Goal: Task Accomplishment & Management: Manage account settings

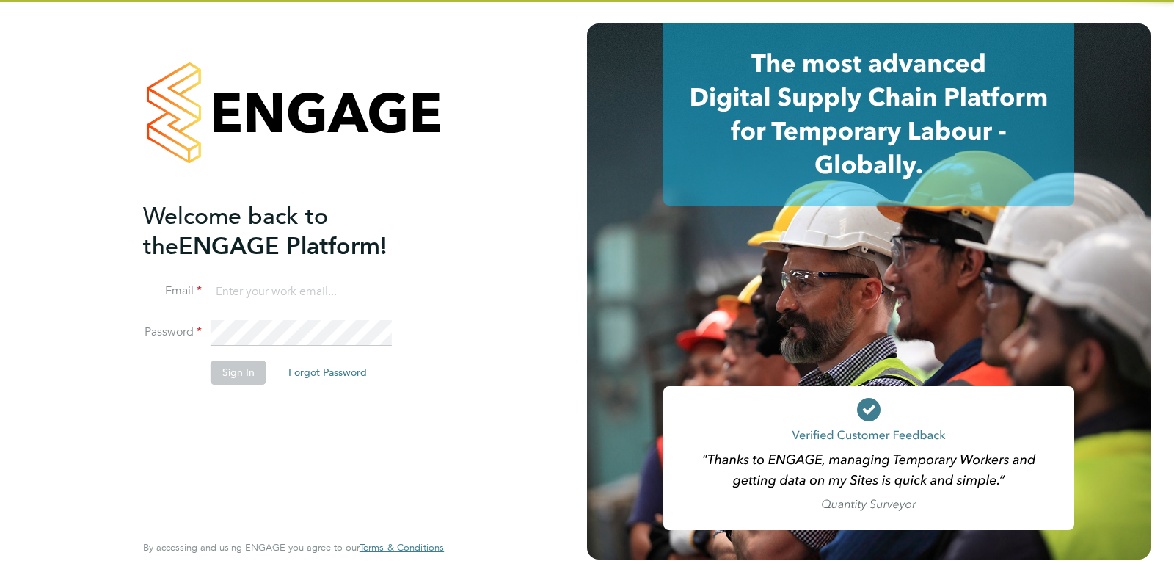
type input "[EMAIL_ADDRESS][DOMAIN_NAME]"
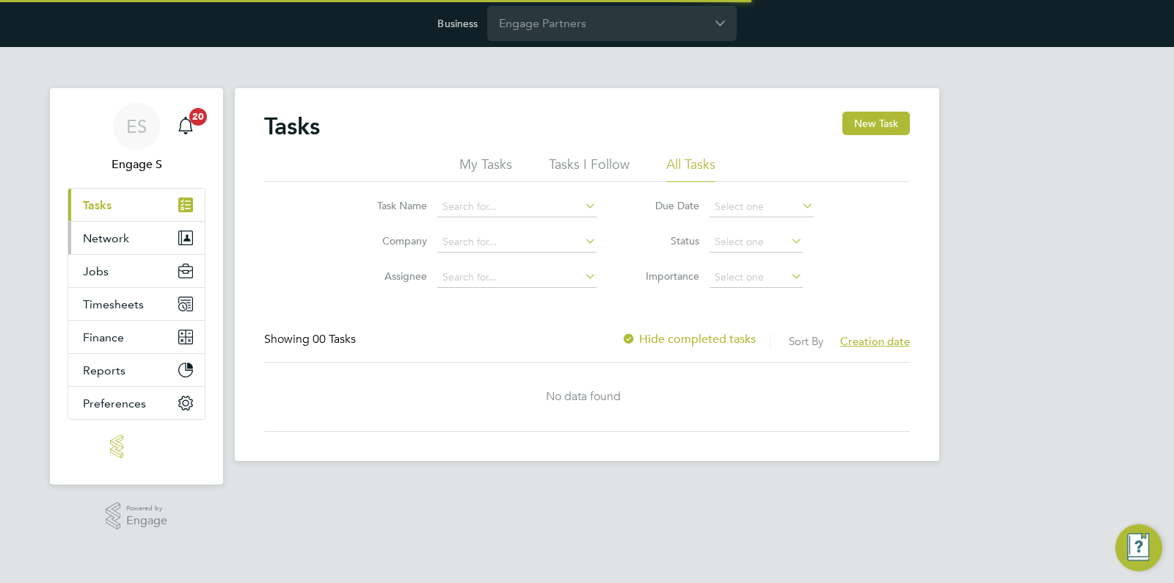
click at [123, 237] on span "Network" at bounding box center [106, 238] width 46 height 14
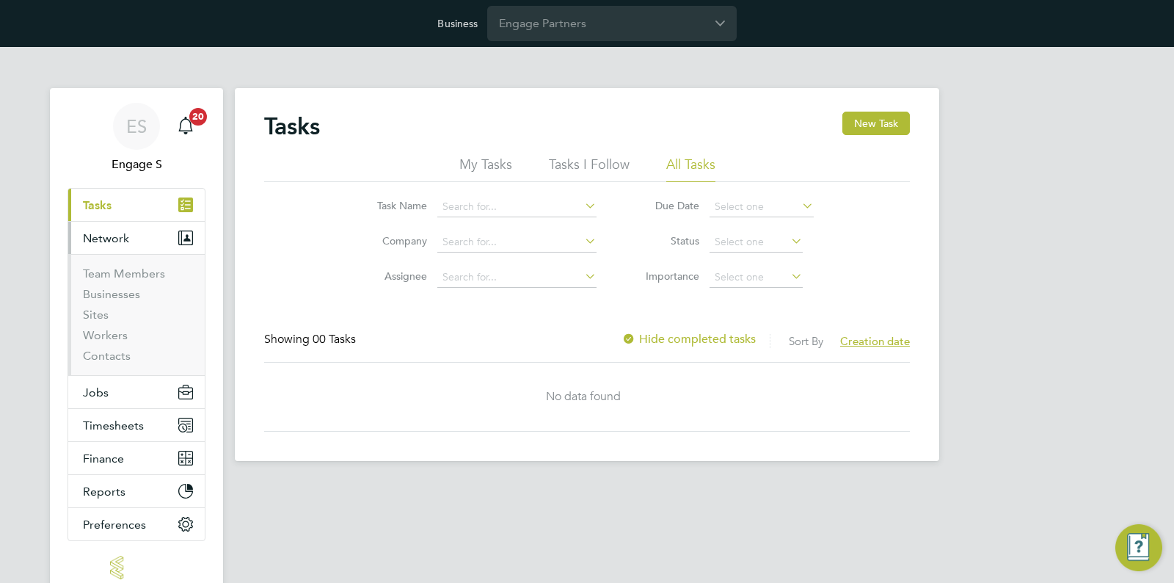
click at [103, 326] on li "Sites" at bounding box center [138, 317] width 110 height 21
click at [102, 329] on link "Workers" at bounding box center [105, 335] width 45 height 14
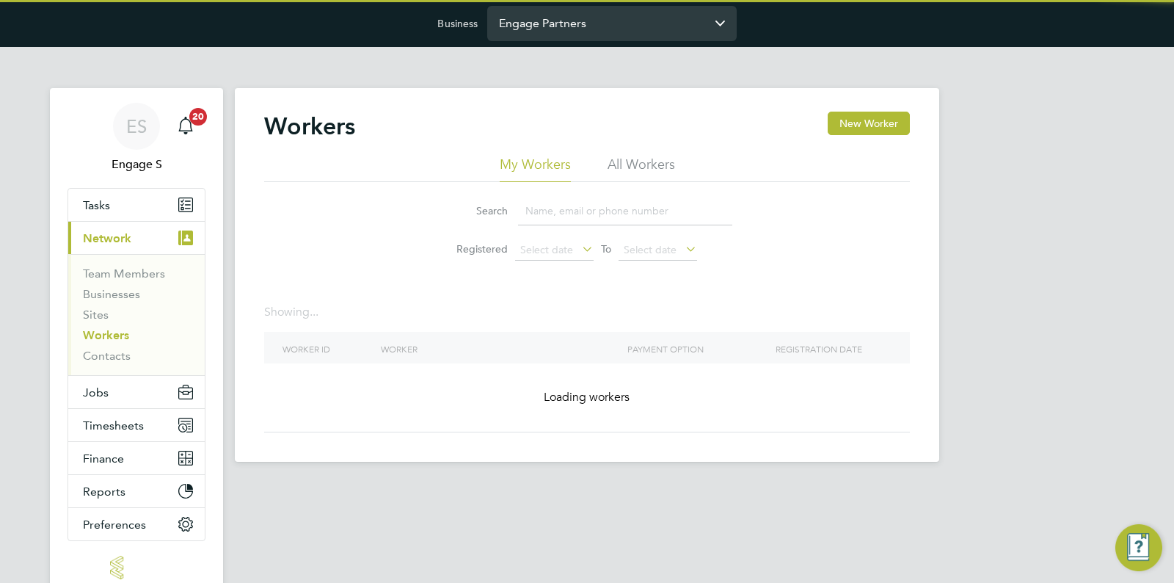
click at [537, 27] on input "Engage Partners" at bounding box center [611, 23] width 249 height 34
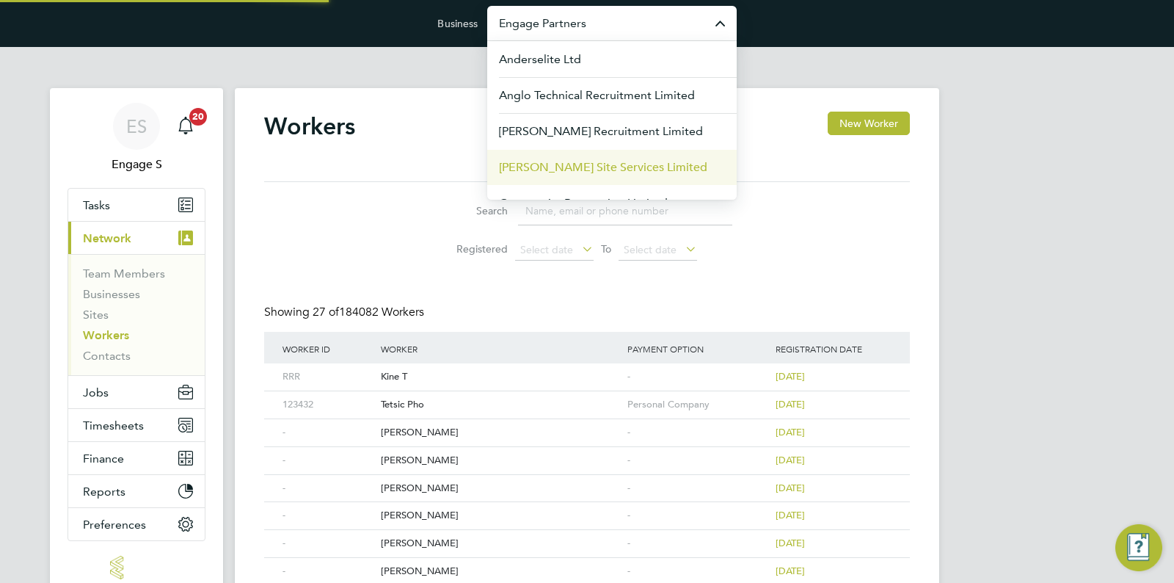
click at [567, 170] on span "Carmichael Site Services Limited" at bounding box center [603, 168] width 208 height 18
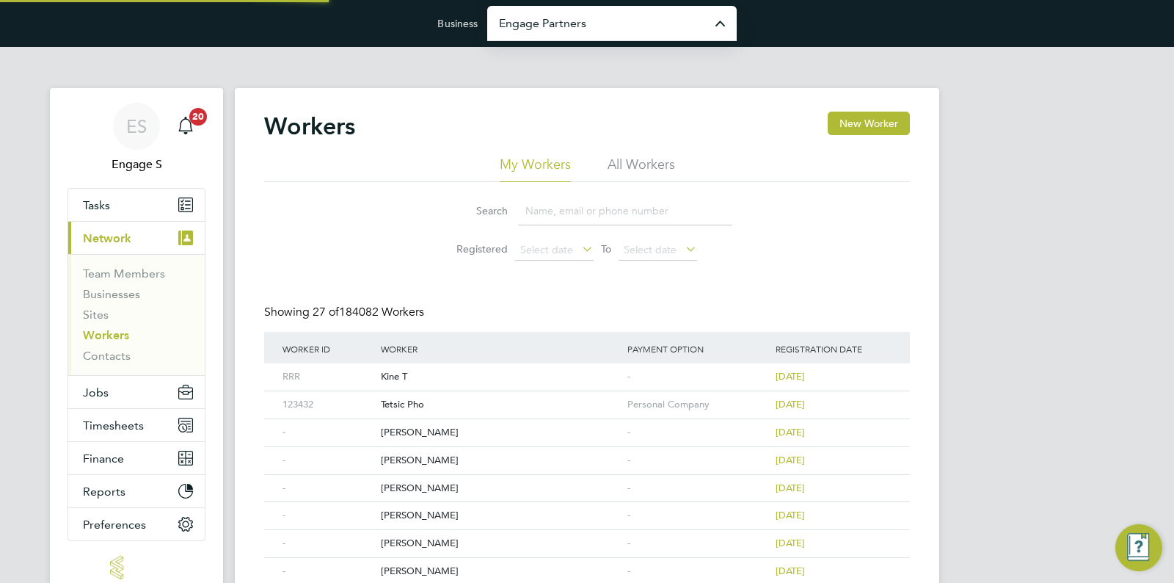
type input "Carmichael Site Services Limited"
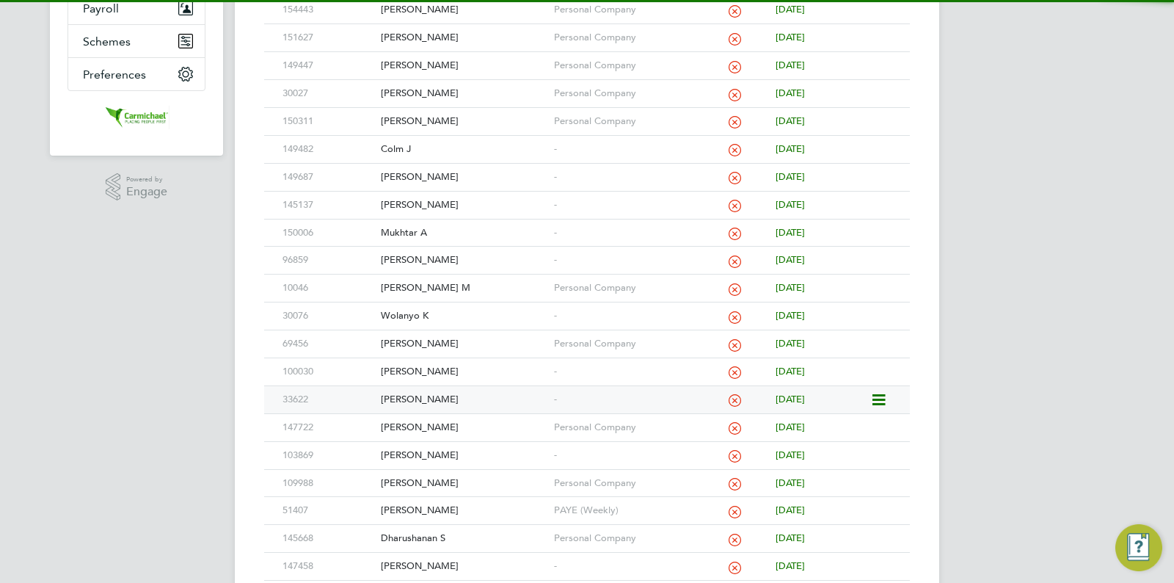
scroll to position [726, 0]
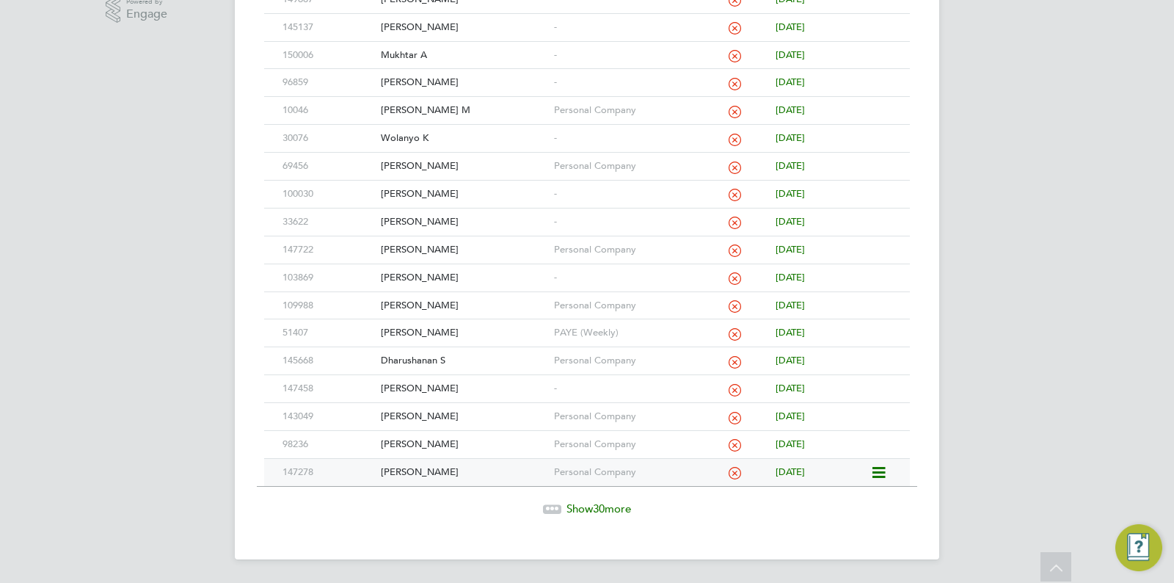
click at [632, 460] on div "Personal Company" at bounding box center [624, 472] width 148 height 27
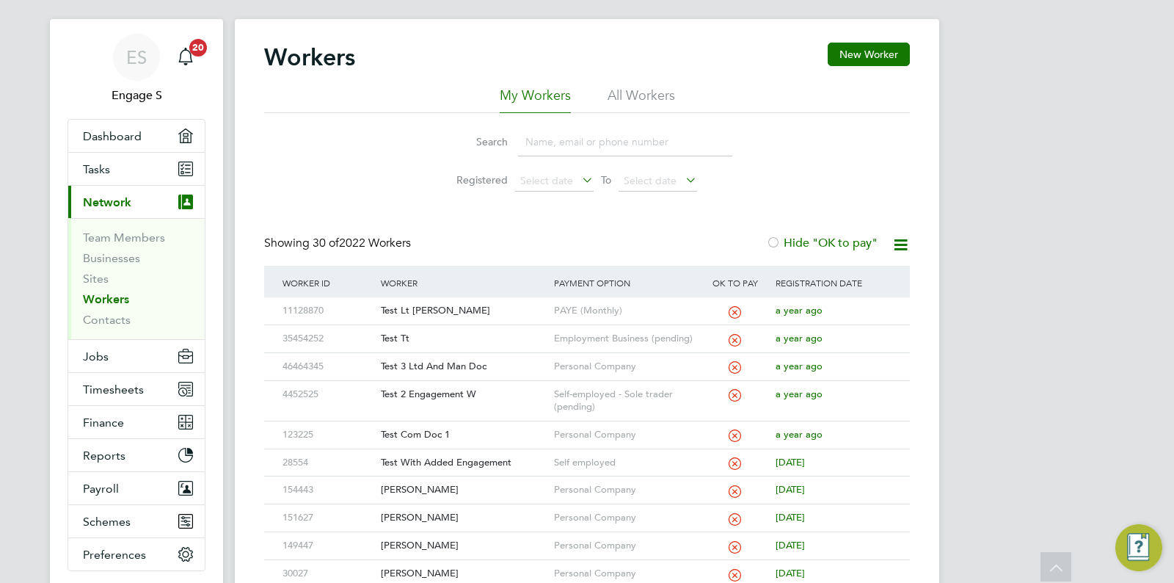
scroll to position [0, 0]
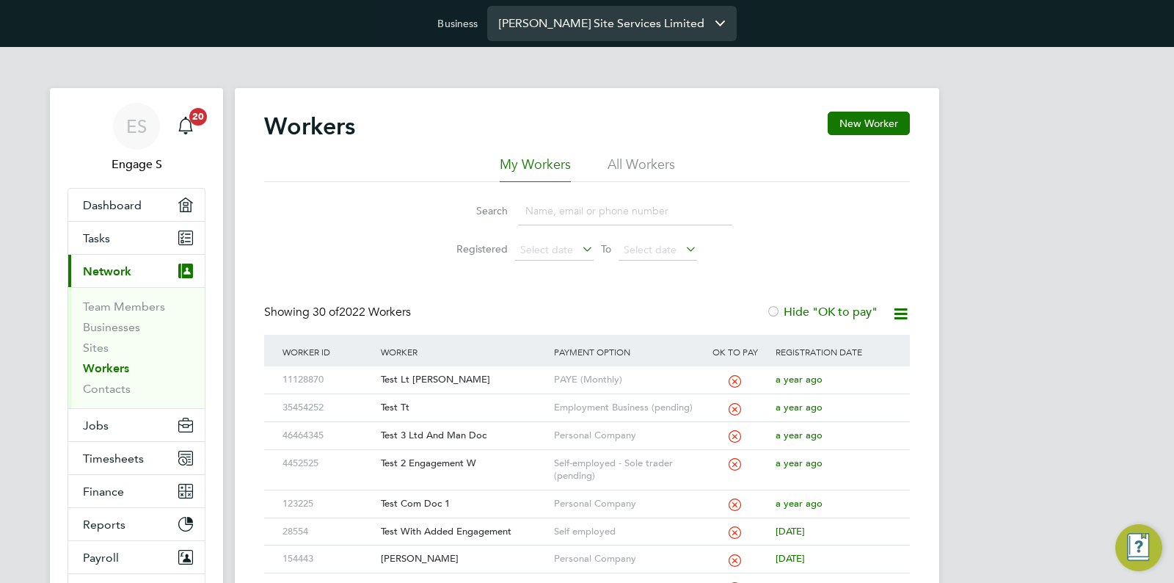
click at [630, 37] on input "[PERSON_NAME] Site Services Limited" at bounding box center [611, 23] width 249 height 34
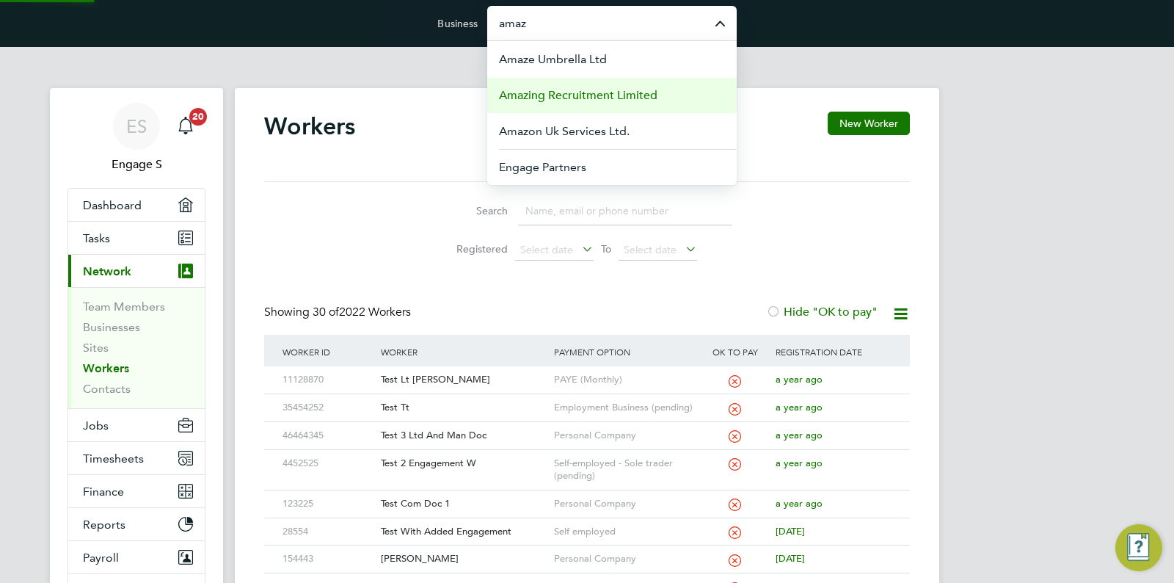
click at [569, 90] on span "Amazing Recruitment Limited" at bounding box center [578, 96] width 159 height 18
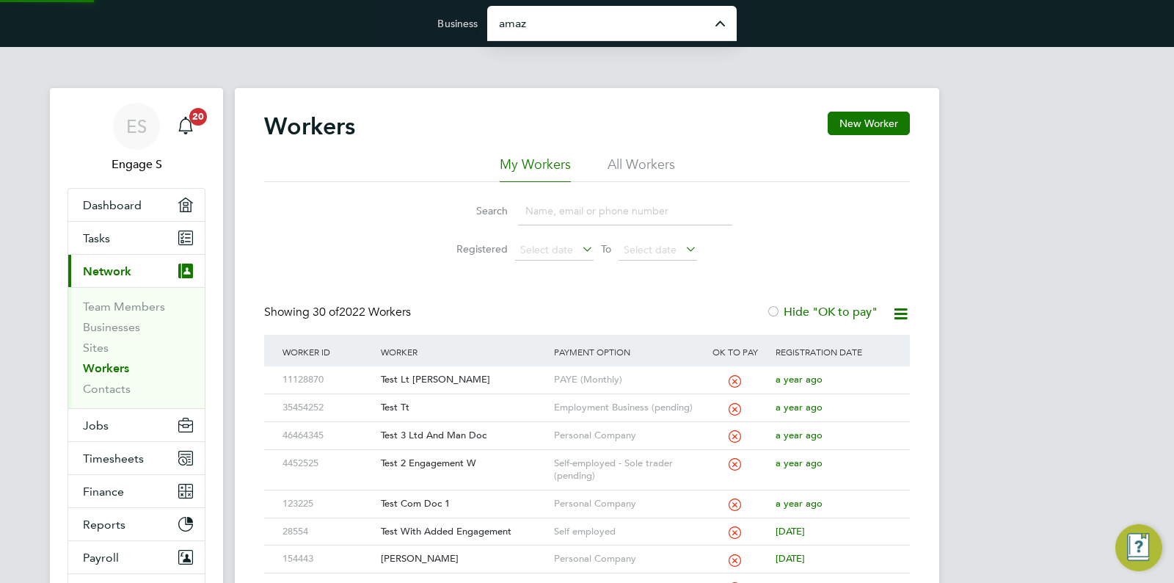
type input "Amazing Recruitment Limited"
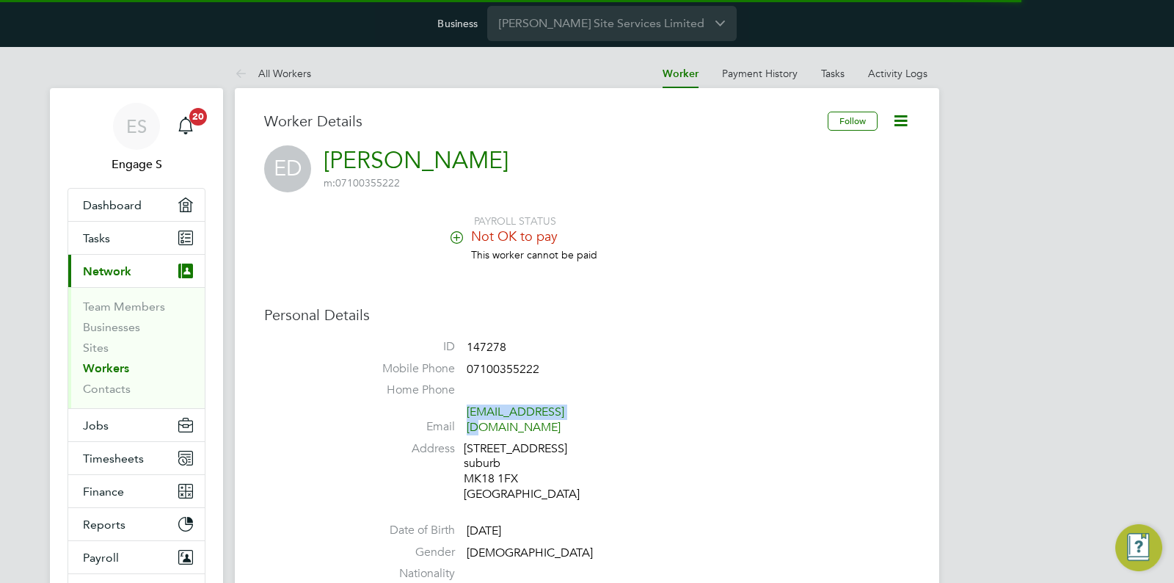
drag, startPoint x: 595, startPoint y: 412, endPoint x: 468, endPoint y: 413, distance: 127.0
click at [468, 413] on span "381837@testop.com" at bounding box center [536, 419] width 139 height 31
copy link "381837@testop.com"
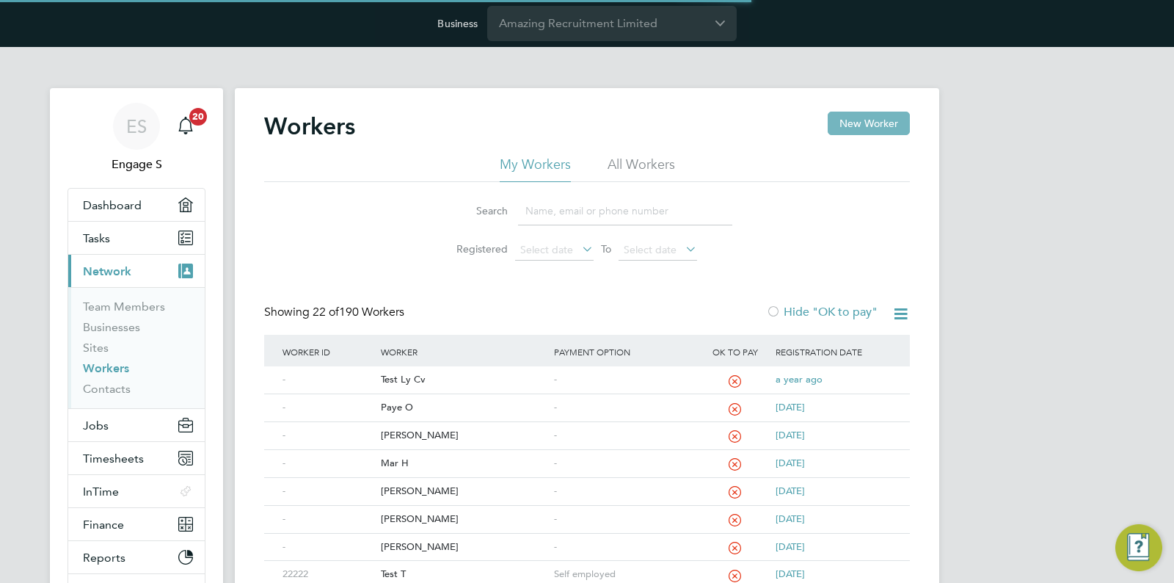
click at [867, 120] on button "New Worker" at bounding box center [869, 123] width 82 height 23
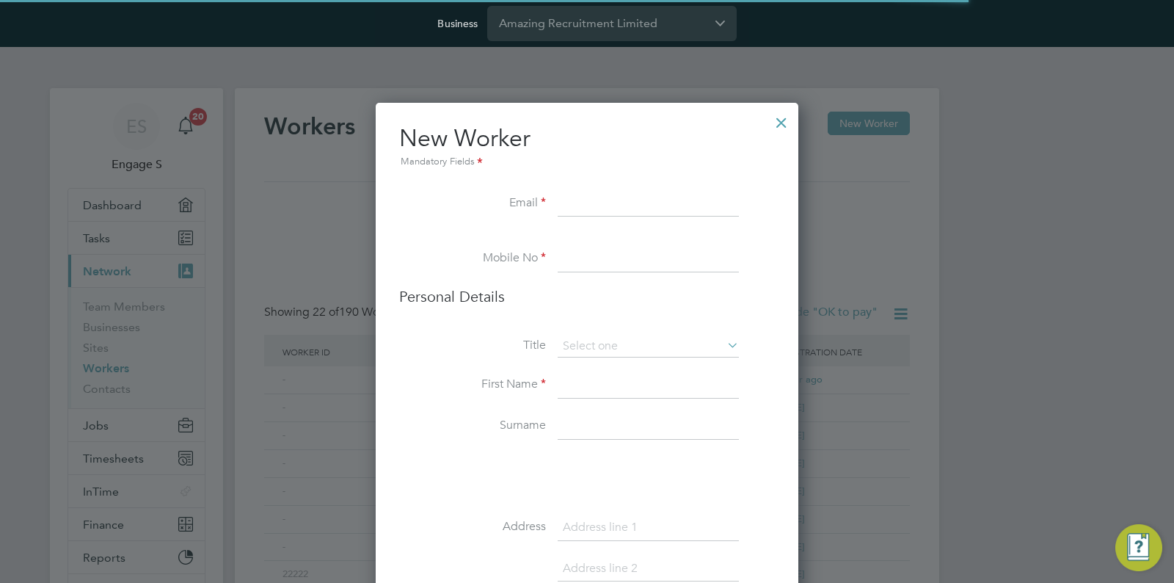
scroll to position [1440, 423]
click at [566, 203] on input at bounding box center [648, 204] width 181 height 26
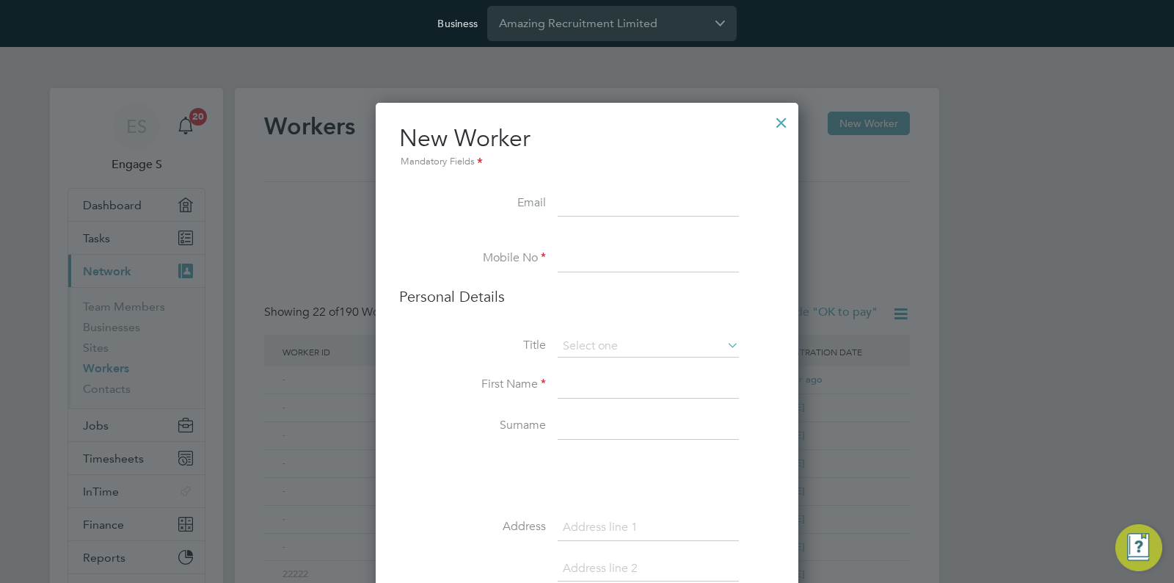
paste input "381837@testop.com"
type input "381837@testop.com"
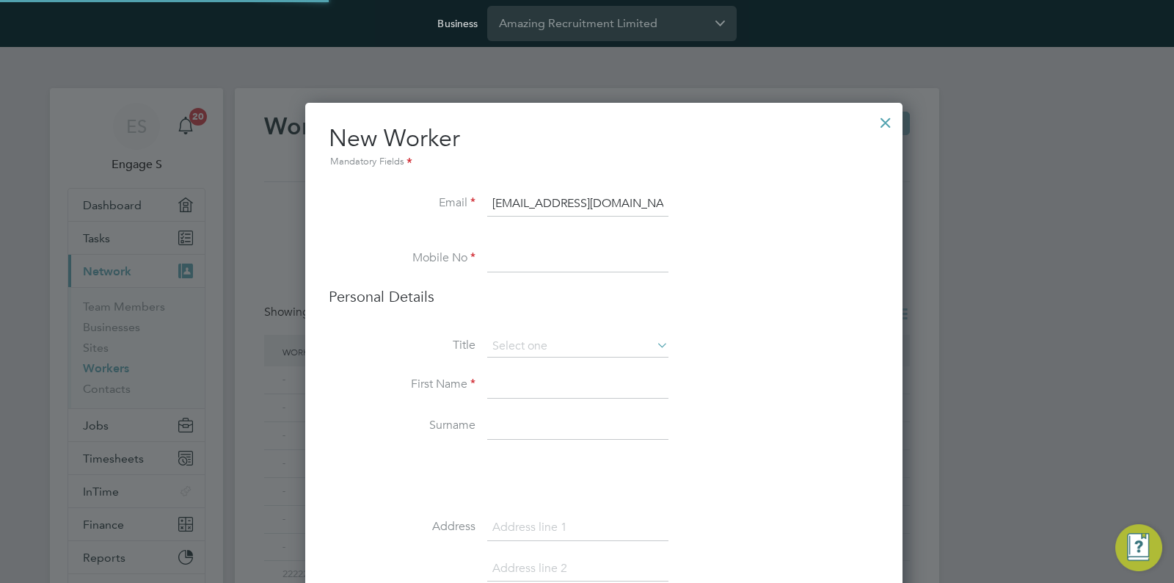
scroll to position [1826, 598]
click at [623, 151] on h2 "New Worker Mandatory Fields" at bounding box center [604, 146] width 550 height 47
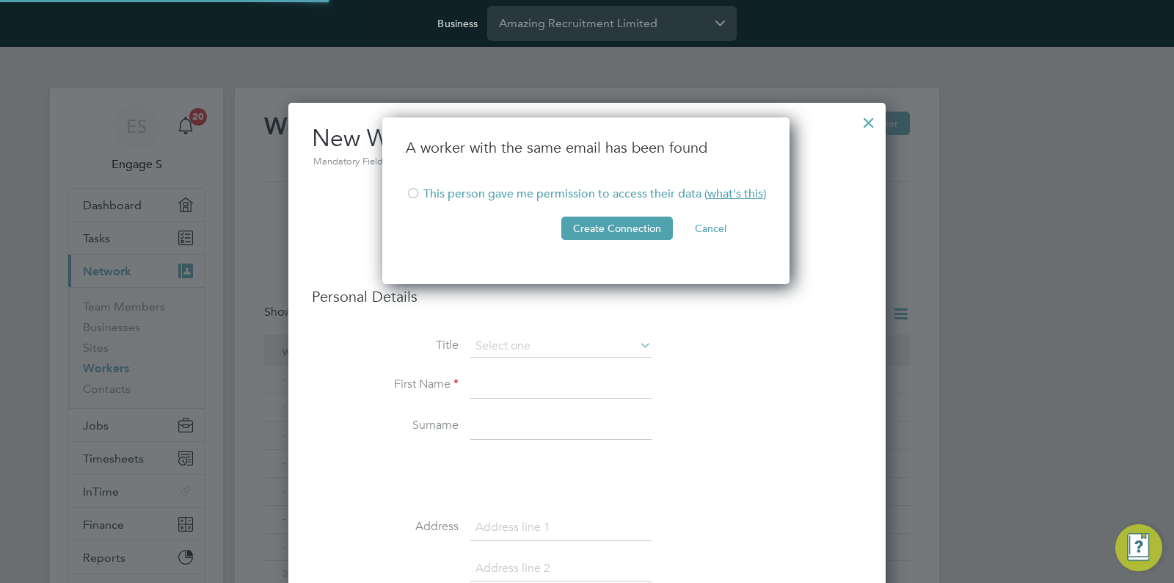
scroll to position [168, 409]
click at [597, 199] on li "This person gave me permission to access their data ( what's this )" at bounding box center [586, 201] width 360 height 30
click at [598, 225] on button "Create Connection" at bounding box center [617, 227] width 112 height 23
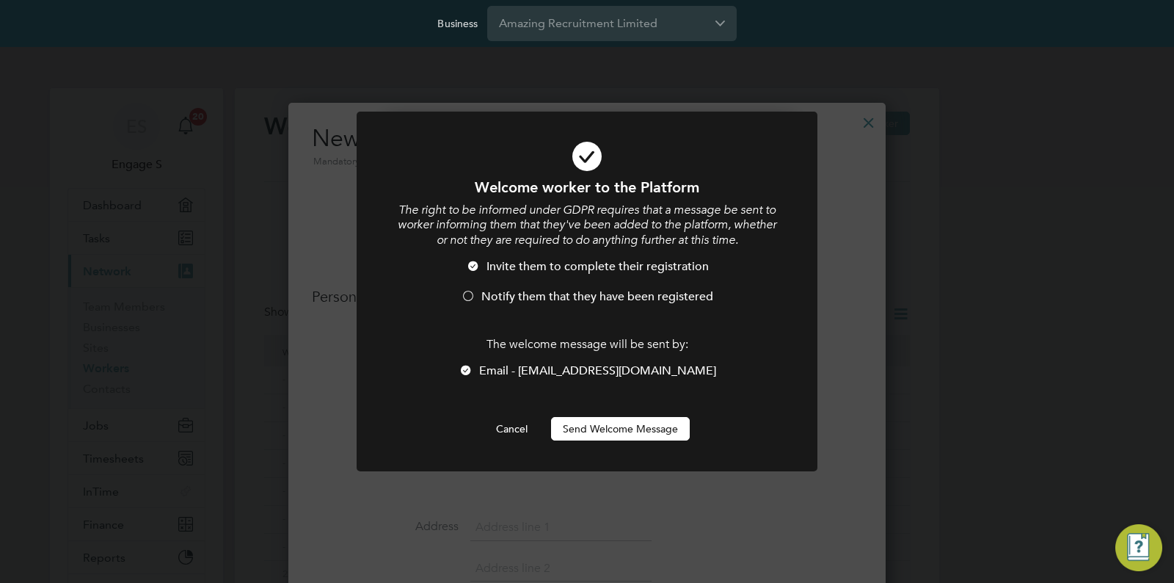
click at [545, 382] on li "Email - 381837@testop.com" at bounding box center [587, 378] width 382 height 30
click at [536, 393] on li "Email - 381837@testop.com" at bounding box center [587, 378] width 382 height 30
drag, startPoint x: 521, startPoint y: 371, endPoint x: 503, endPoint y: 372, distance: 17.7
click at [520, 371] on li "Email - 381837@testop.com" at bounding box center [587, 378] width 382 height 30
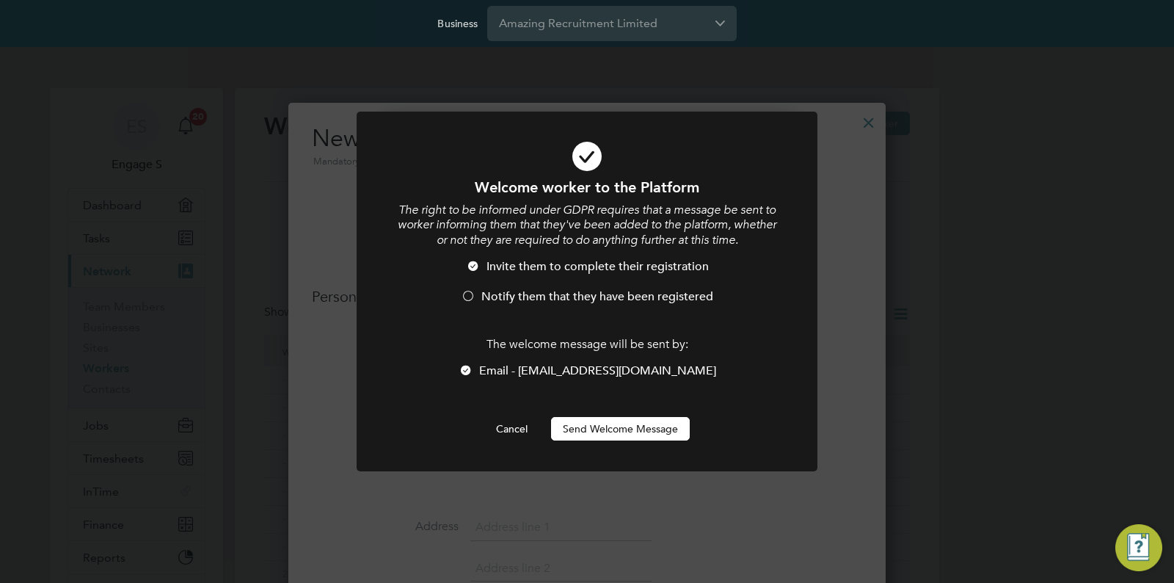
click at [473, 368] on div at bounding box center [466, 371] width 15 height 15
click at [600, 382] on li "Email - 381837@testop.com" at bounding box center [587, 378] width 382 height 30
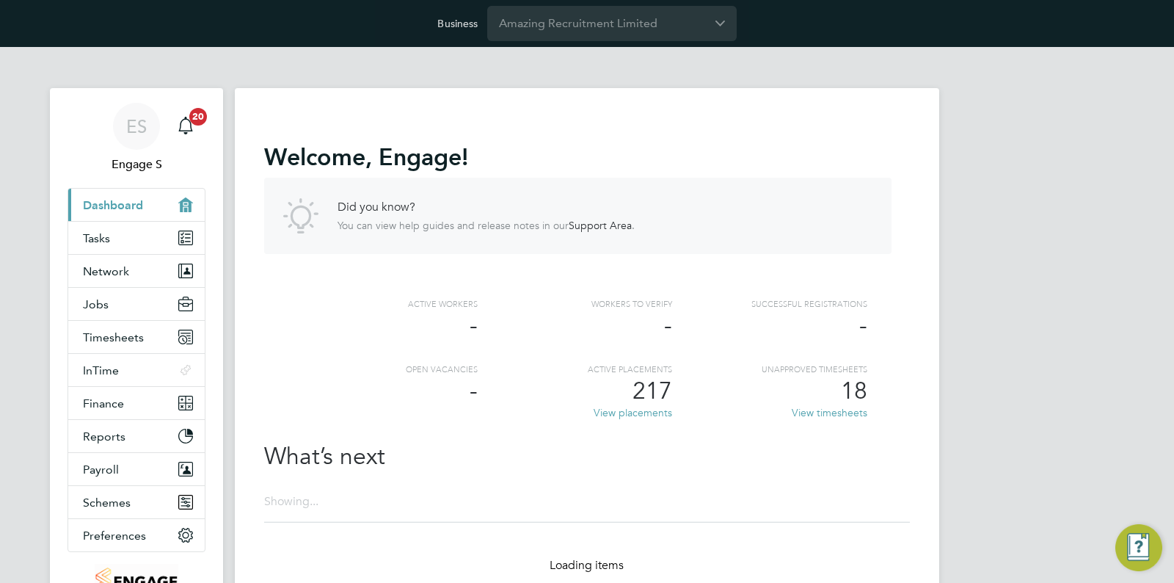
click at [583, 61] on app-barbie "Welcome , Engage ! Did you know? You can view help guides and release notes in …" at bounding box center [587, 358] width 704 height 622
click at [594, 29] on input "Amazing Recruitment Limited" at bounding box center [611, 23] width 249 height 34
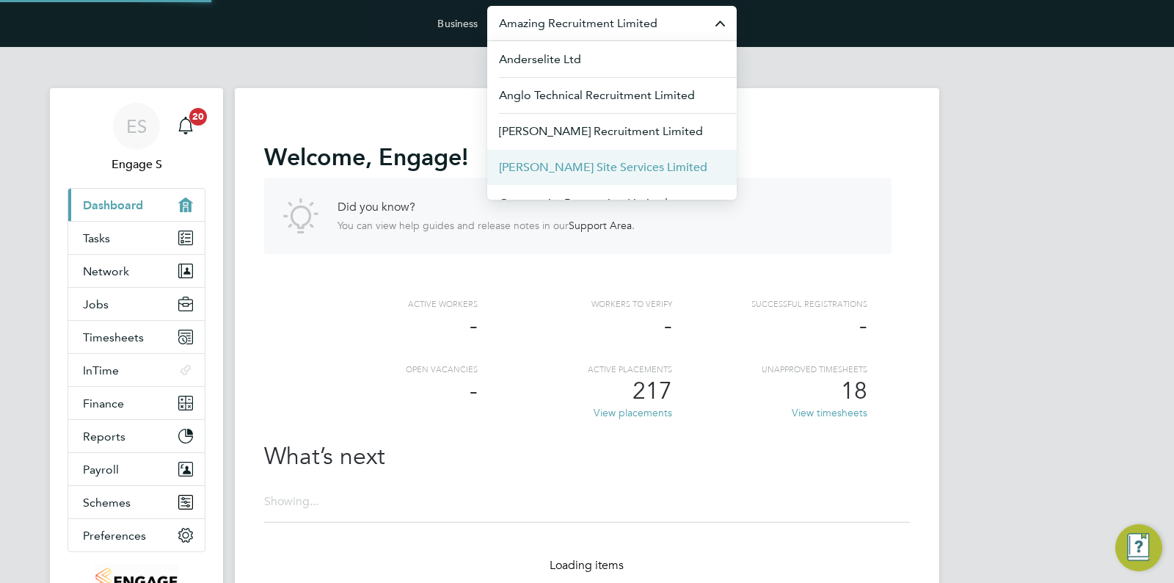
click at [559, 153] on li "[PERSON_NAME] Site Services Limited" at bounding box center [611, 167] width 249 height 36
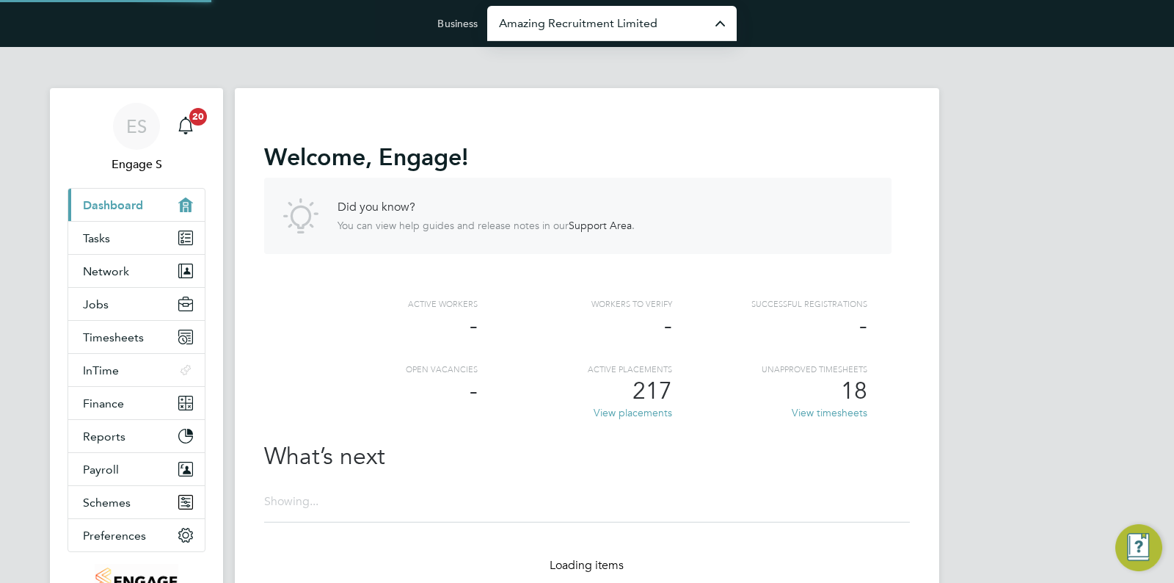
type input "[PERSON_NAME] Site Services Limited"
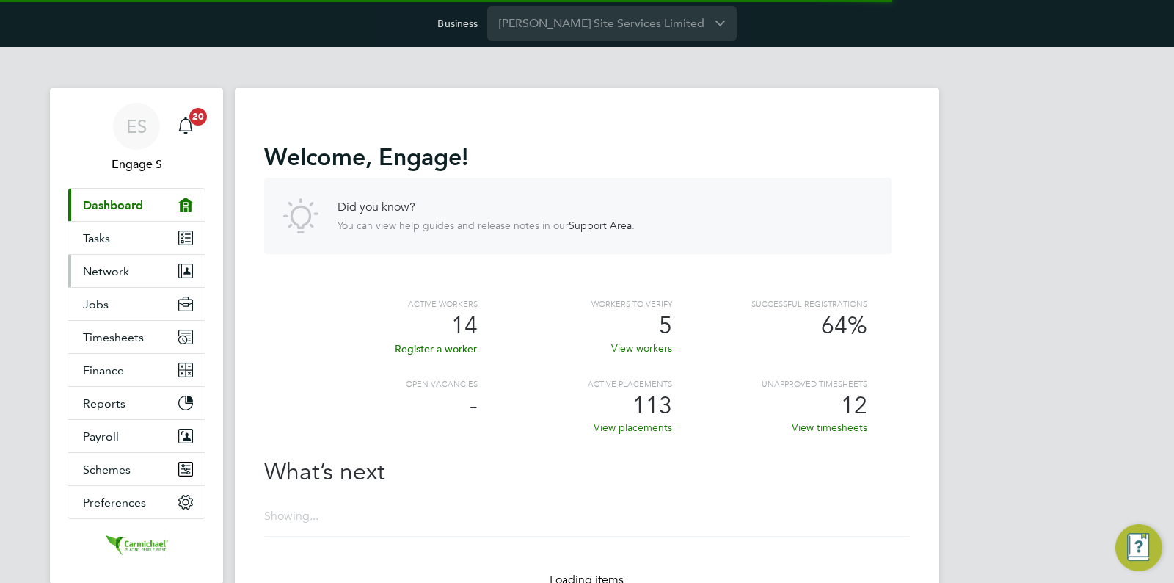
click at [112, 272] on span "Network" at bounding box center [106, 271] width 46 height 14
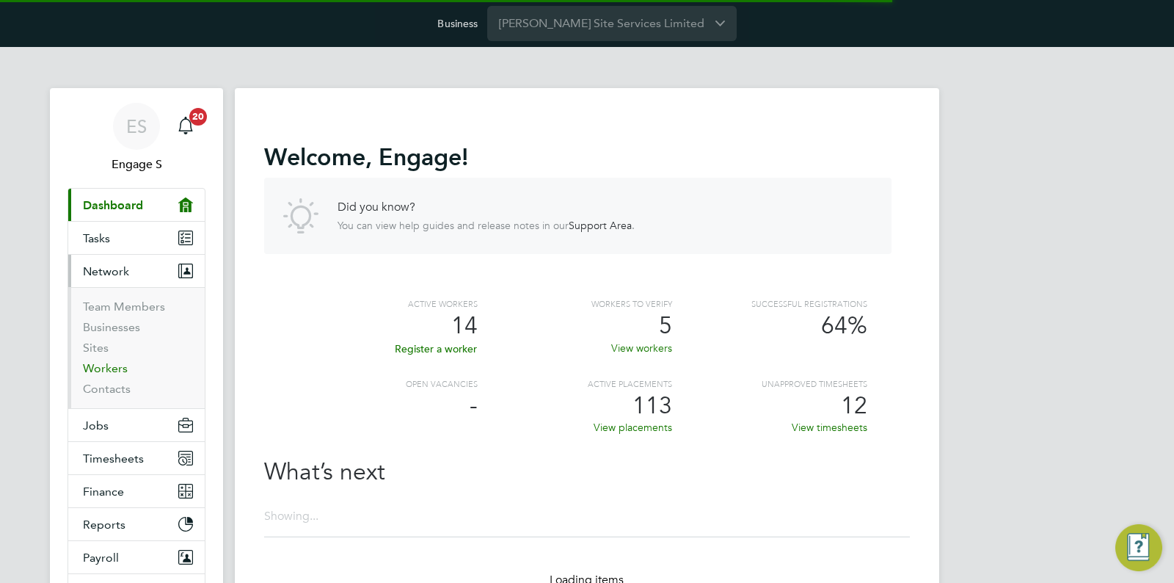
click at [118, 367] on link "Workers" at bounding box center [105, 368] width 45 height 14
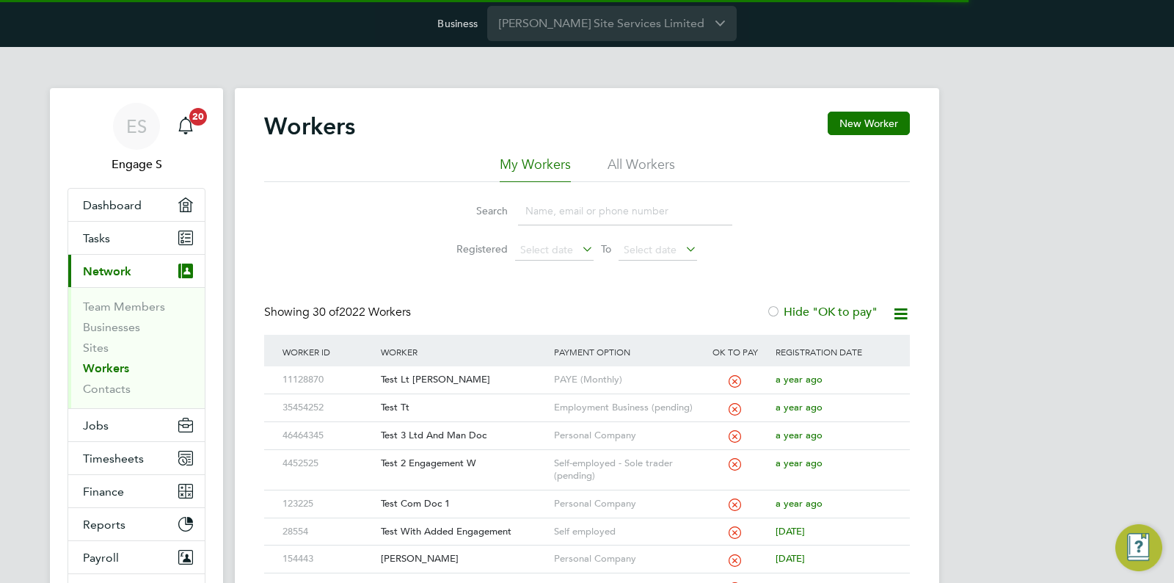
click at [410, 376] on div "Test Lt [PERSON_NAME]" at bounding box center [463, 379] width 172 height 27
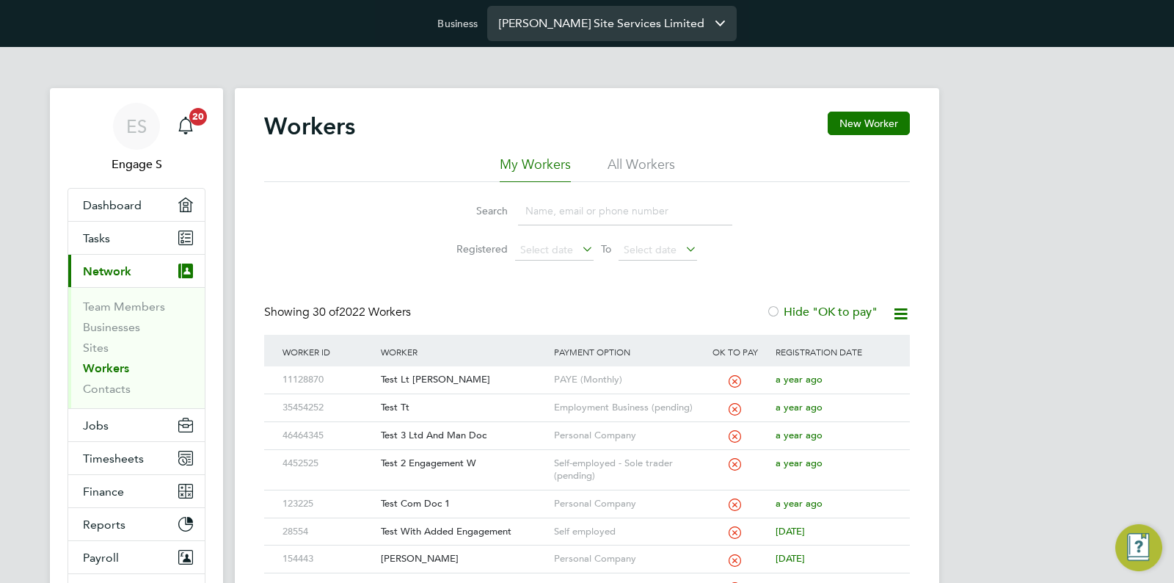
click at [587, 29] on input "[PERSON_NAME] Site Services Limited" at bounding box center [611, 23] width 249 height 34
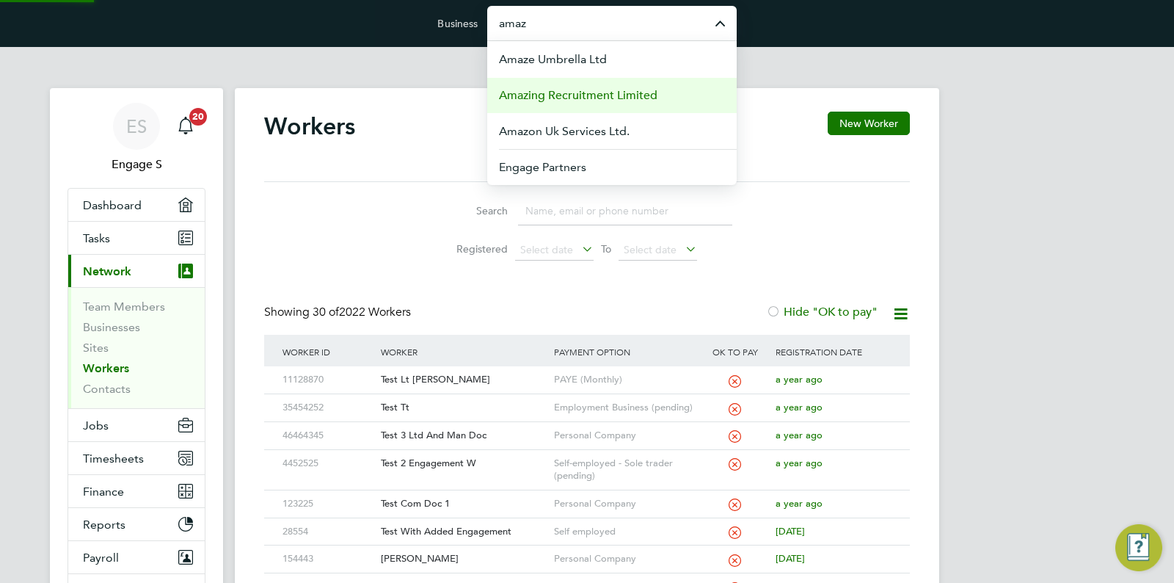
click at [572, 94] on span "Amazing Recruitment Limited" at bounding box center [578, 96] width 159 height 18
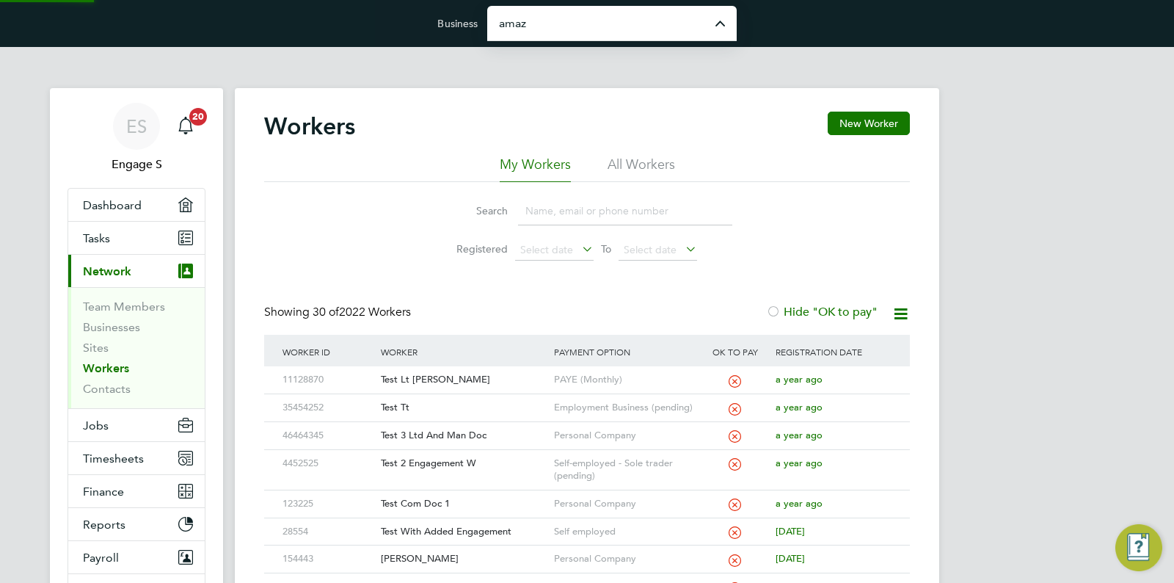
type input "Amazing Recruitment Limited"
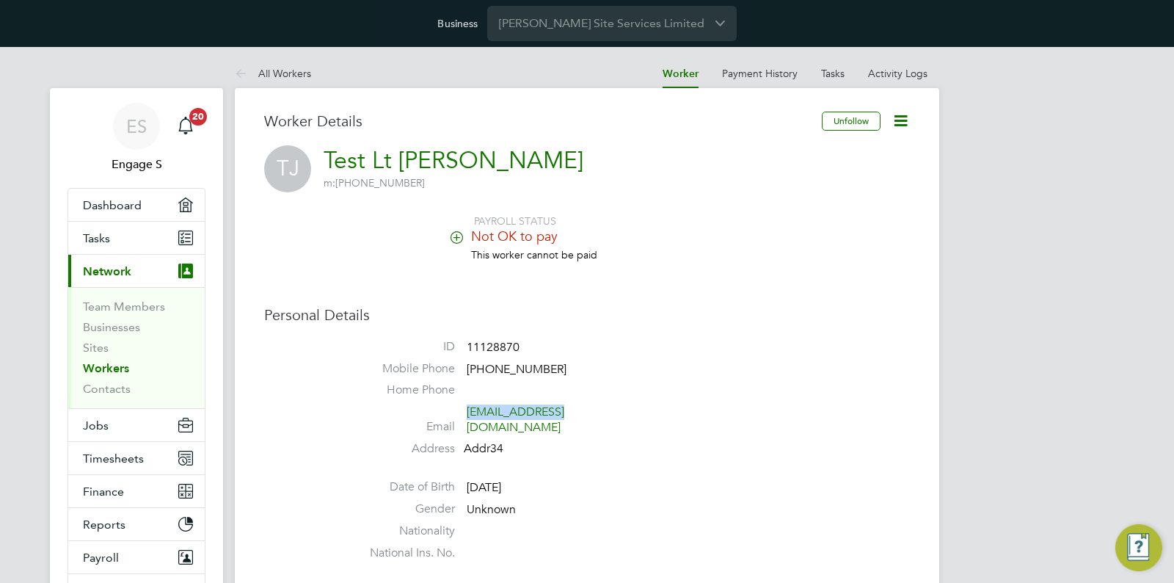
drag, startPoint x: 527, startPoint y: 414, endPoint x: 468, endPoint y: 415, distance: 58.7
click at [468, 415] on span "wrong@gmail.com" at bounding box center [536, 419] width 139 height 31
copy link "wrong@gmail.com"
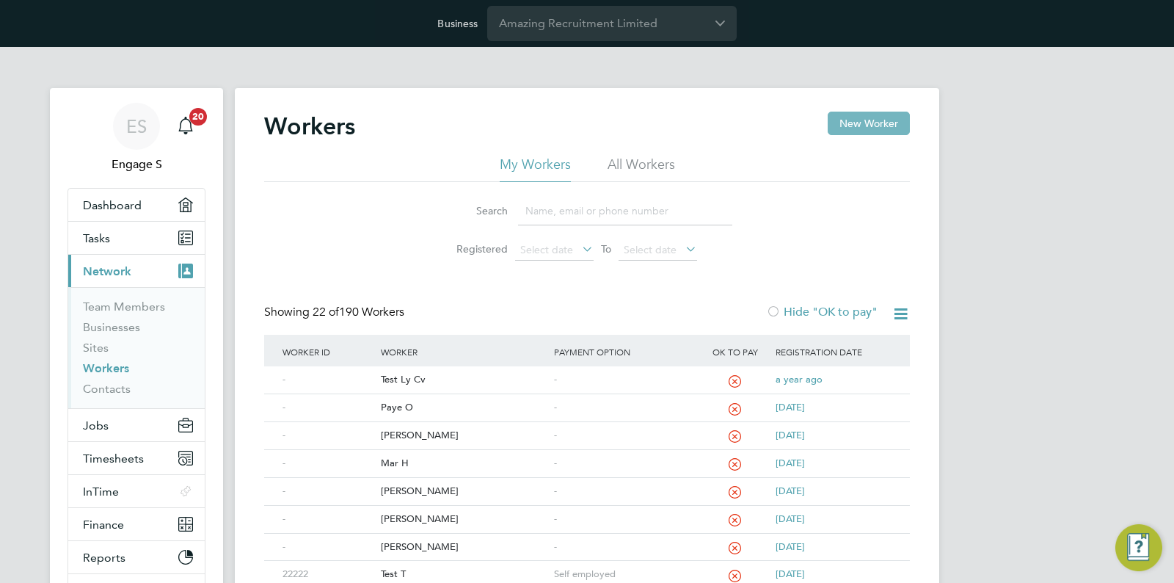
click at [873, 121] on button "New Worker" at bounding box center [869, 123] width 82 height 23
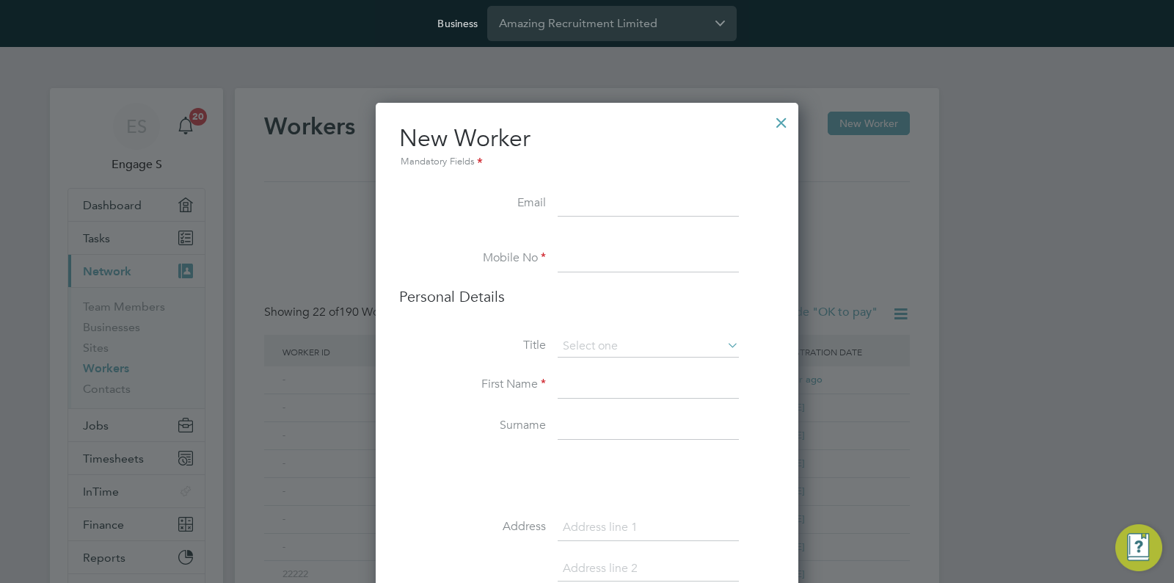
scroll to position [7, 7]
paste input "wrong@gmail.com"
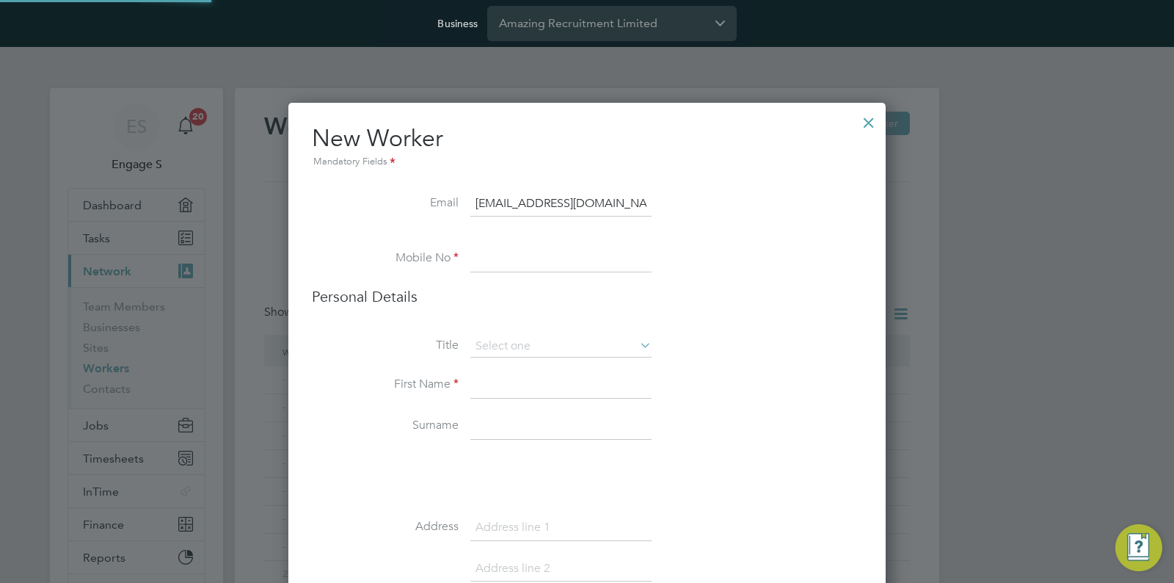
scroll to position [1826, 598]
type input "wrong@gmail.com"
click at [619, 138] on h2 "New Worker Mandatory Fields" at bounding box center [587, 146] width 550 height 47
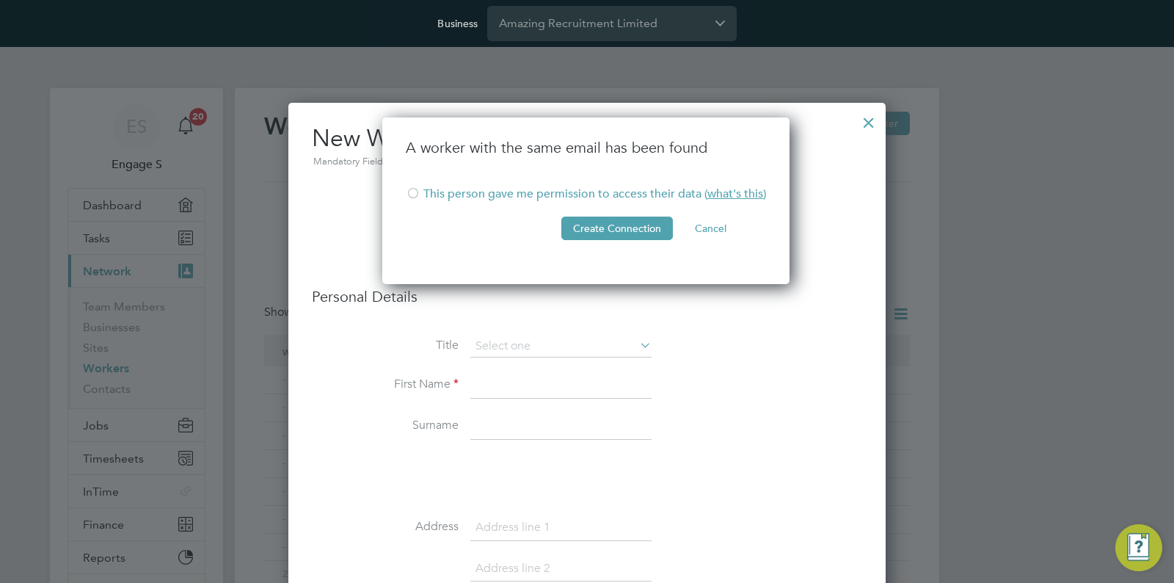
scroll to position [168, 409]
click at [480, 196] on li "This person gave me permission to access their data ( what's this )" at bounding box center [586, 201] width 360 height 30
click at [590, 222] on button "Create Connection" at bounding box center [617, 227] width 112 height 23
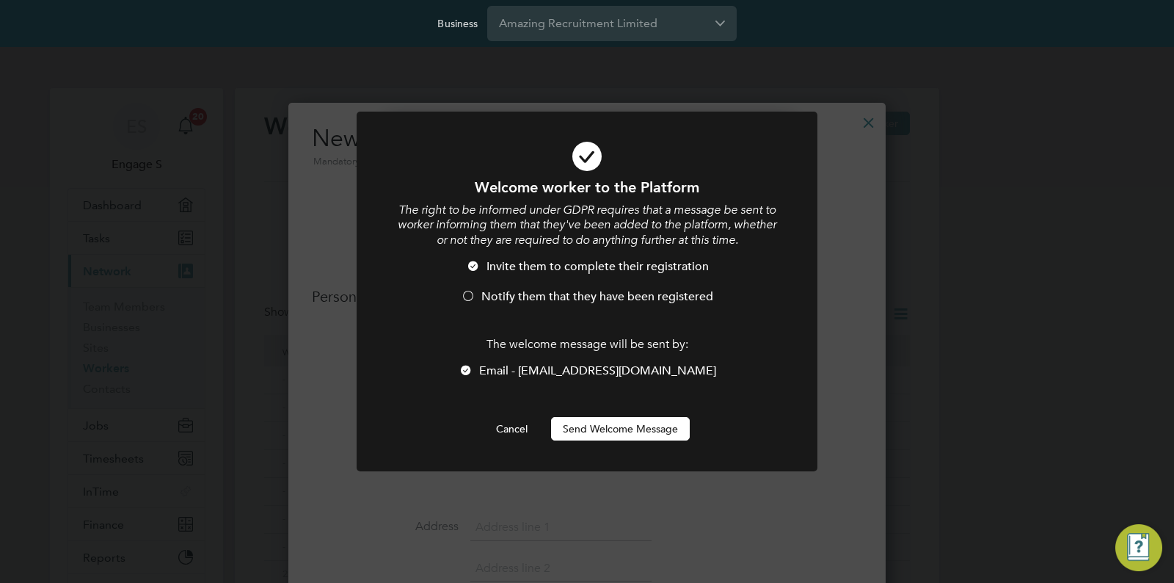
click at [594, 294] on span "Notify them that they have been registered" at bounding box center [597, 296] width 232 height 15
click at [599, 429] on button "Send Welcome Message" at bounding box center [620, 428] width 139 height 23
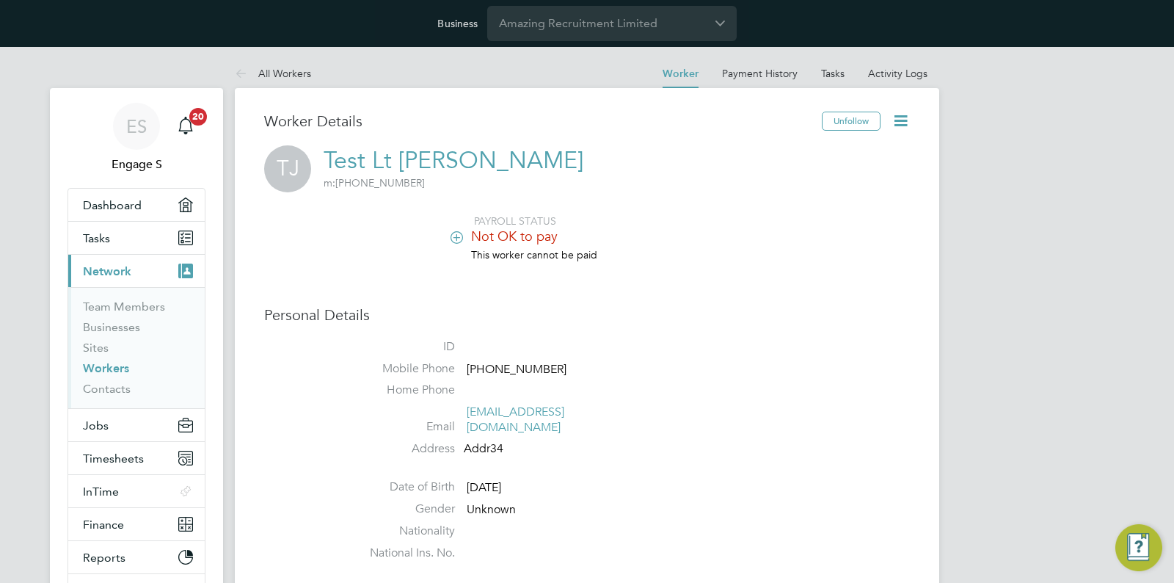
click at [908, 123] on icon at bounding box center [901, 121] width 18 height 18
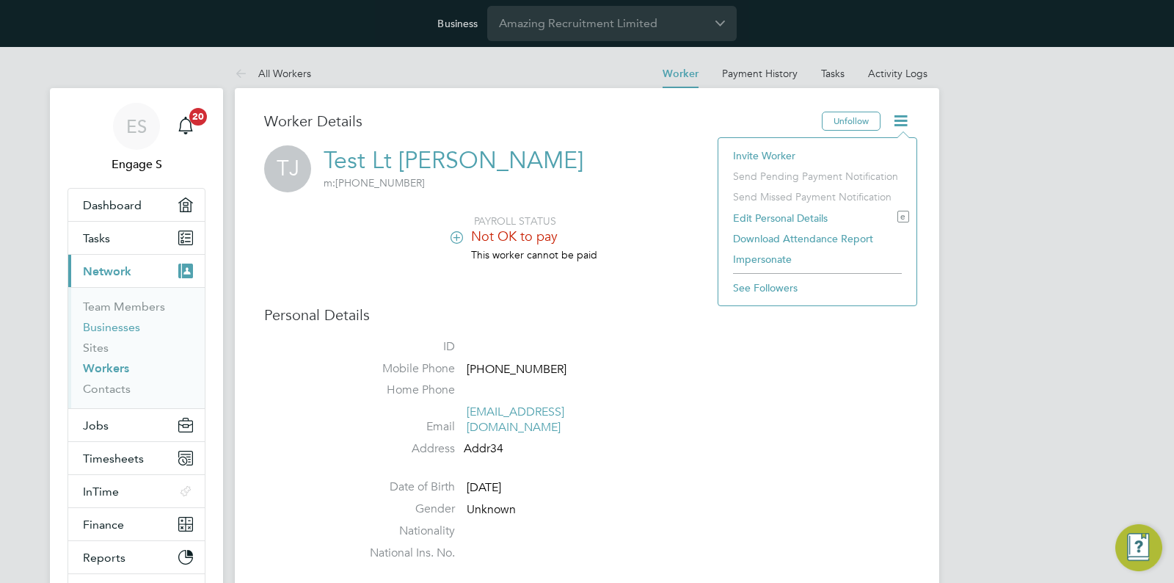
click at [125, 329] on link "Businesses" at bounding box center [111, 327] width 57 height 14
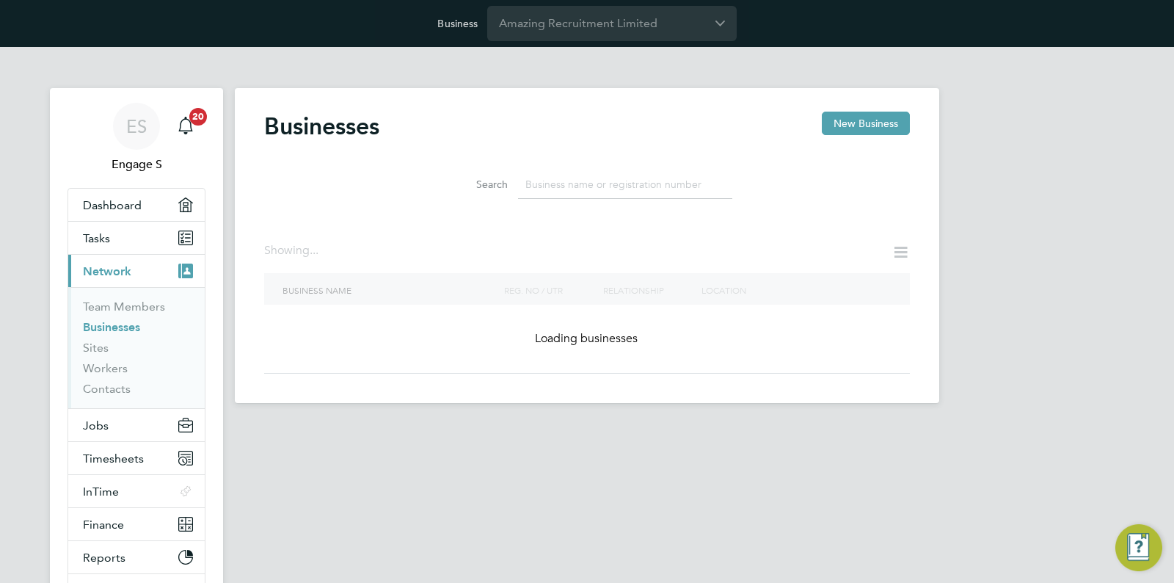
click at [678, 188] on input at bounding box center [625, 184] width 214 height 29
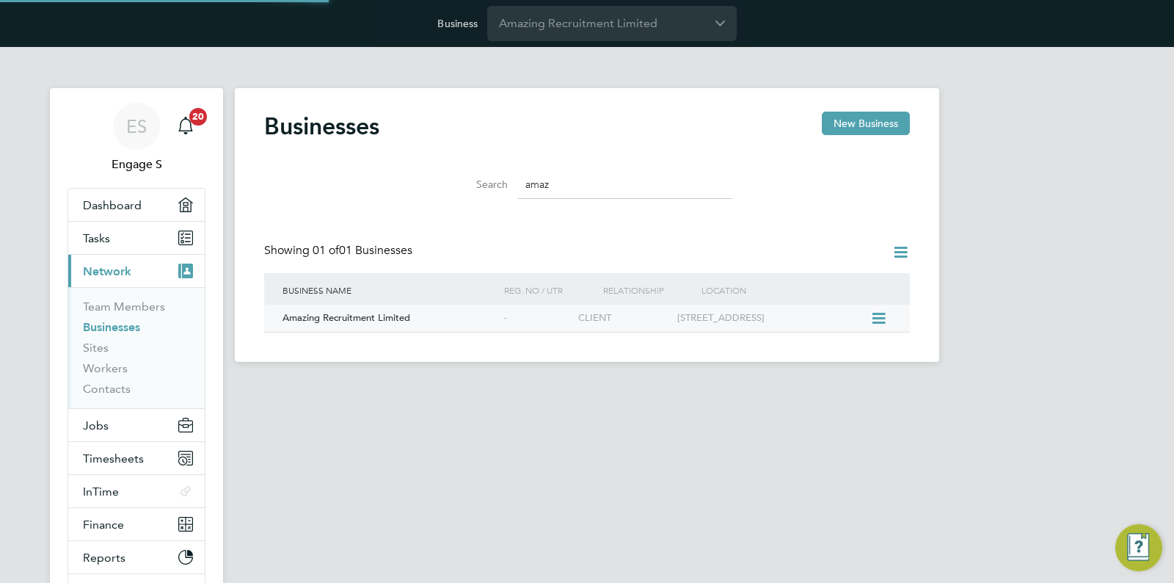
type input "amaz"
click at [837, 316] on div "13 Guild St London N16 7LZ" at bounding box center [772, 318] width 197 height 27
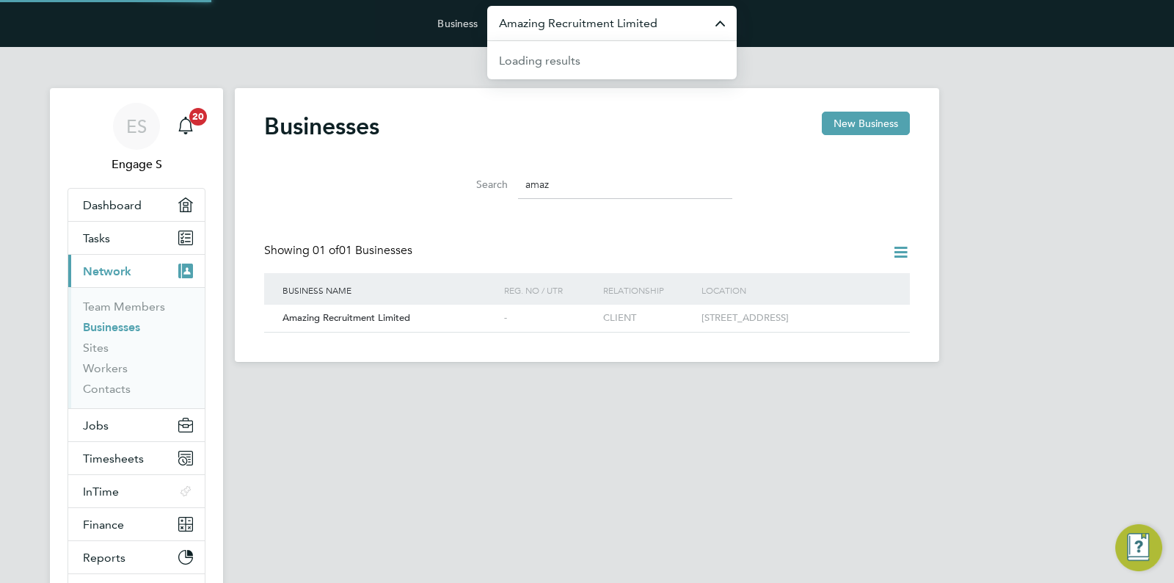
drag, startPoint x: 661, startPoint y: 18, endPoint x: 660, endPoint y: 31, distance: 13.2
click at [661, 18] on input "Amazing Recruitment Limited" at bounding box center [611, 23] width 249 height 34
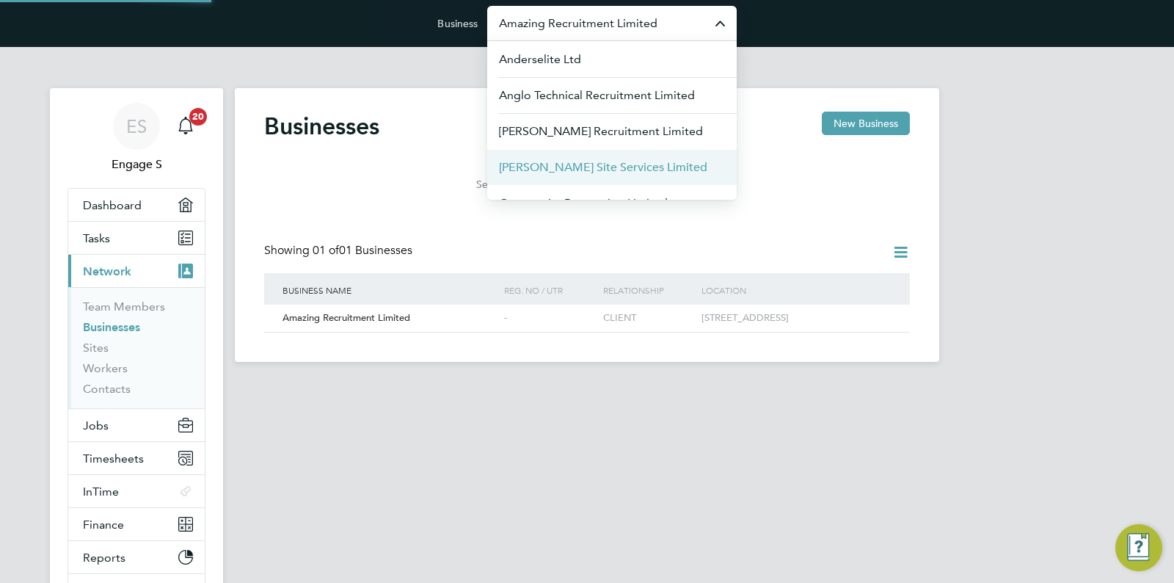
click at [605, 164] on span "[PERSON_NAME] Site Services Limited" at bounding box center [603, 168] width 208 height 18
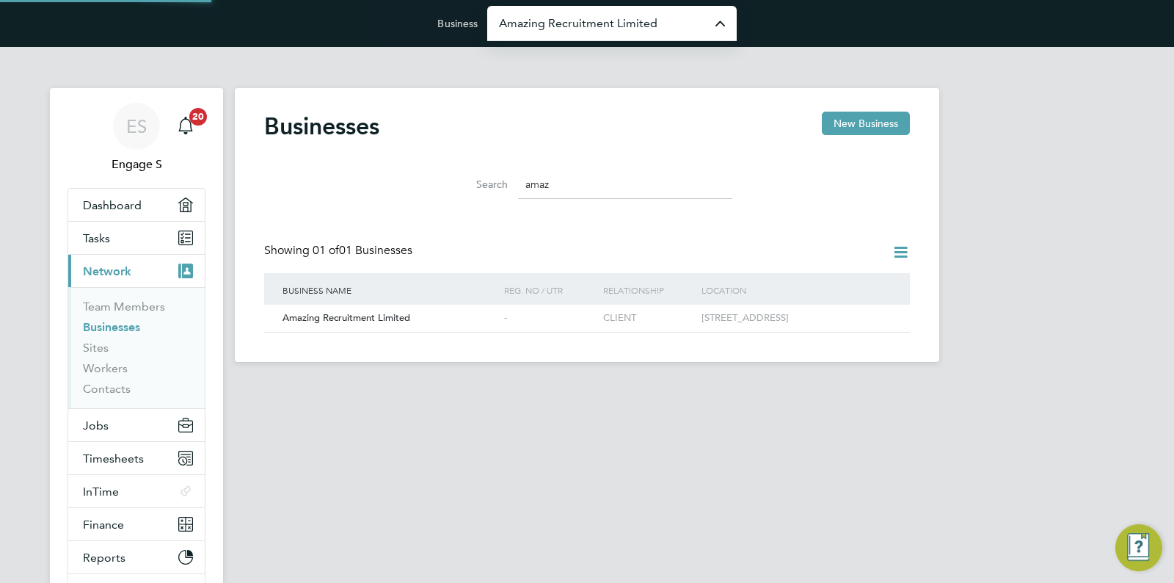
type input "[PERSON_NAME] Site Services Limited"
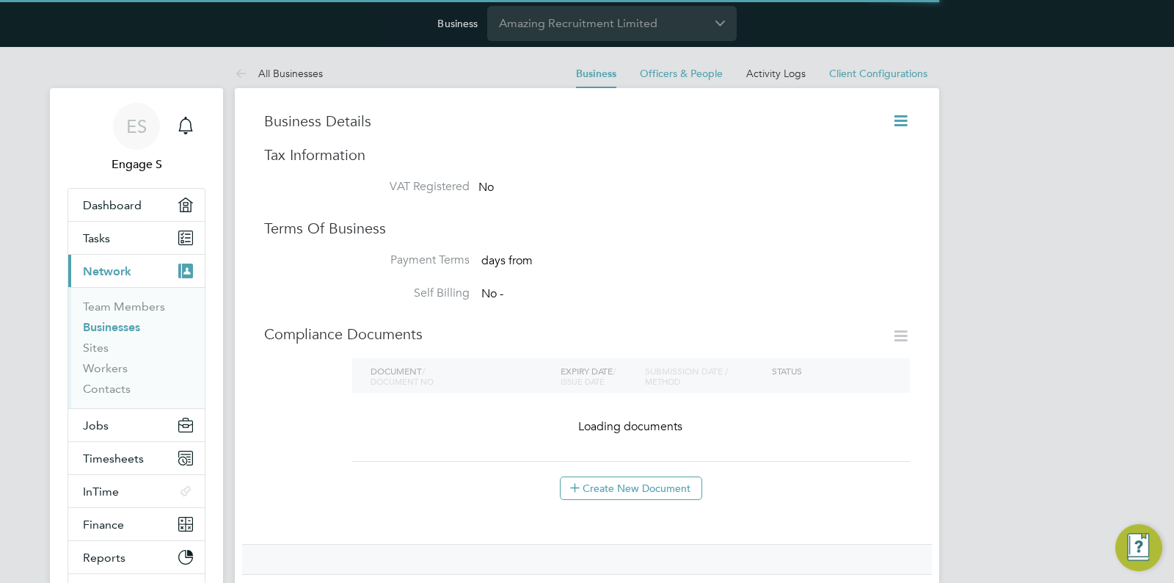
click at [902, 122] on icon at bounding box center [901, 121] width 18 height 18
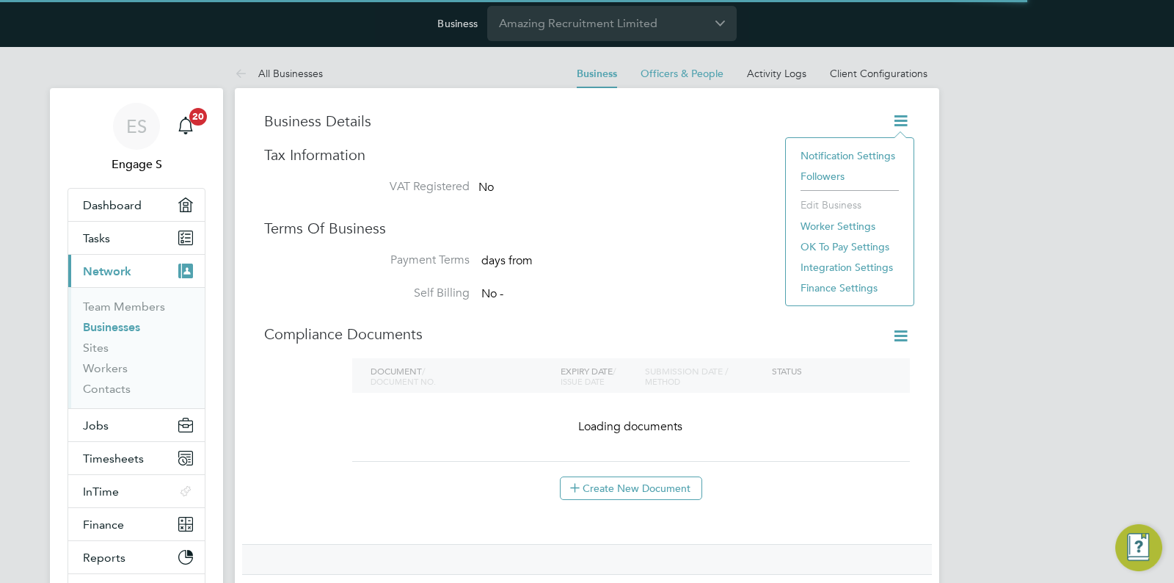
click at [859, 222] on li "Worker Settings" at bounding box center [849, 226] width 113 height 21
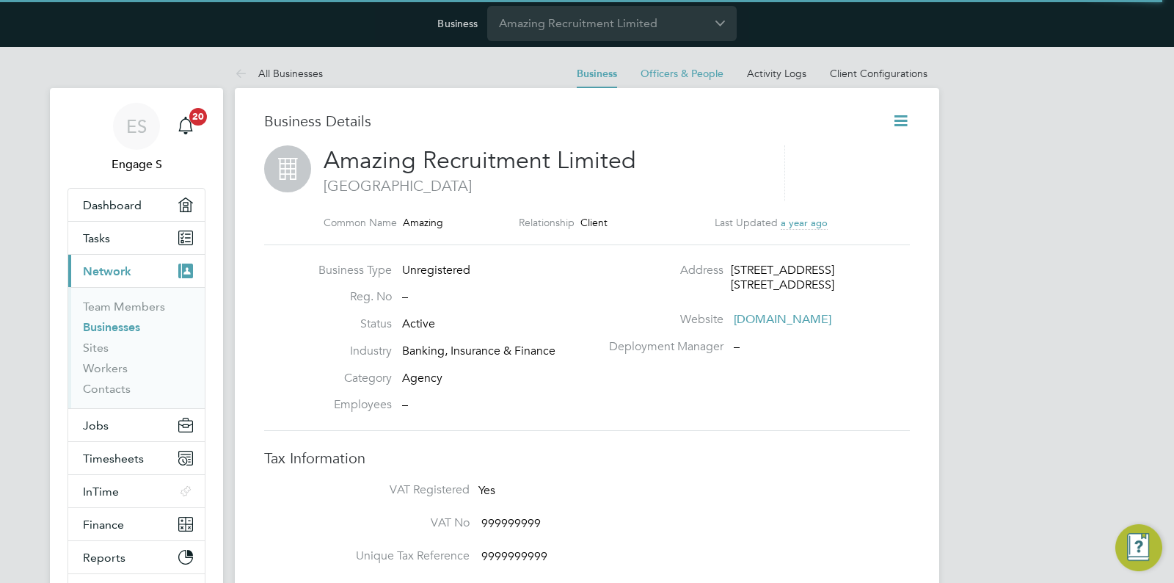
click at [909, 120] on icon at bounding box center [901, 121] width 18 height 18
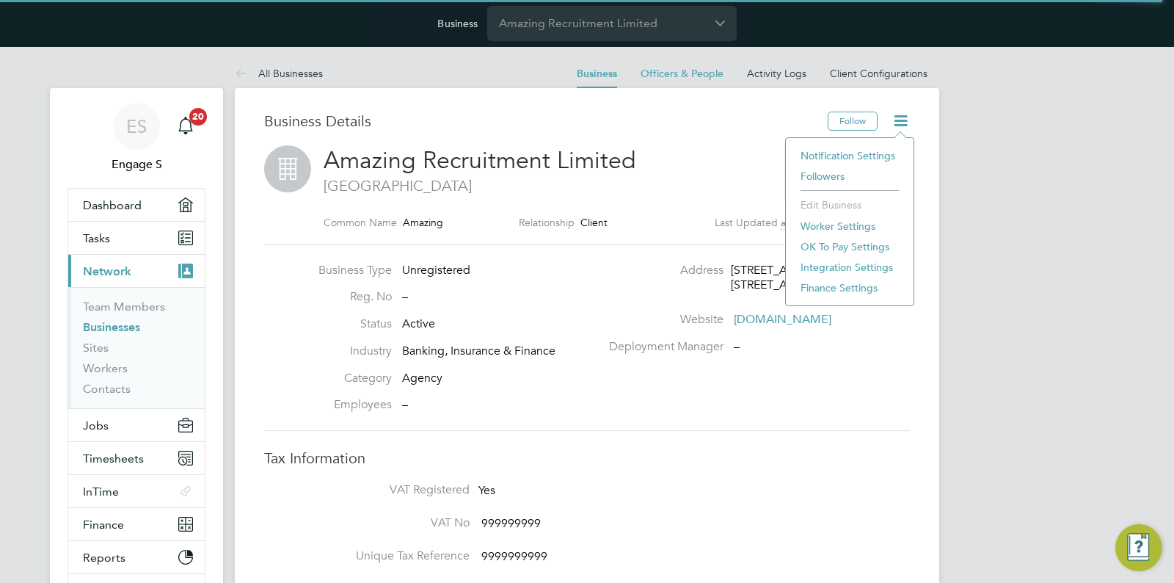
click at [849, 226] on li "Worker Settings" at bounding box center [849, 226] width 113 height 21
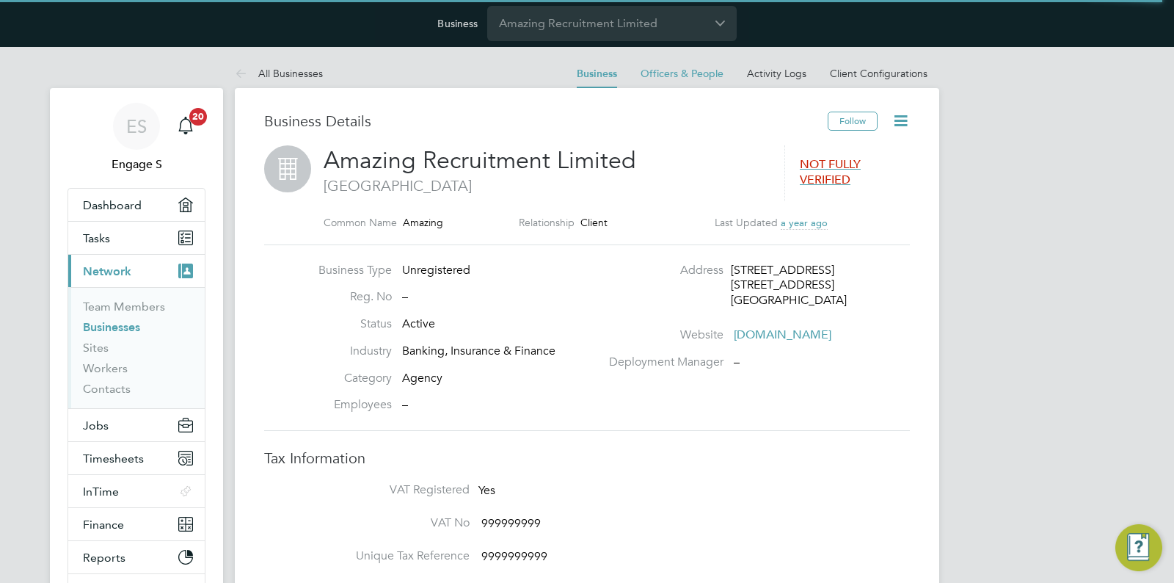
type input "Optional"
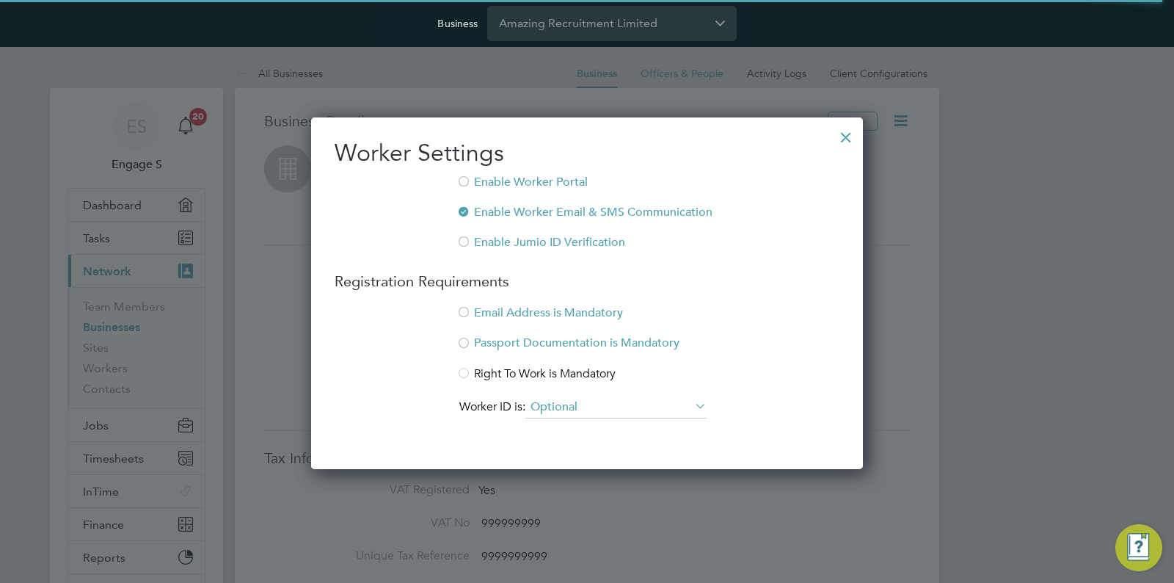
scroll to position [352, 553]
click at [664, 406] on input "Optional" at bounding box center [615, 407] width 181 height 22
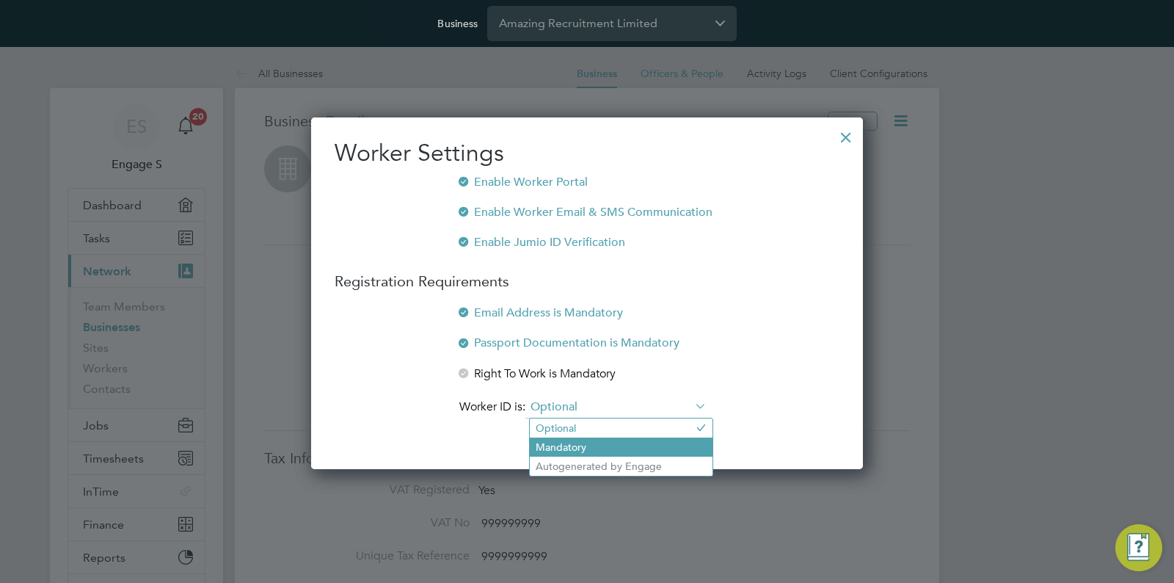
click at [653, 443] on li "Mandatory" at bounding box center [621, 446] width 183 height 19
type input "Mandatory"
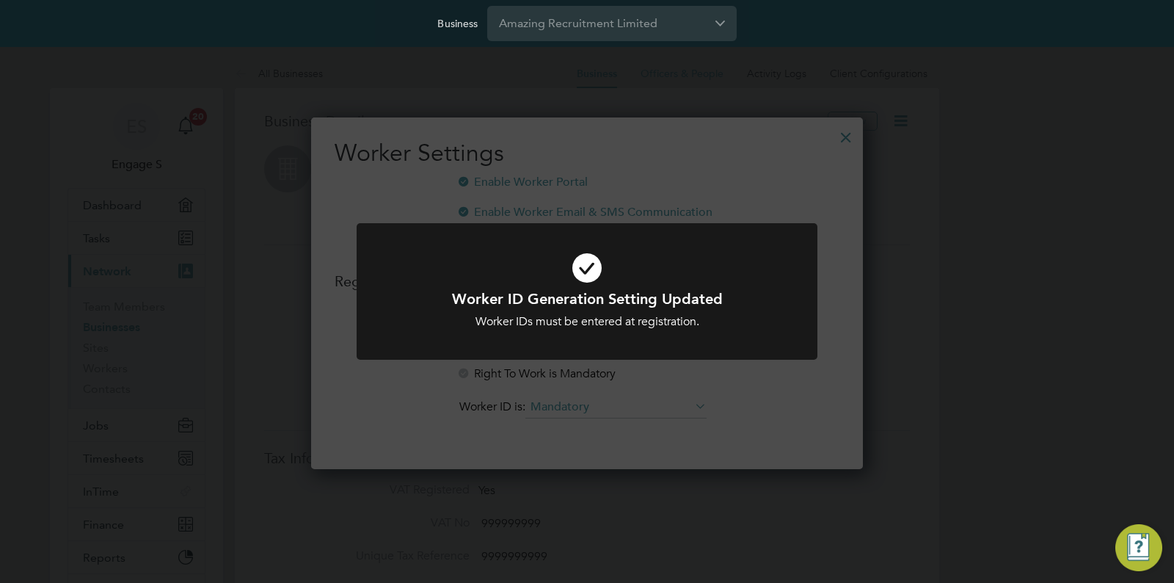
drag, startPoint x: 812, startPoint y: 429, endPoint x: 817, endPoint y: 379, distance: 50.2
click at [812, 429] on div "Worker ID Generation Setting Updated Worker IDs must be entered at registration…" at bounding box center [587, 291] width 1174 height 583
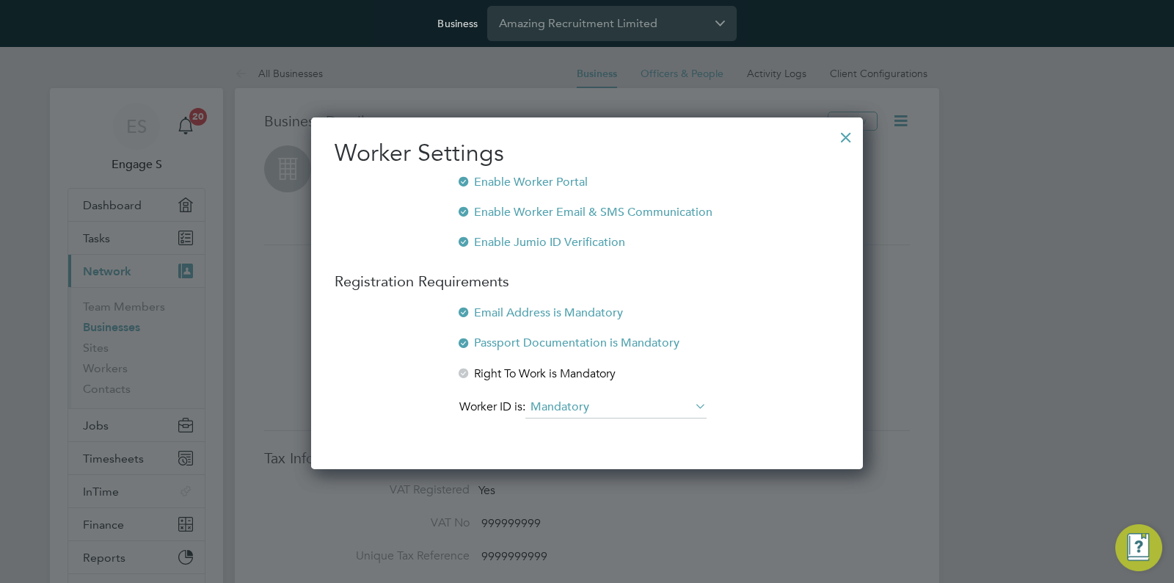
click at [841, 134] on div at bounding box center [846, 133] width 26 height 26
click at [845, 134] on div at bounding box center [846, 133] width 26 height 26
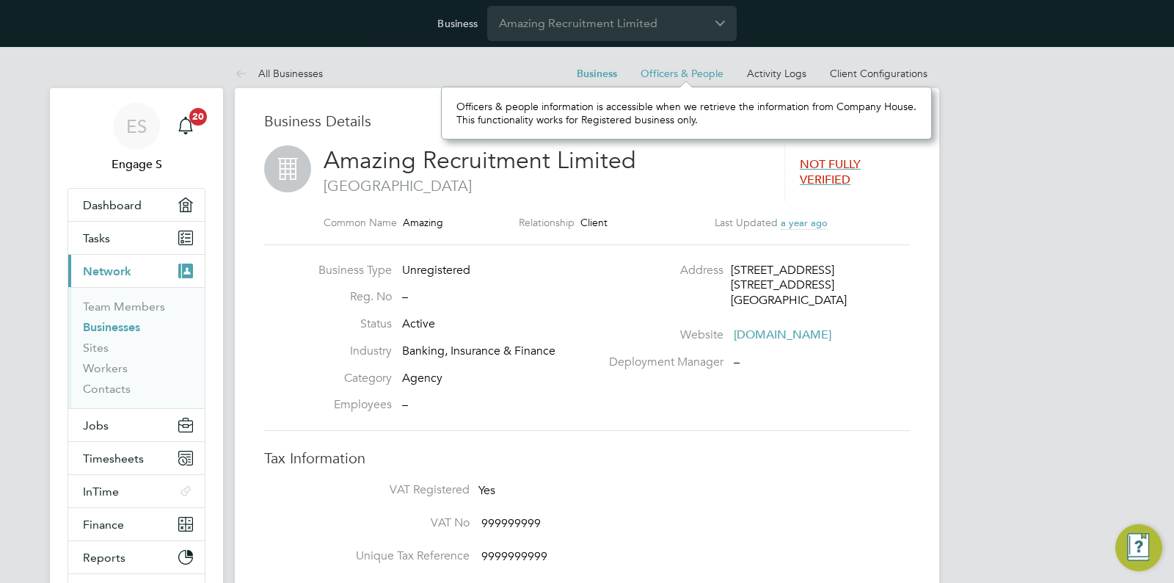
scroll to position [13, 83]
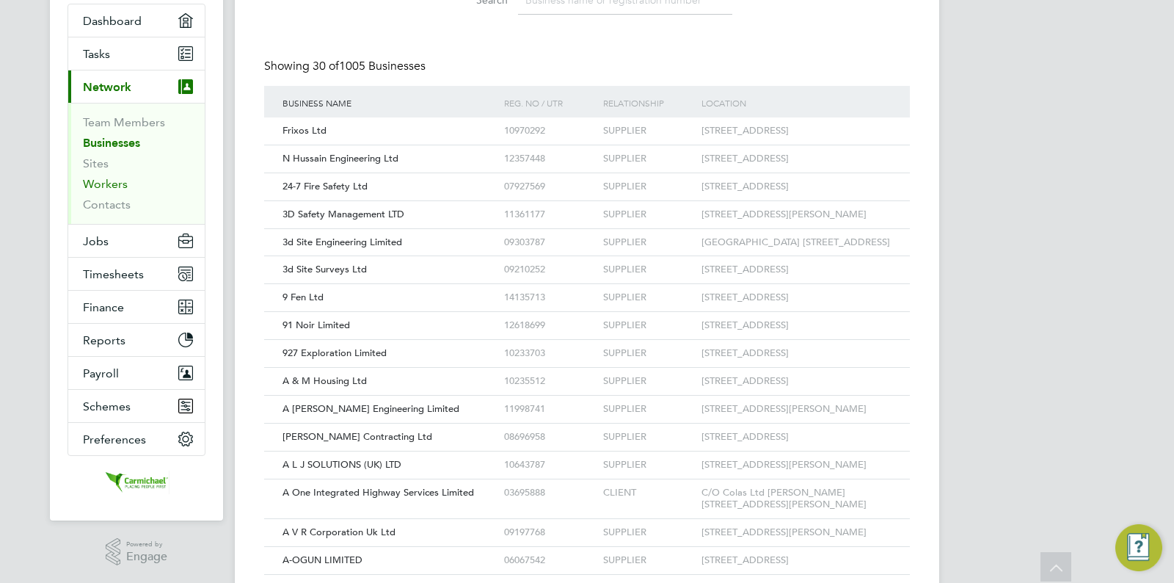
click at [114, 182] on link "Workers" at bounding box center [105, 184] width 45 height 14
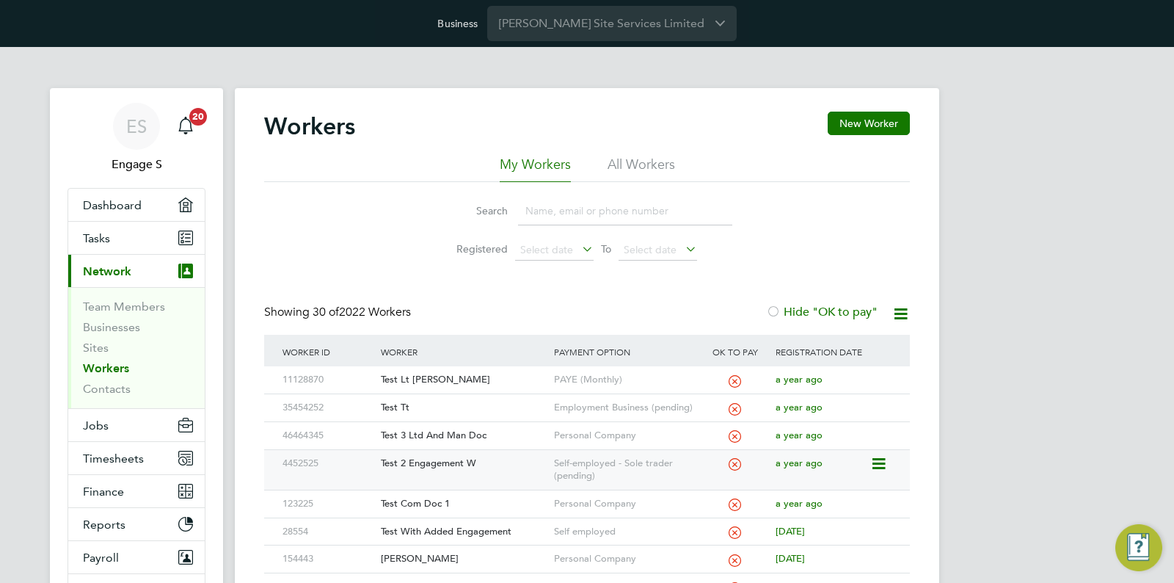
click at [526, 472] on div "Test 2 Engagement W" at bounding box center [463, 463] width 172 height 27
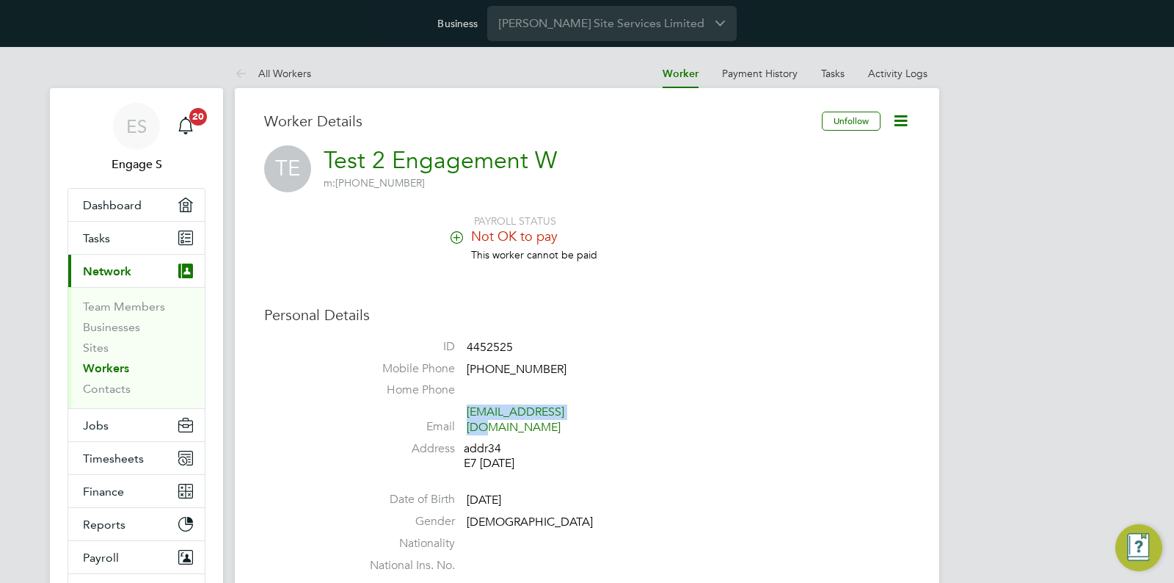
drag, startPoint x: 595, startPoint y: 410, endPoint x: 467, endPoint y: 413, distance: 128.5
click at [467, 413] on span "[EMAIL_ADDRESS][DOMAIN_NAME]" at bounding box center [536, 419] width 139 height 31
copy link "[EMAIL_ADDRESS][DOMAIN_NAME]"
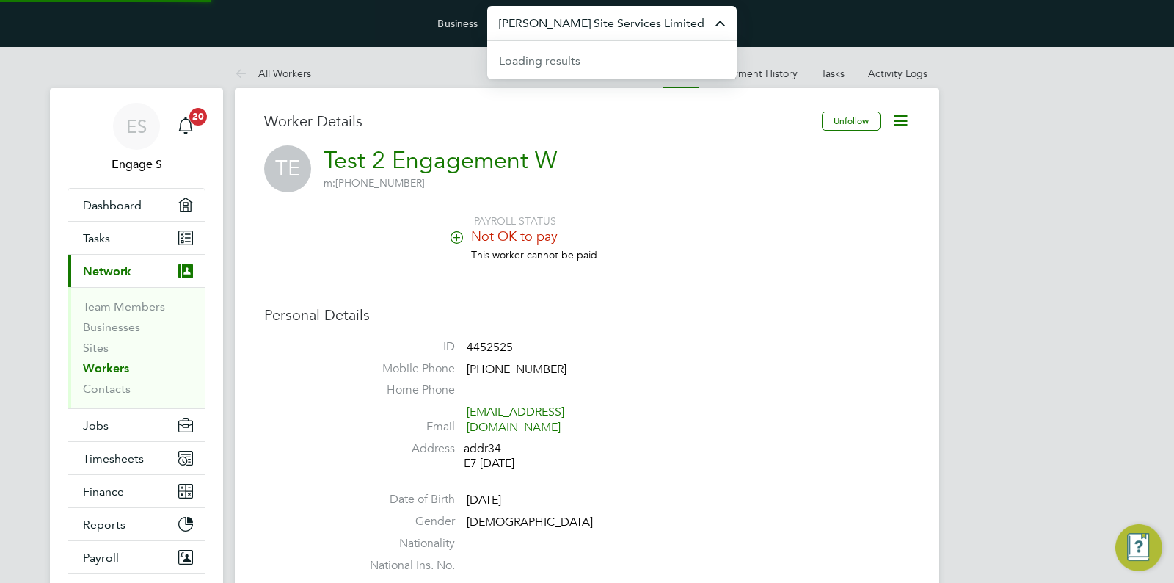
click at [572, 32] on input "Carmichael Site Services Limited" at bounding box center [611, 23] width 249 height 34
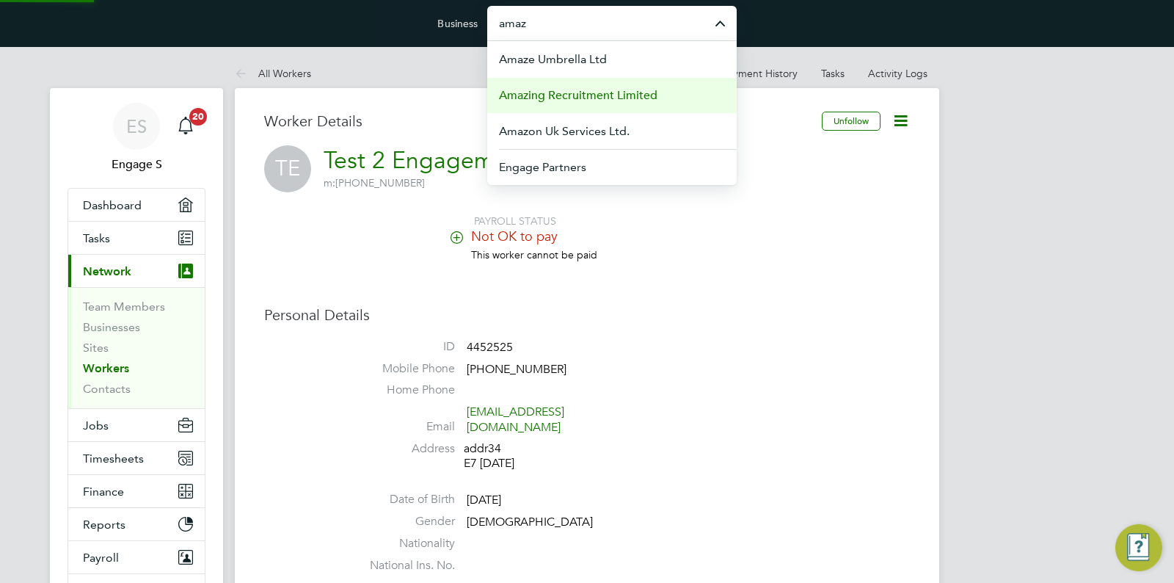
click at [581, 96] on span "Amazing Recruitment Limited" at bounding box center [578, 96] width 159 height 18
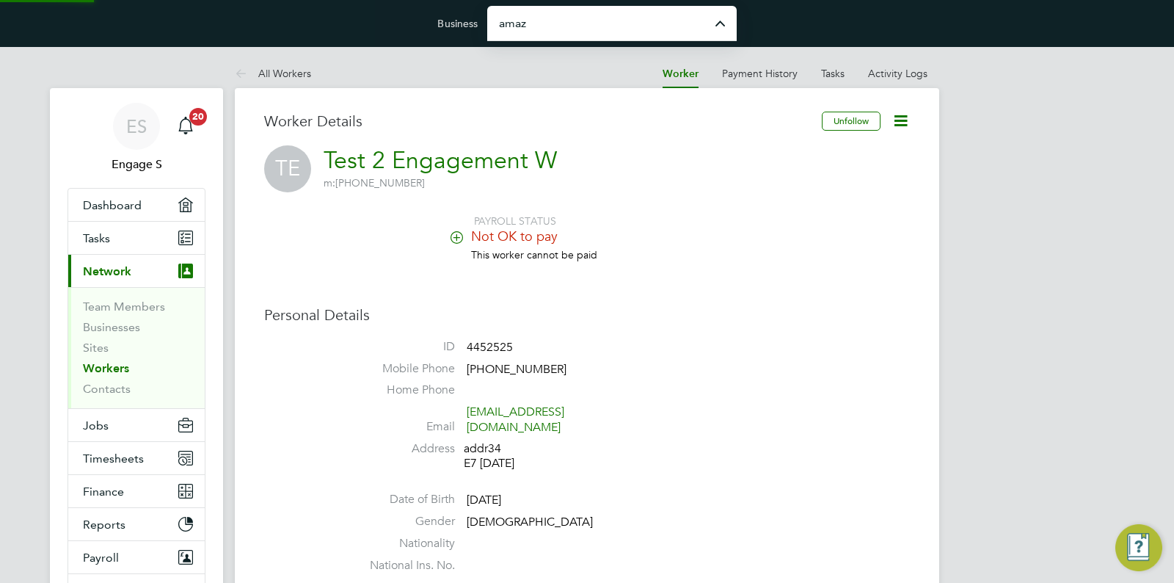
type input "Amazing Recruitment Limited"
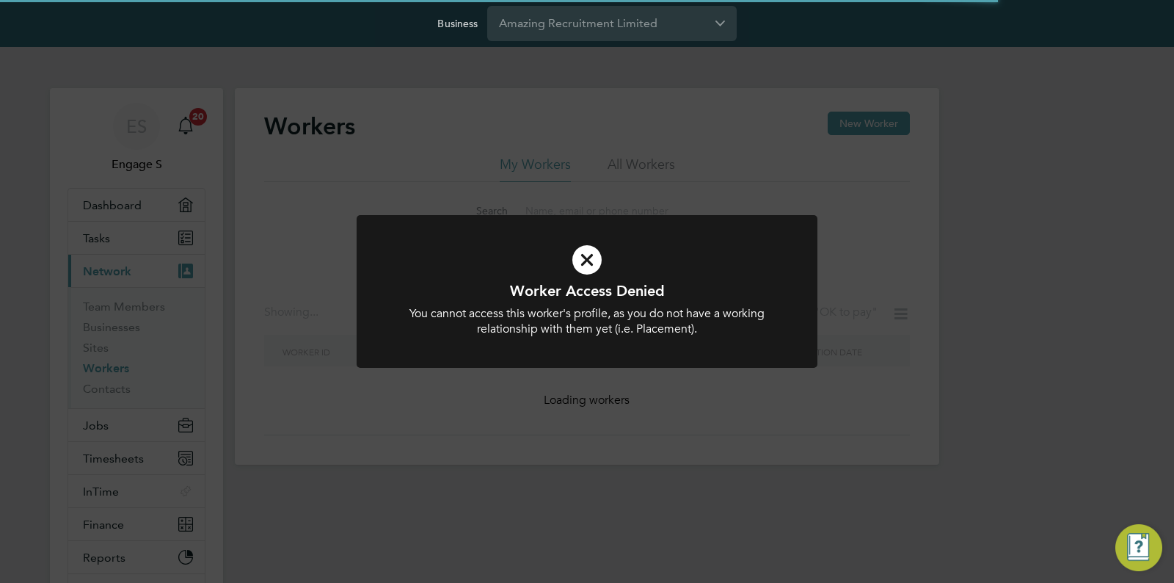
click at [715, 142] on div "Worker Access Denied You cannot access this worker's profile, as you do not hav…" at bounding box center [587, 291] width 1174 height 583
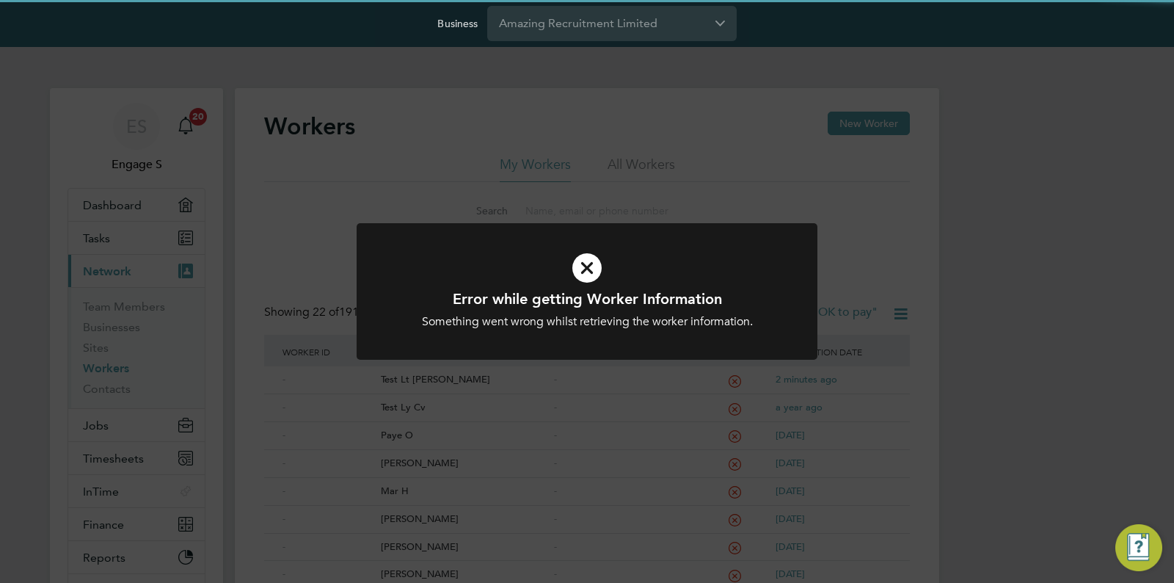
drag, startPoint x: 122, startPoint y: 372, endPoint x: 113, endPoint y: 369, distance: 9.3
click at [121, 372] on div "Error while getting Worker Information Something went wrong whilst retrieving t…" at bounding box center [587, 291] width 1174 height 583
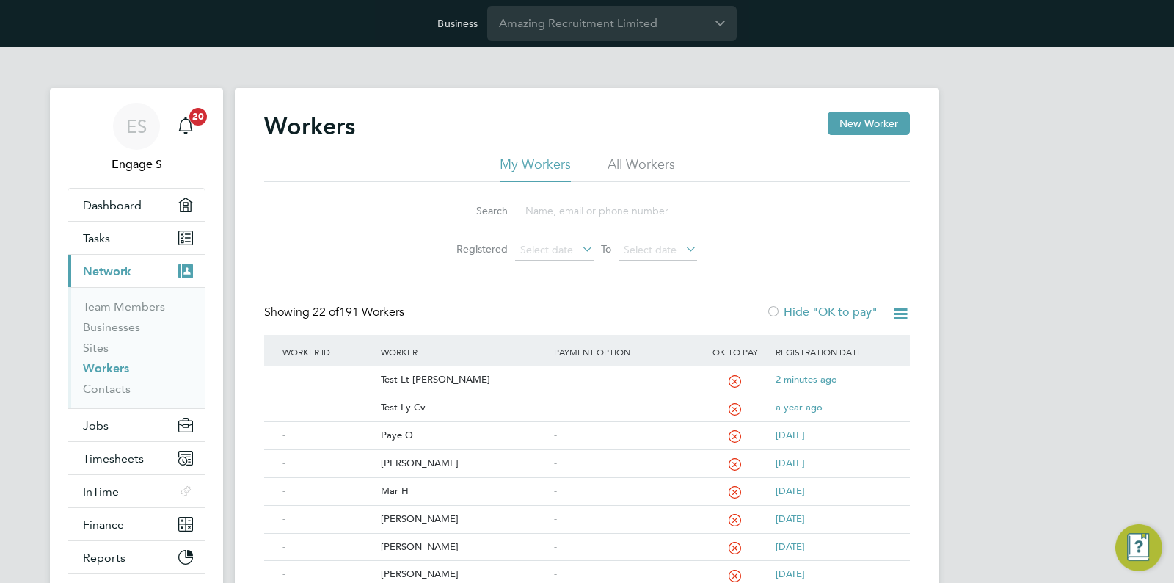
click at [113, 369] on div "Error while getting Worker Information Something went wrong whilst retrieving t…" at bounding box center [587, 291] width 1174 height 583
click at [113, 369] on div "Worker Access Denied You cannot access this worker's profile, as you do not hav…" at bounding box center [587, 291] width 1174 height 583
click at [833, 122] on button "New Worker" at bounding box center [869, 123] width 82 height 23
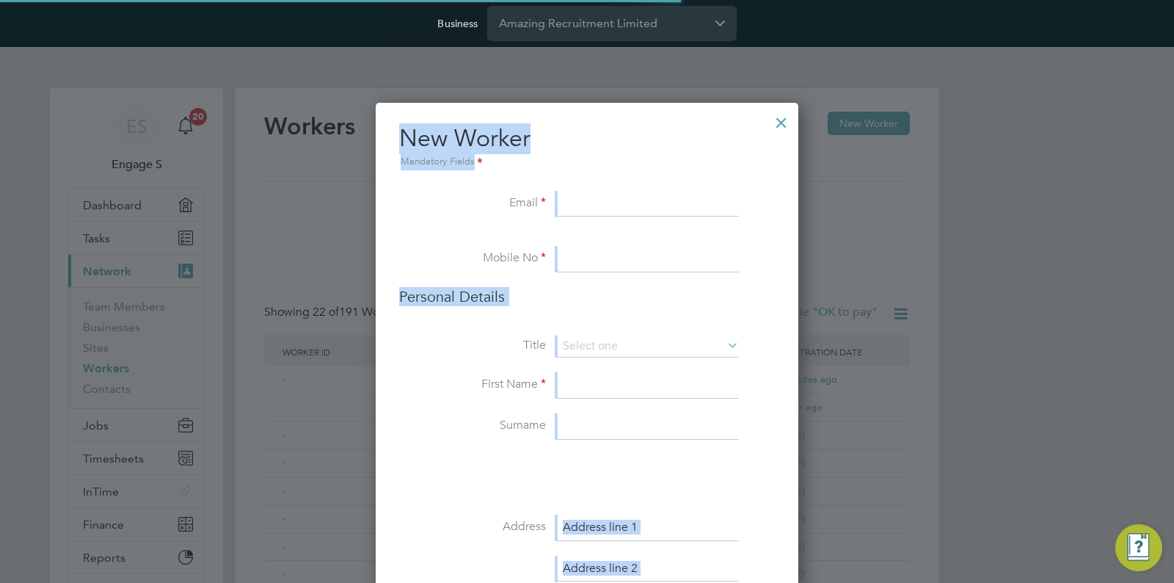
scroll to position [1440, 423]
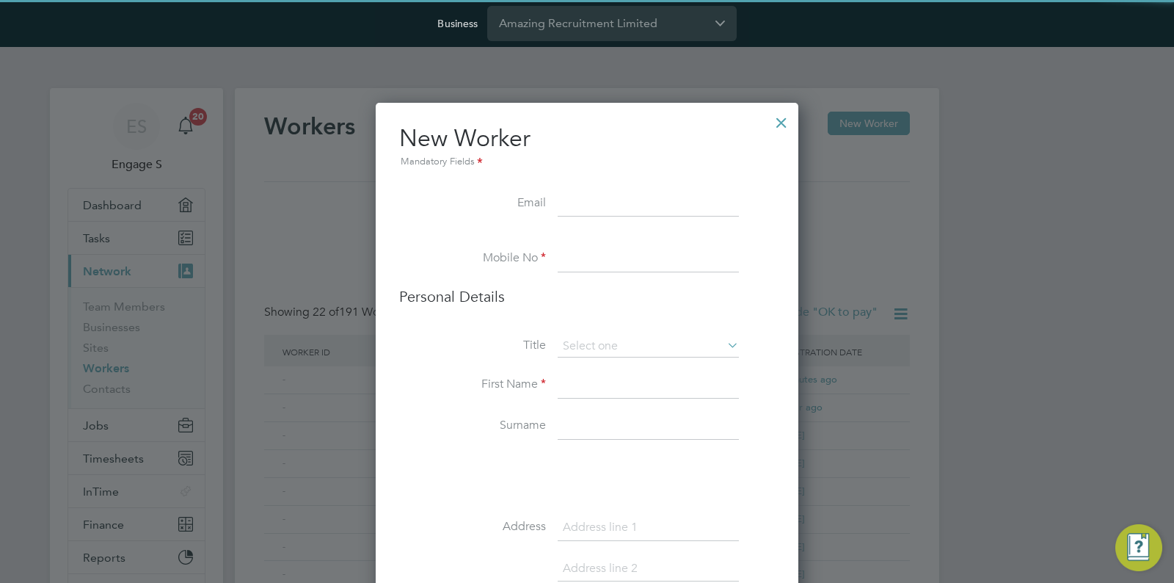
click at [691, 187] on li "New Worker Mandatory Fields" at bounding box center [587, 157] width 376 height 68
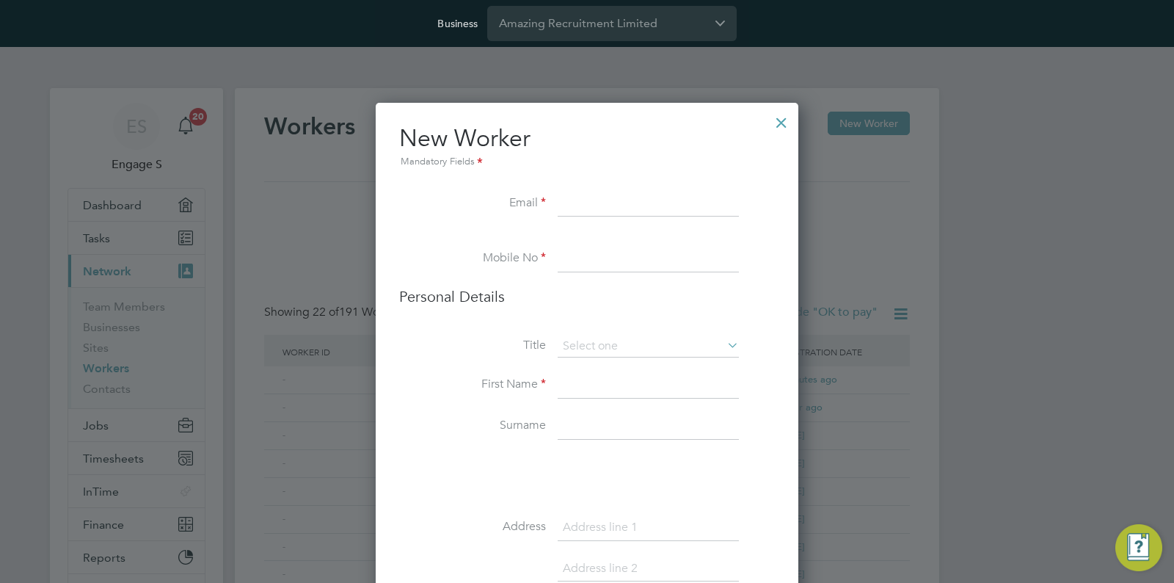
click at [659, 199] on input at bounding box center [648, 204] width 181 height 26
paste input "[EMAIL_ADDRESS][DOMAIN_NAME]"
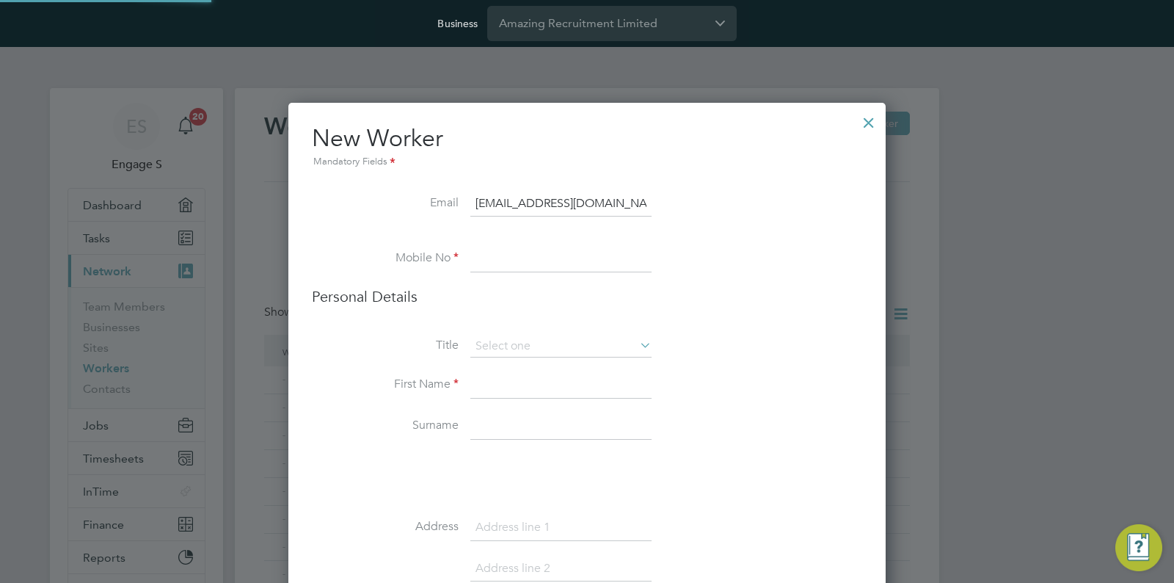
type input "testpopo@gmail.com"
click at [646, 141] on h2 "New Worker Mandatory Fields" at bounding box center [587, 146] width 550 height 47
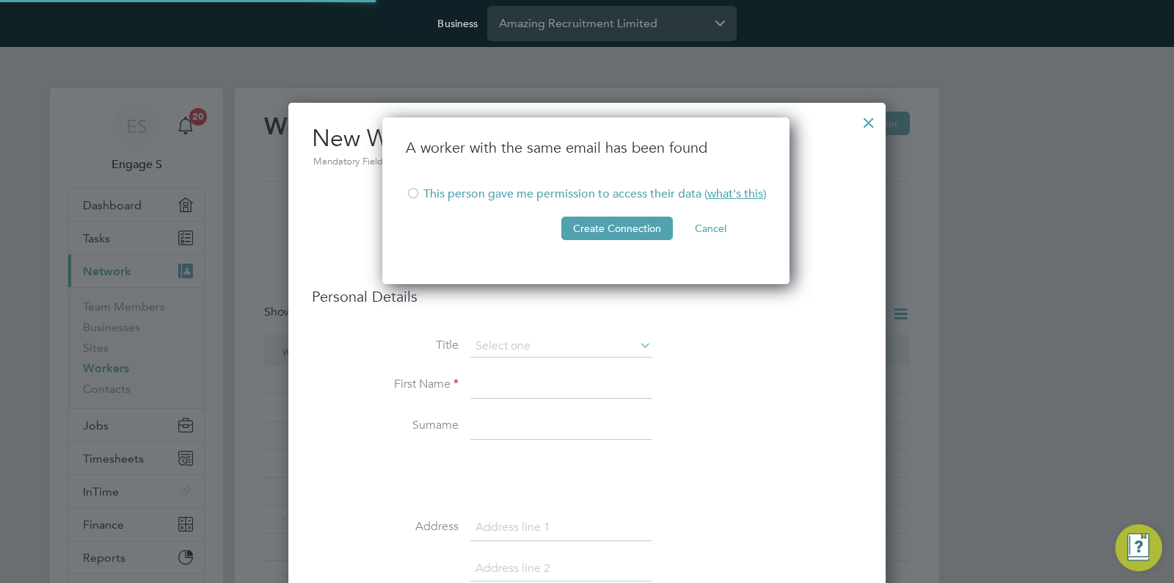
scroll to position [168, 409]
drag, startPoint x: 558, startPoint y: 188, endPoint x: 577, endPoint y: 196, distance: 20.0
click at [558, 188] on li "This person gave me permission to access their data ( what's this )" at bounding box center [586, 201] width 360 height 30
click at [627, 226] on button "Create Connection" at bounding box center [617, 227] width 112 height 23
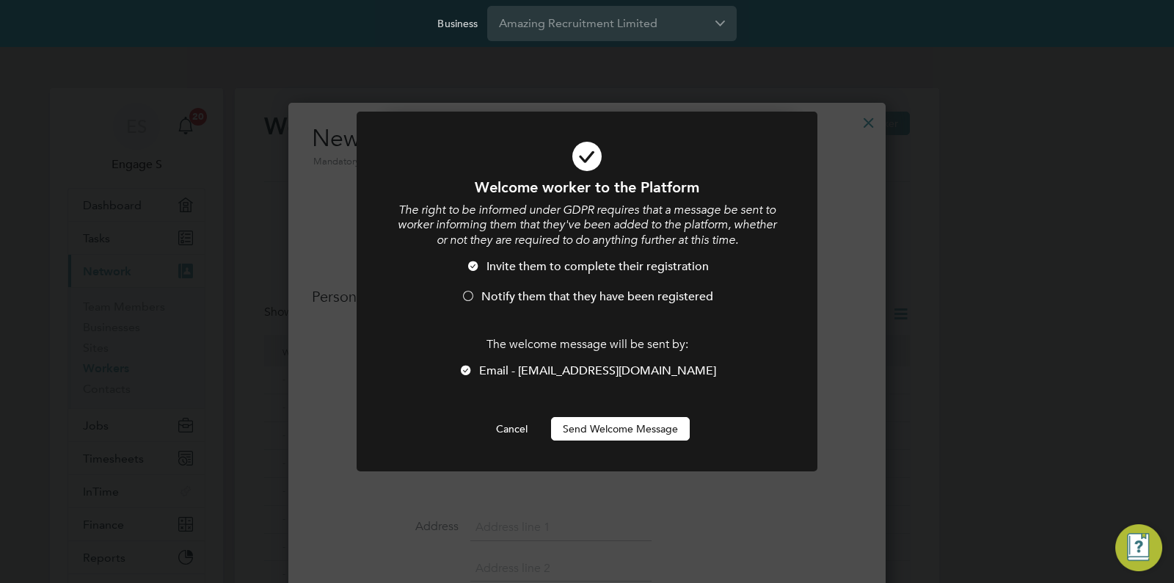
click at [575, 310] on li "Notify them that they have been registered" at bounding box center [587, 304] width 382 height 30
click at [616, 426] on button "Send Welcome Message" at bounding box center [620, 428] width 139 height 23
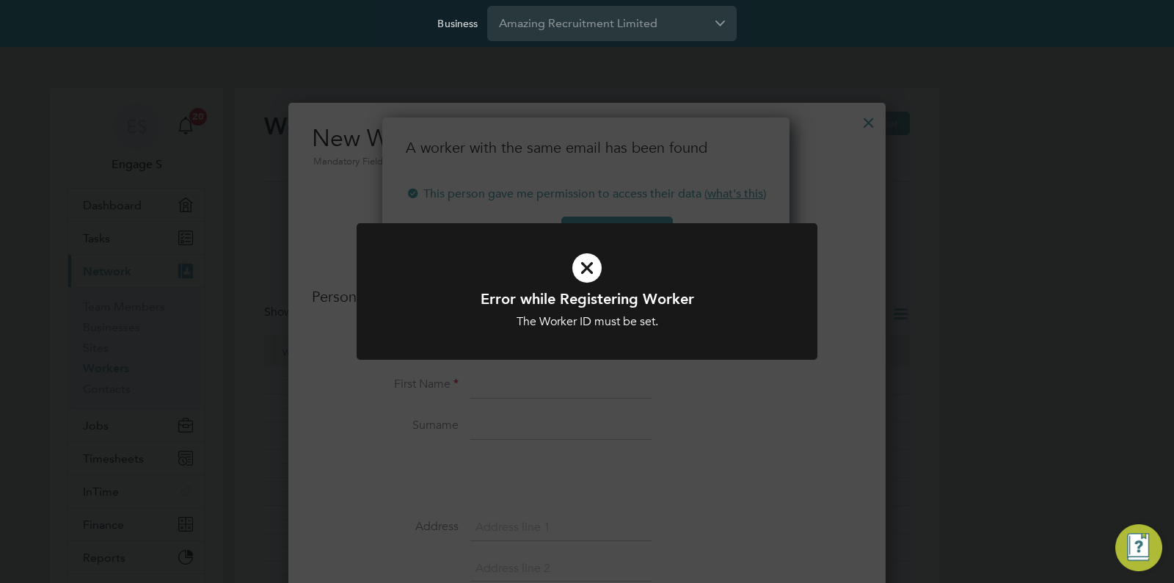
click at [658, 382] on div "Error while Registering Worker The Worker ID must be set. Cancel Okay" at bounding box center [587, 291] width 1174 height 583
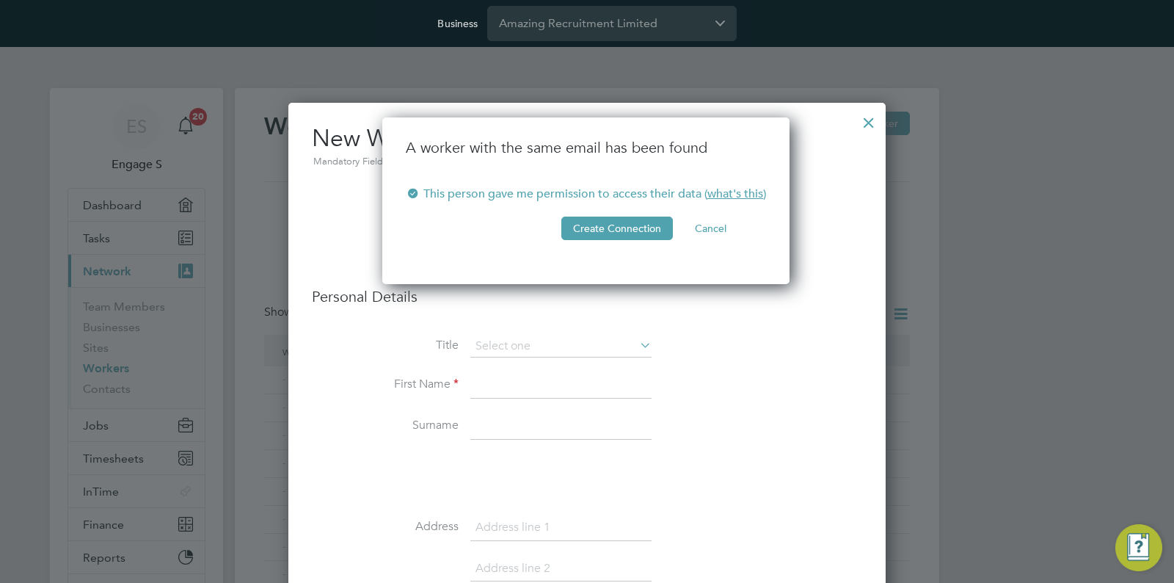
click at [622, 162] on li "A worker with the same email has been found" at bounding box center [586, 162] width 360 height 48
click at [629, 231] on button "Create Connection" at bounding box center [617, 227] width 112 height 23
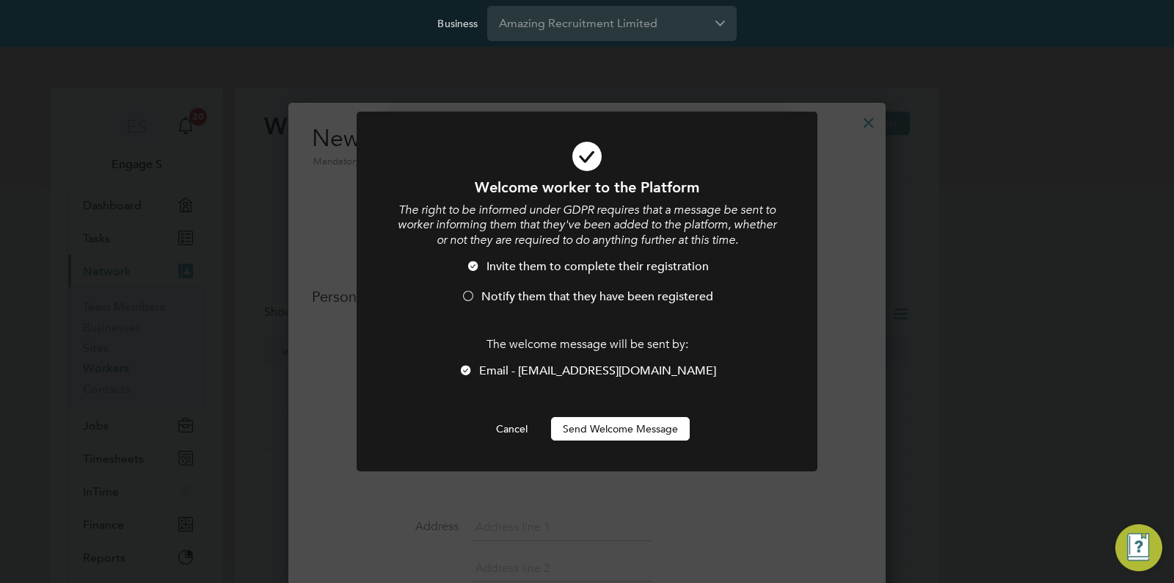
click at [575, 304] on li "Notify them that they have been registered" at bounding box center [587, 304] width 382 height 30
click at [607, 427] on button "Send Welcome Message" at bounding box center [620, 428] width 139 height 23
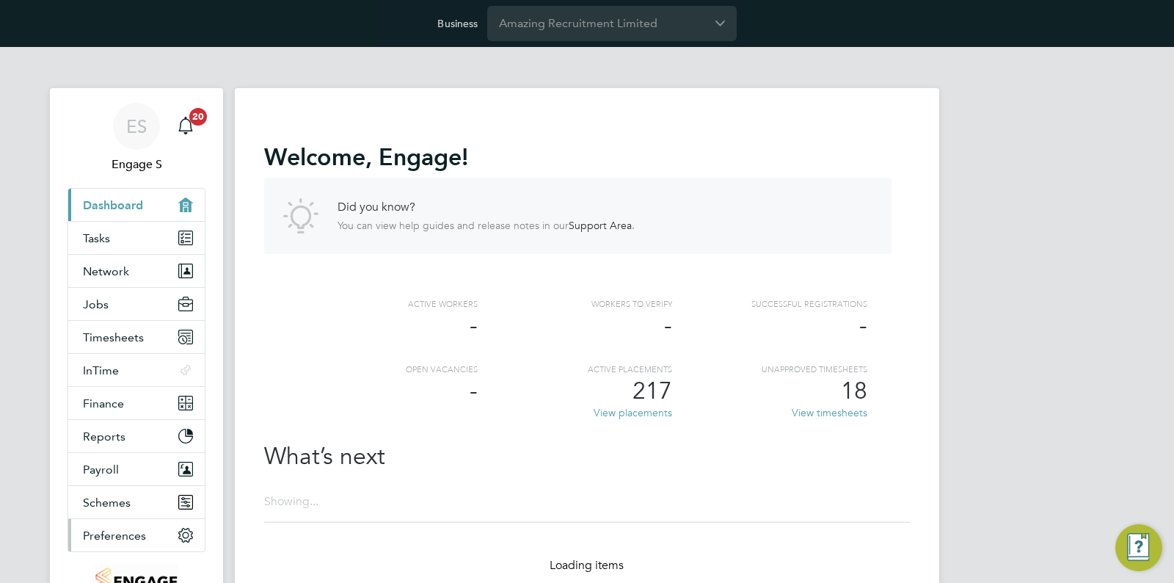
click at [136, 542] on button "Preferences" at bounding box center [136, 535] width 136 height 32
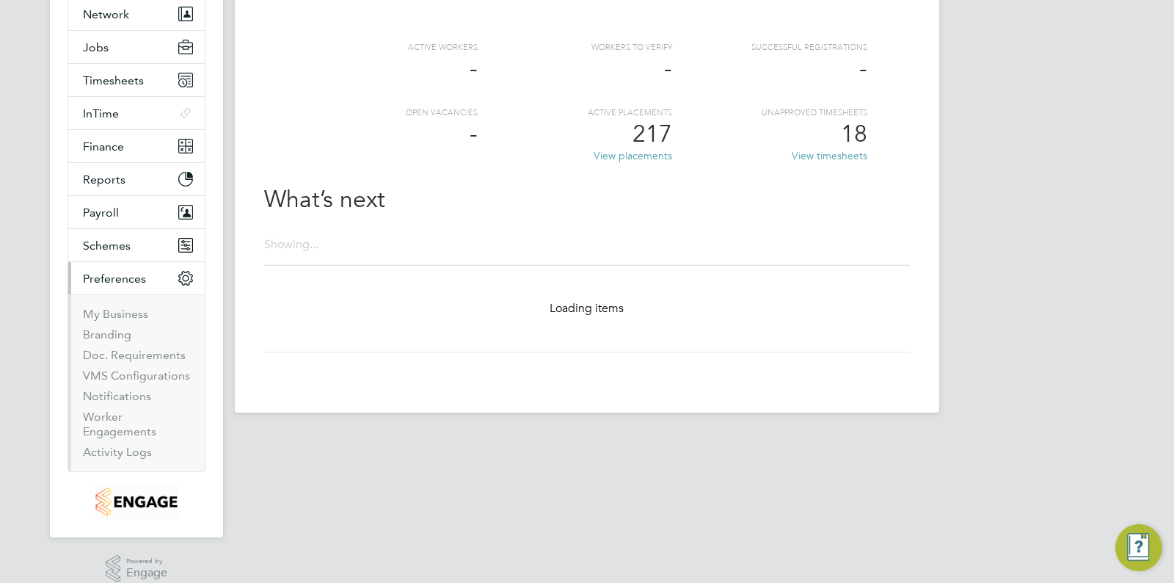
scroll to position [263, 0]
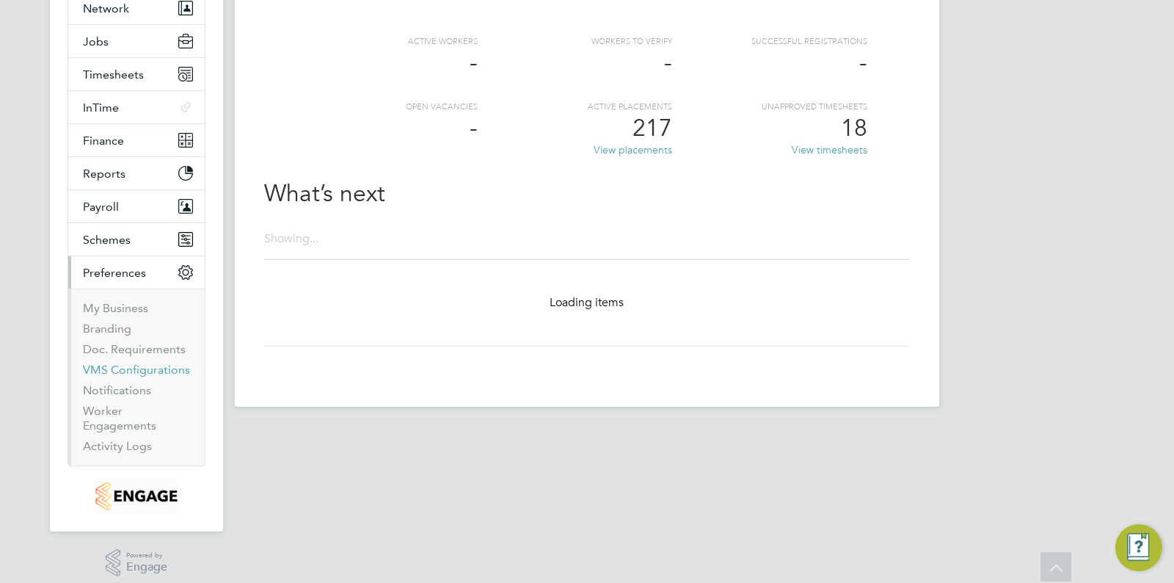
click at [153, 374] on link "VMS Configurations" at bounding box center [136, 370] width 107 height 14
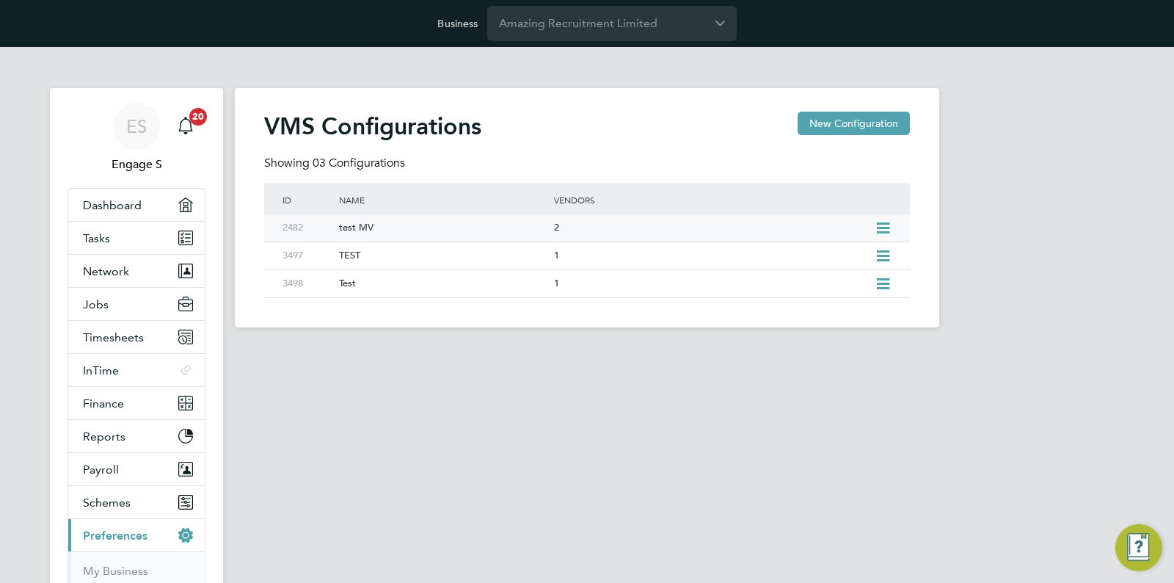
click at [668, 232] on div "2" at bounding box center [710, 227] width 321 height 27
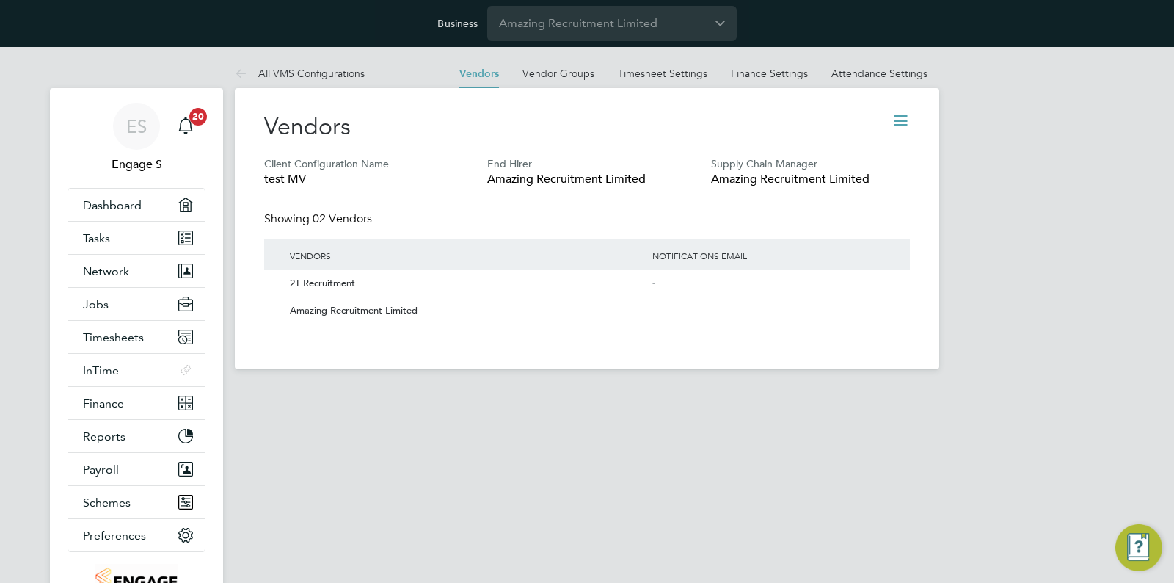
click at [1058, 224] on div "ES Engage S Notifications 20 Applications: Dashboard Tasks Network Team Members…" at bounding box center [587, 220] width 1174 height 346
click at [770, 67] on link "Finance Settings" at bounding box center [769, 73] width 77 height 13
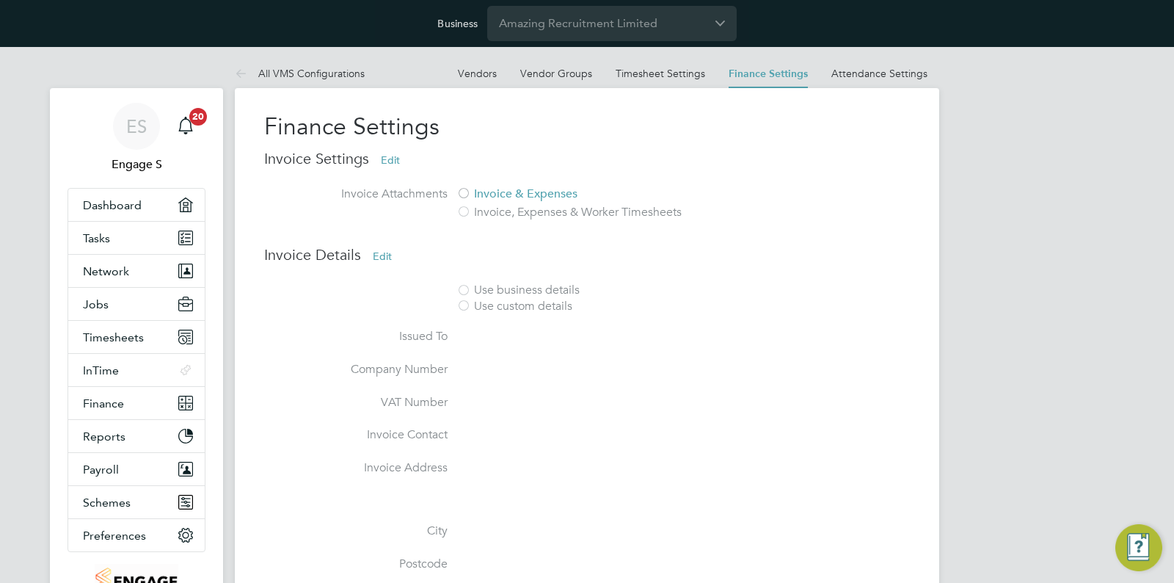
click at [980, 172] on div "ES Engage S Notifications 20 Applications: Dashboard Tasks Network Team Members…" at bounding box center [587, 447] width 1174 height 800
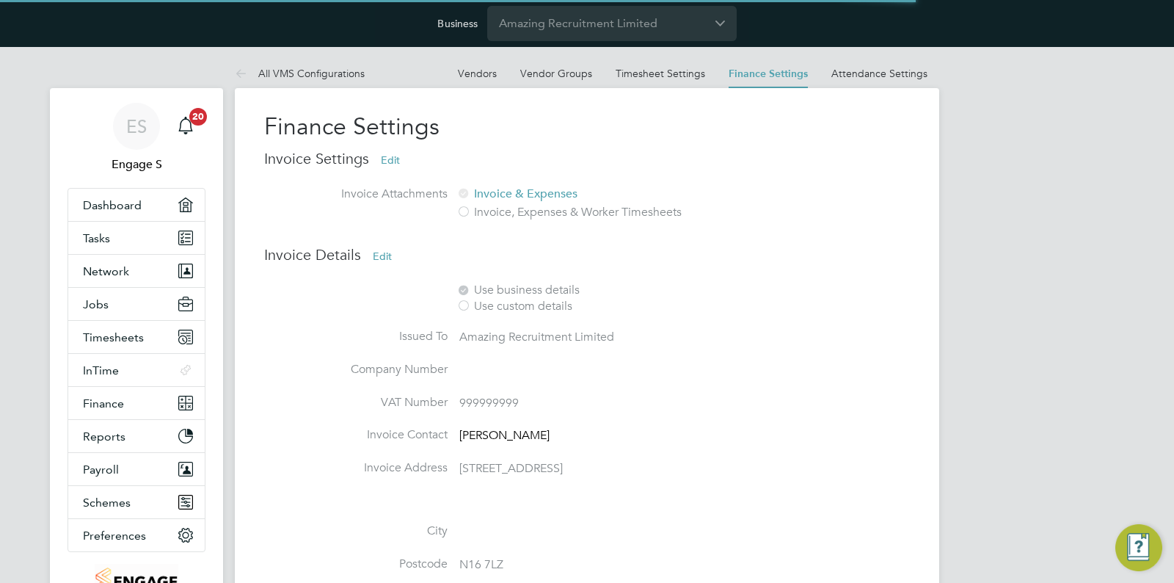
click at [398, 159] on button "Edit" at bounding box center [390, 159] width 43 height 23
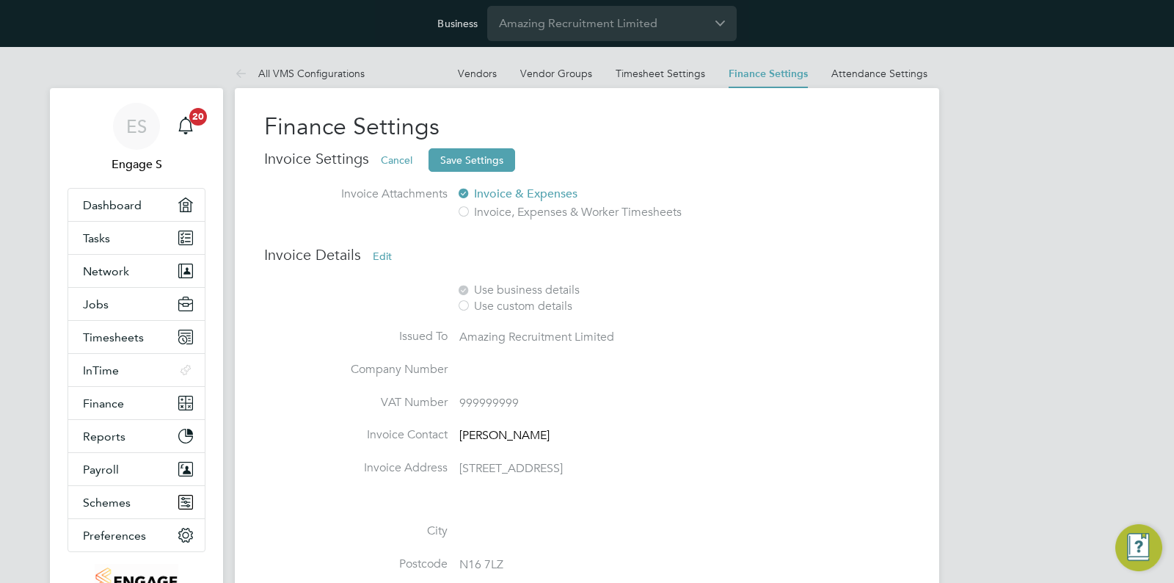
click at [513, 205] on label "Invoice, Expenses & Worker Timesheets" at bounding box center [637, 212] width 363 height 15
click at [503, 211] on label "Invoice, Expenses & Worker Timesheets" at bounding box center [637, 212] width 363 height 15
click at [465, 214] on div at bounding box center [463, 212] width 15 height 15
click at [470, 211] on div at bounding box center [463, 212] width 15 height 15
click at [390, 161] on button "Cancel" at bounding box center [396, 159] width 55 height 23
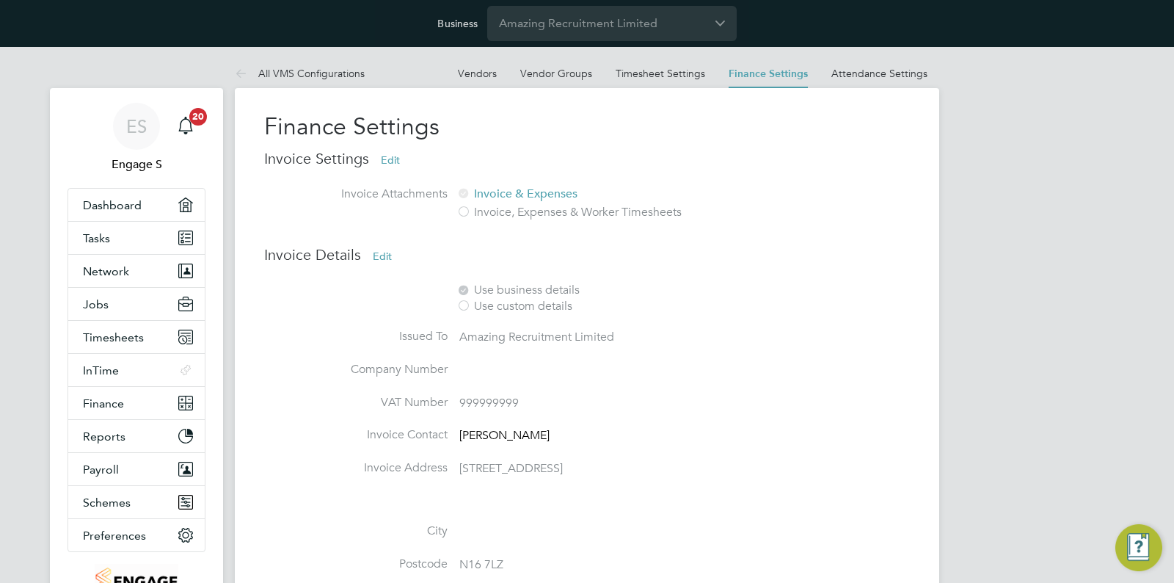
click at [398, 161] on button "Edit" at bounding box center [390, 159] width 43 height 23
click at [539, 213] on label "Invoice, Expenses & Worker Timesheets" at bounding box center [637, 212] width 363 height 15
click at [404, 167] on button "Cancel" at bounding box center [396, 159] width 55 height 23
click at [387, 258] on button "Edit" at bounding box center [382, 255] width 43 height 23
click at [471, 255] on button "Save Settings" at bounding box center [463, 255] width 87 height 23
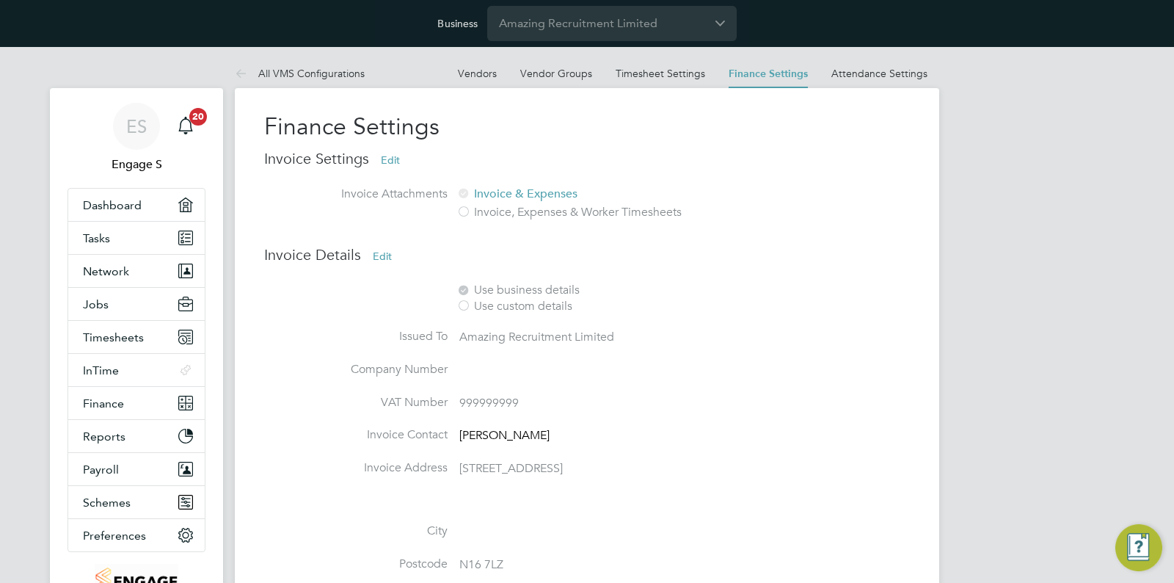
click at [863, 283] on li "Use business details Use custom details" at bounding box center [587, 306] width 646 height 46
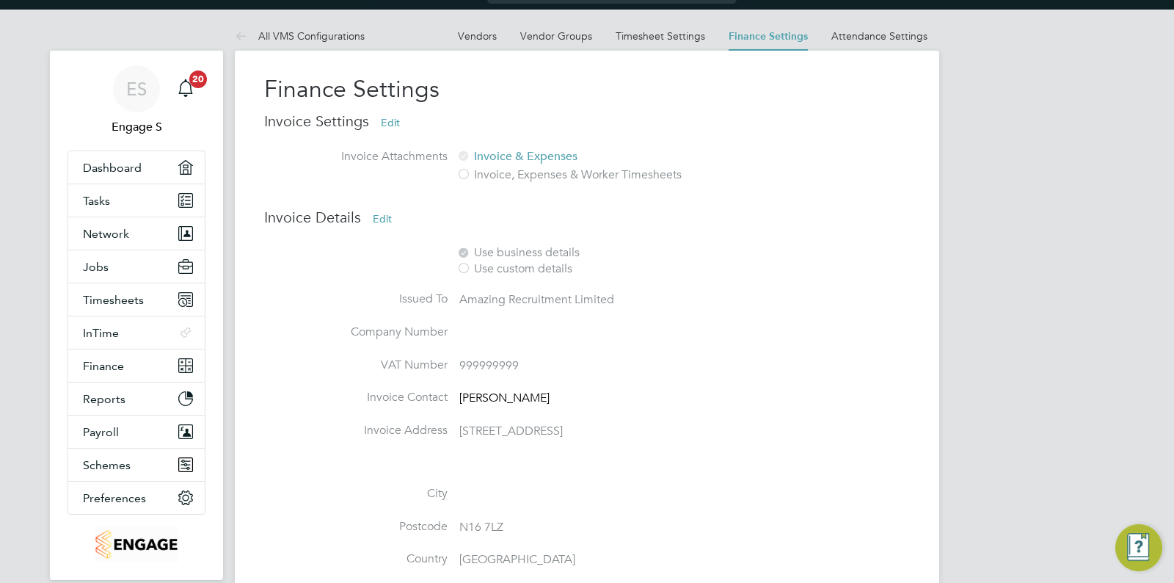
scroll to position [263, 0]
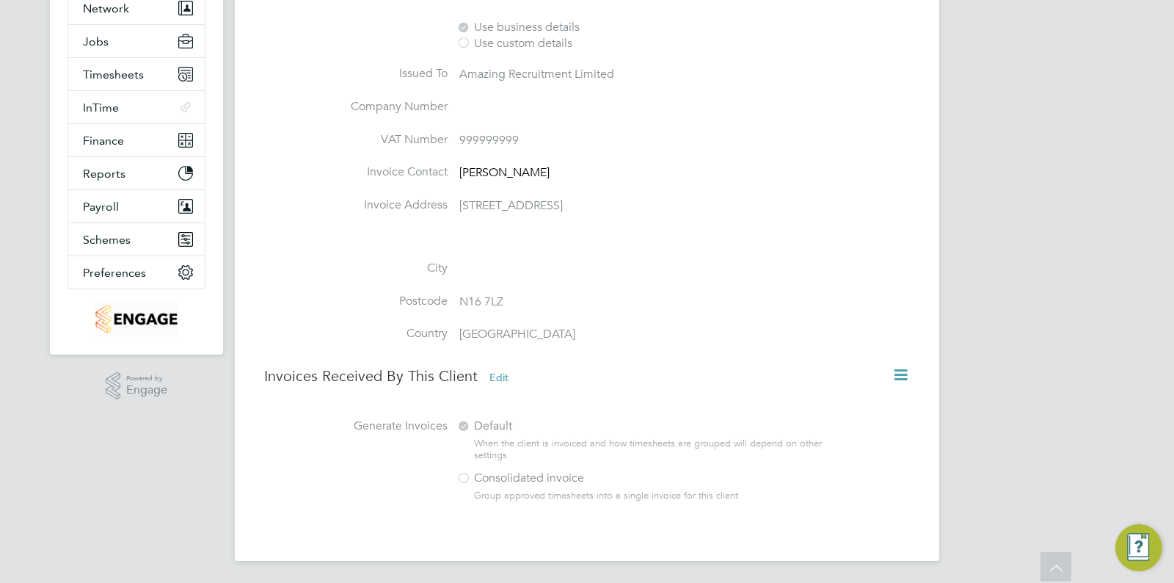
click at [501, 386] on button "Edit" at bounding box center [499, 376] width 43 height 23
click at [561, 377] on button "Save Settings" at bounding box center [580, 376] width 87 height 23
click at [504, 378] on button "Cancel" at bounding box center [505, 376] width 55 height 23
click at [509, 372] on button "Edit" at bounding box center [499, 376] width 43 height 23
click at [493, 476] on label "Consolidated invoice" at bounding box center [637, 477] width 363 height 15
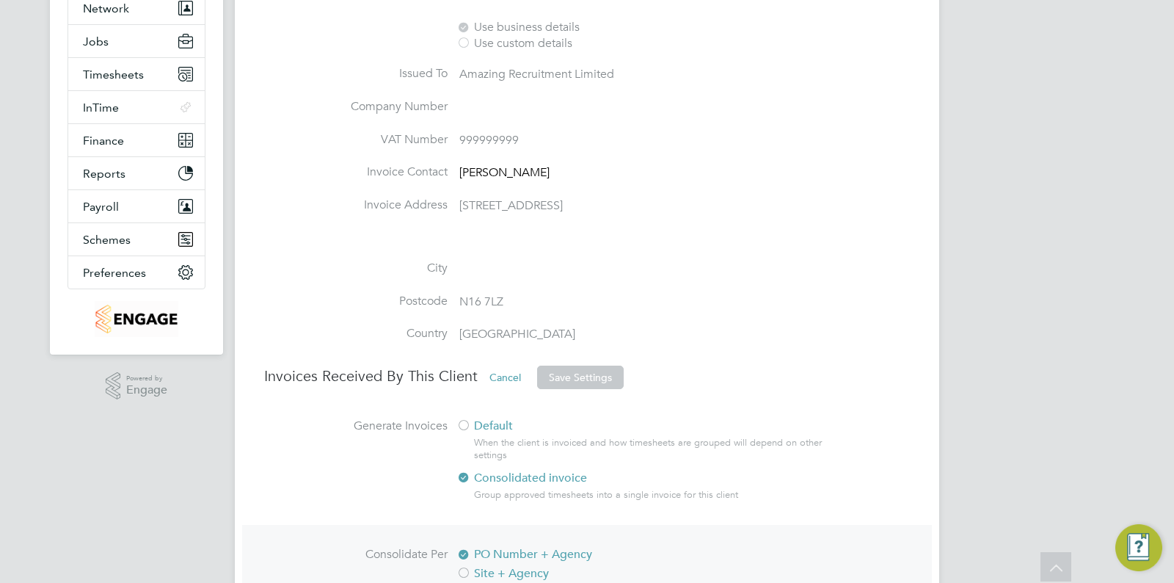
click at [495, 423] on label "Default" at bounding box center [637, 425] width 363 height 15
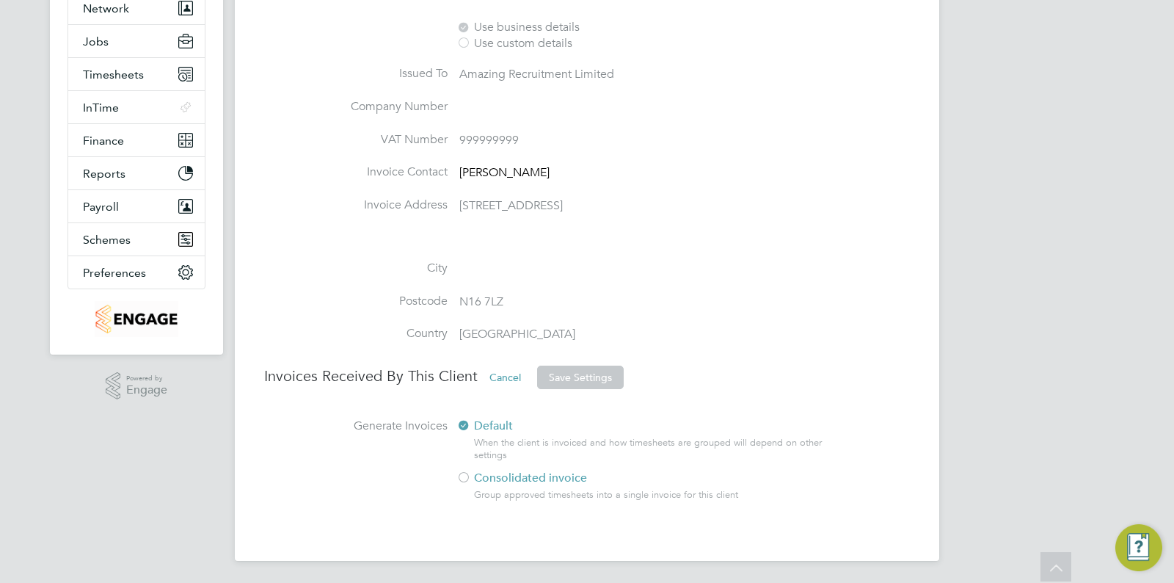
click at [500, 379] on button "Cancel" at bounding box center [505, 376] width 55 height 23
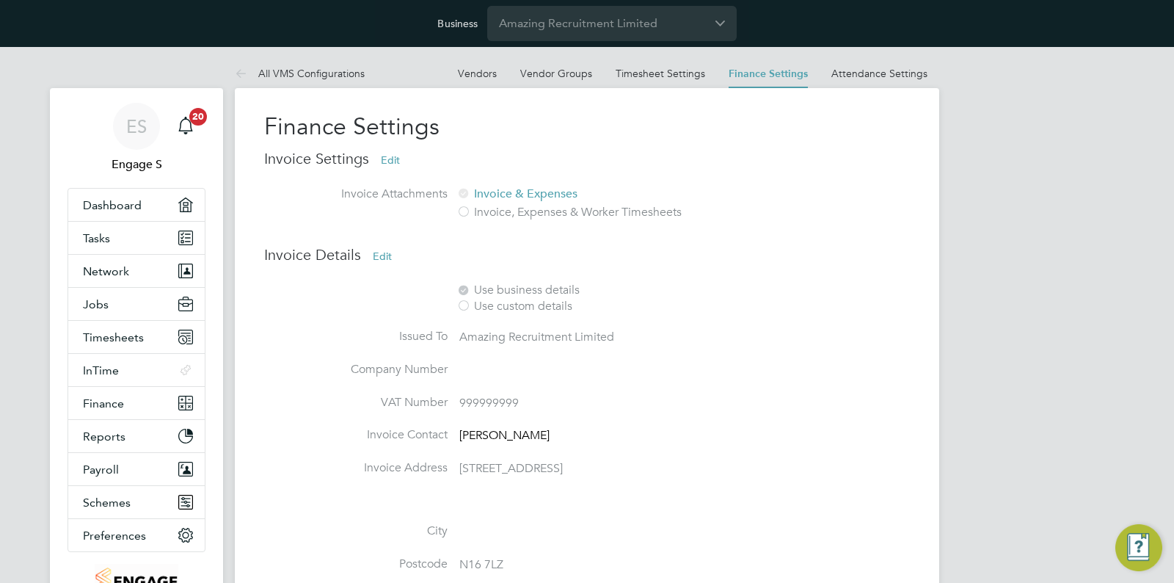
click at [1048, 178] on div "ES Engage S Notifications 20 Applications: Dashboard Tasks Network Team Members…" at bounding box center [587, 447] width 1174 height 800
click at [1051, 172] on div "ES Engage S Notifications 20 Applications: Dashboard Tasks Network Team Members…" at bounding box center [587, 447] width 1174 height 800
click at [385, 158] on button "Edit" at bounding box center [390, 159] width 43 height 23
click at [402, 161] on button "Cancel" at bounding box center [396, 159] width 55 height 23
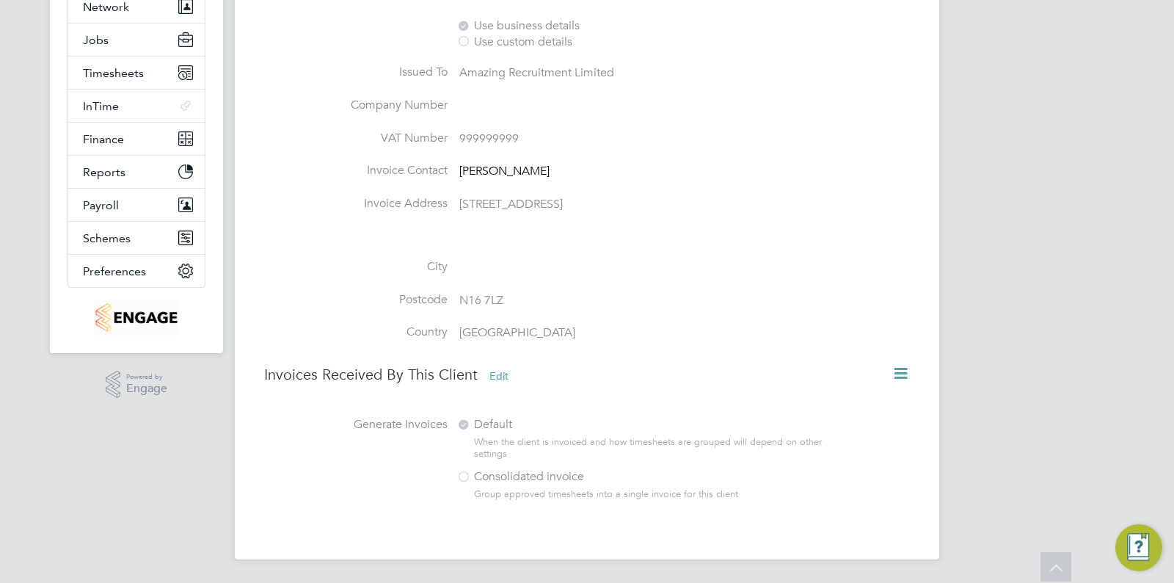
click at [507, 372] on button "Edit" at bounding box center [499, 375] width 43 height 23
drag, startPoint x: 567, startPoint y: 378, endPoint x: 553, endPoint y: 396, distance: 22.5
click at [567, 378] on button "Save Settings" at bounding box center [580, 375] width 87 height 23
click at [512, 473] on label "Consolidated invoice" at bounding box center [637, 476] width 363 height 15
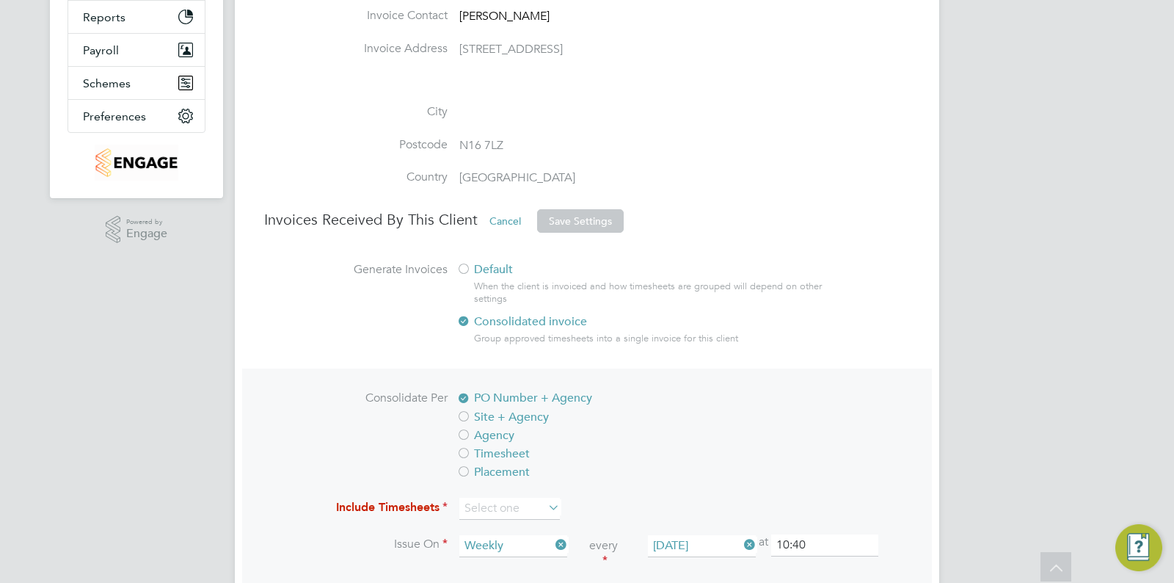
scroll to position [427, 0]
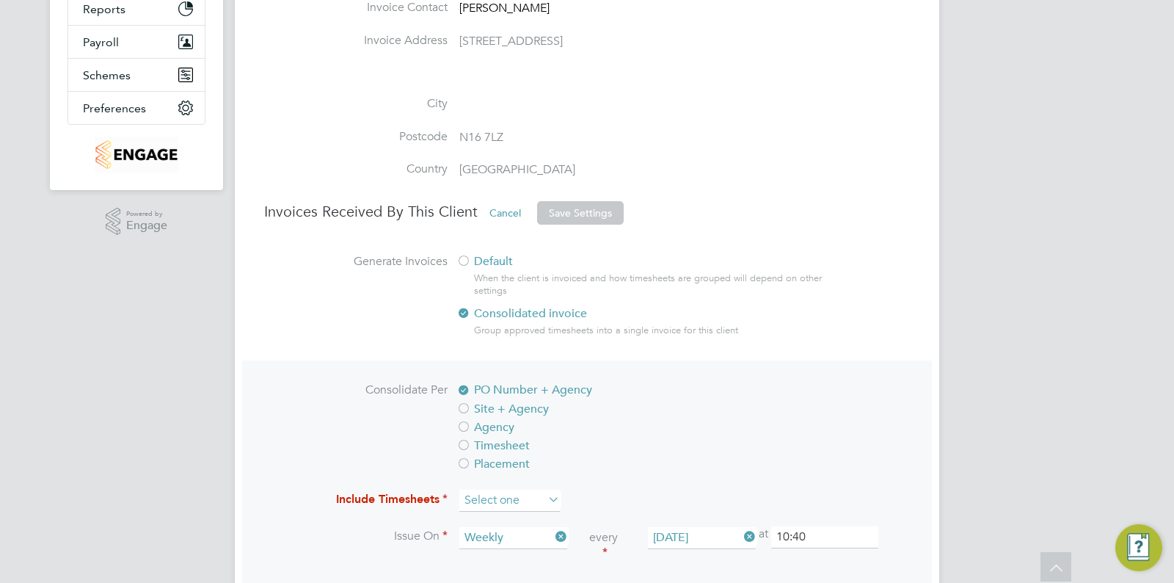
click at [521, 489] on input at bounding box center [509, 500] width 101 height 22
click at [513, 517] on li "All timesheets" at bounding box center [510, 520] width 102 height 19
type input "All timesheets"
click at [740, 256] on label "Default" at bounding box center [637, 261] width 363 height 15
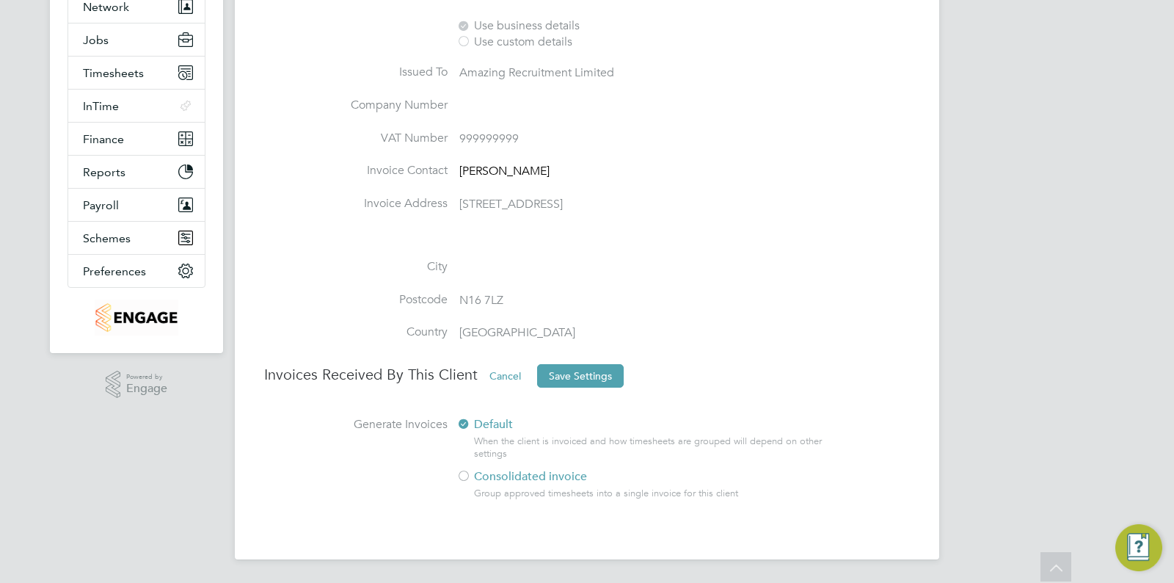
click at [586, 376] on button "Save Settings" at bounding box center [580, 375] width 87 height 23
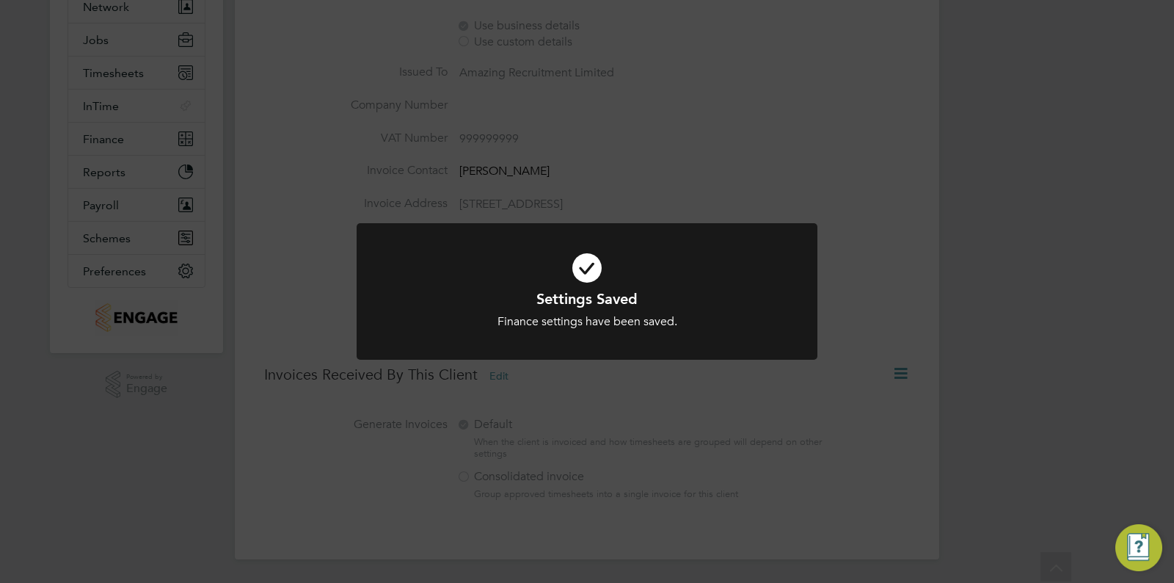
click at [687, 404] on div "Settings Saved Finance settings have been saved. Cancel Okay" at bounding box center [587, 291] width 1174 height 583
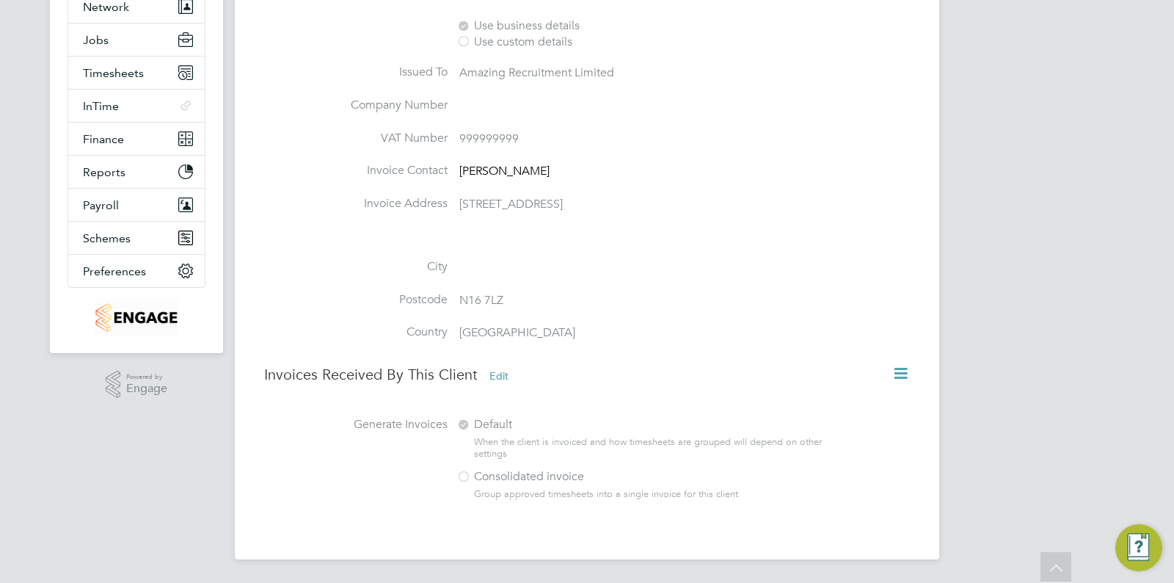
click at [508, 376] on button "Edit" at bounding box center [499, 375] width 43 height 23
click at [498, 479] on label "Consolidated invoice" at bounding box center [637, 476] width 363 height 15
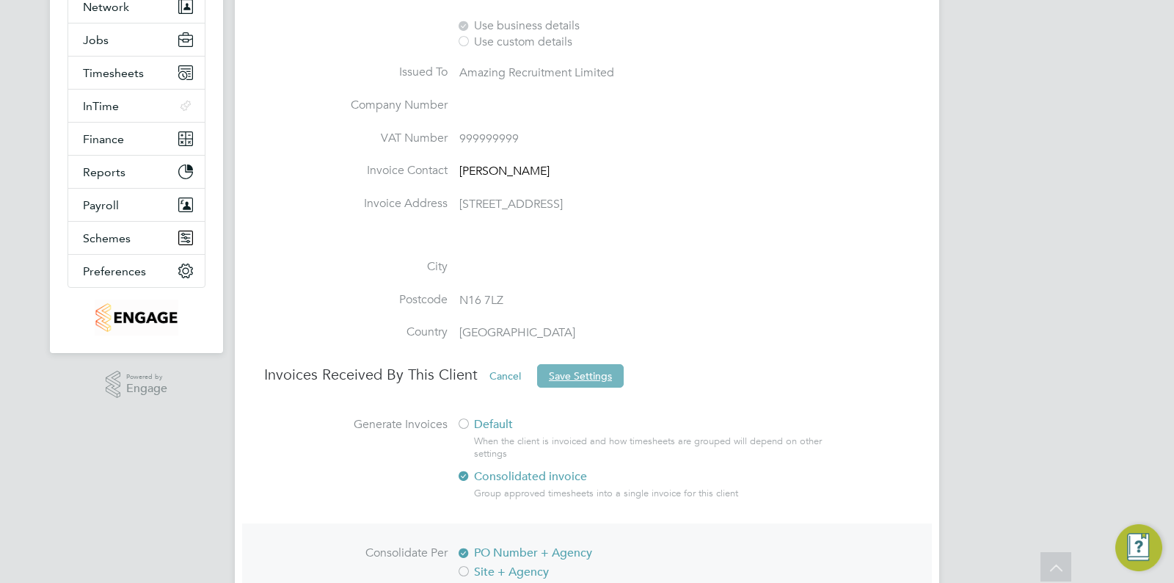
click at [580, 381] on button "Save Settings" at bounding box center [580, 375] width 87 height 23
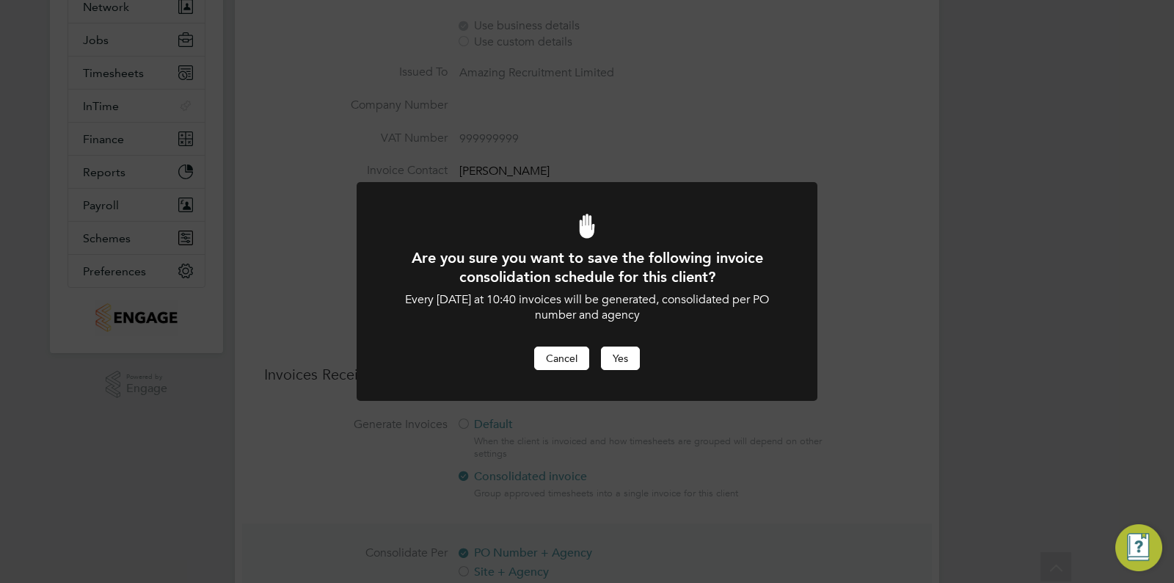
click at [562, 362] on button "Cancel" at bounding box center [561, 357] width 55 height 23
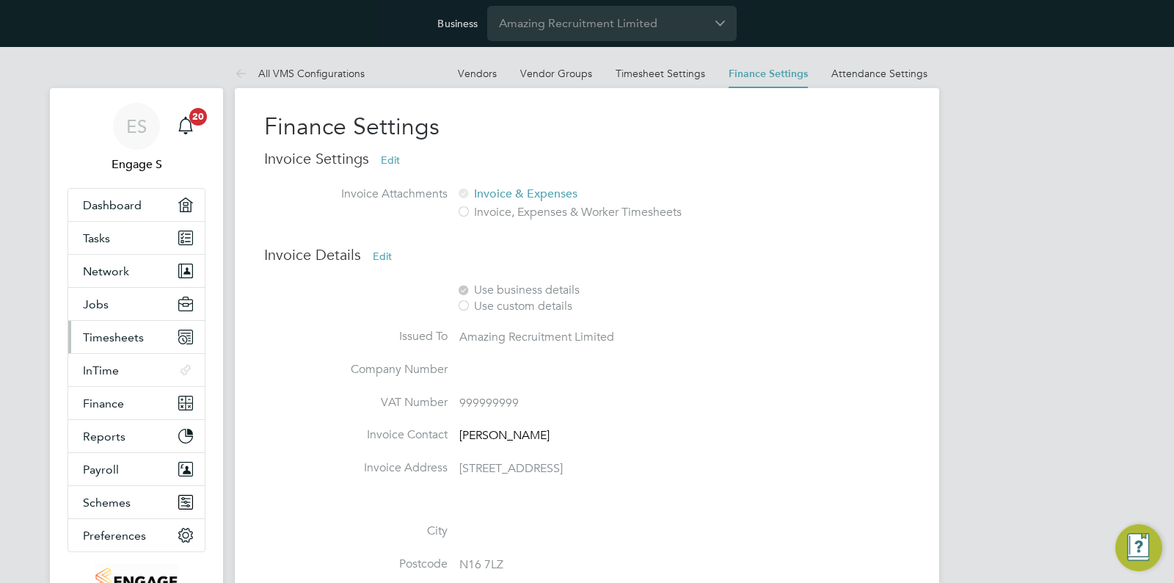
click at [114, 330] on span "Timesheets" at bounding box center [113, 337] width 61 height 14
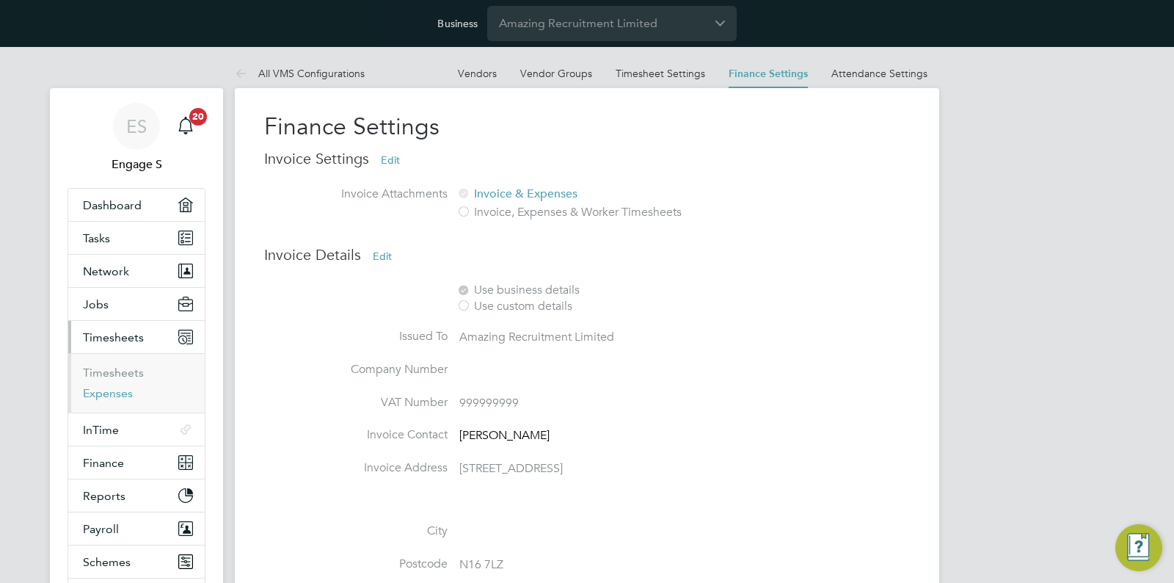
click at [116, 394] on link "Expenses" at bounding box center [108, 393] width 50 height 14
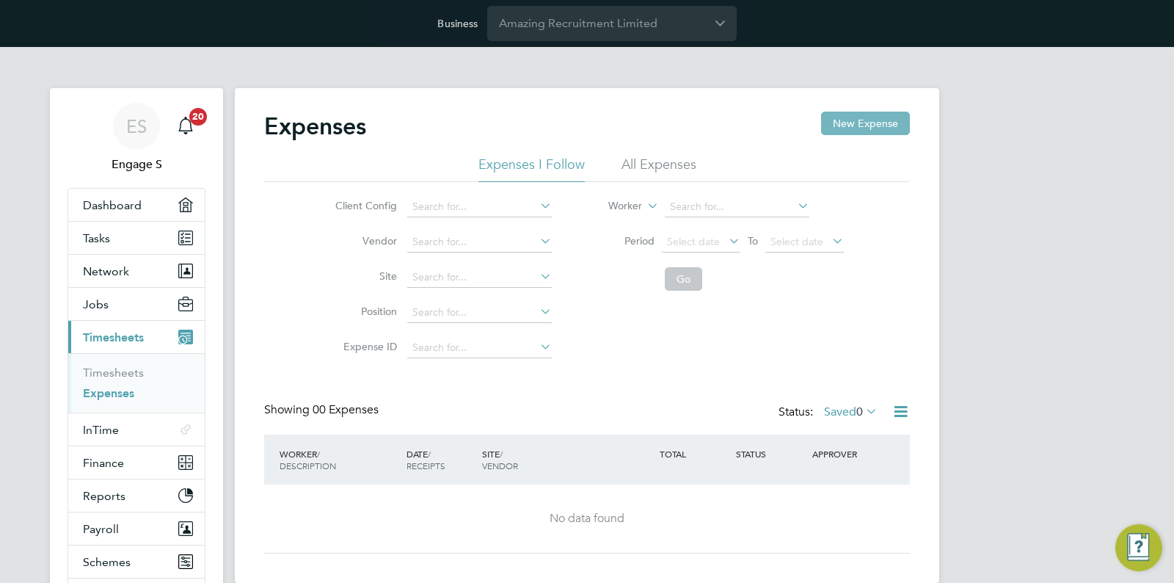
click at [859, 122] on button "New Expense" at bounding box center [865, 123] width 89 height 23
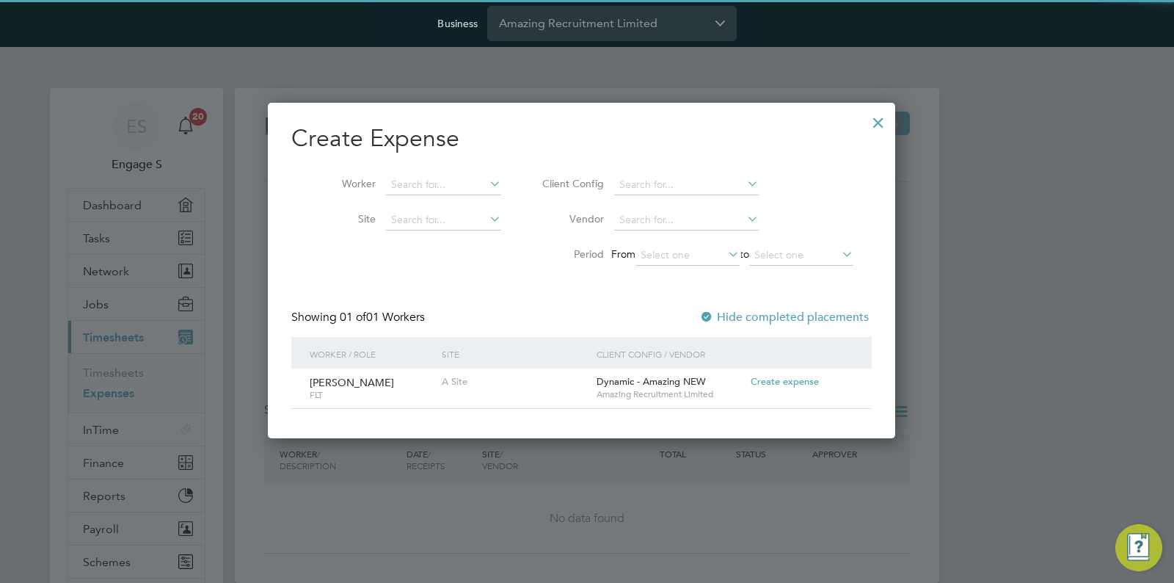
scroll to position [40, 159]
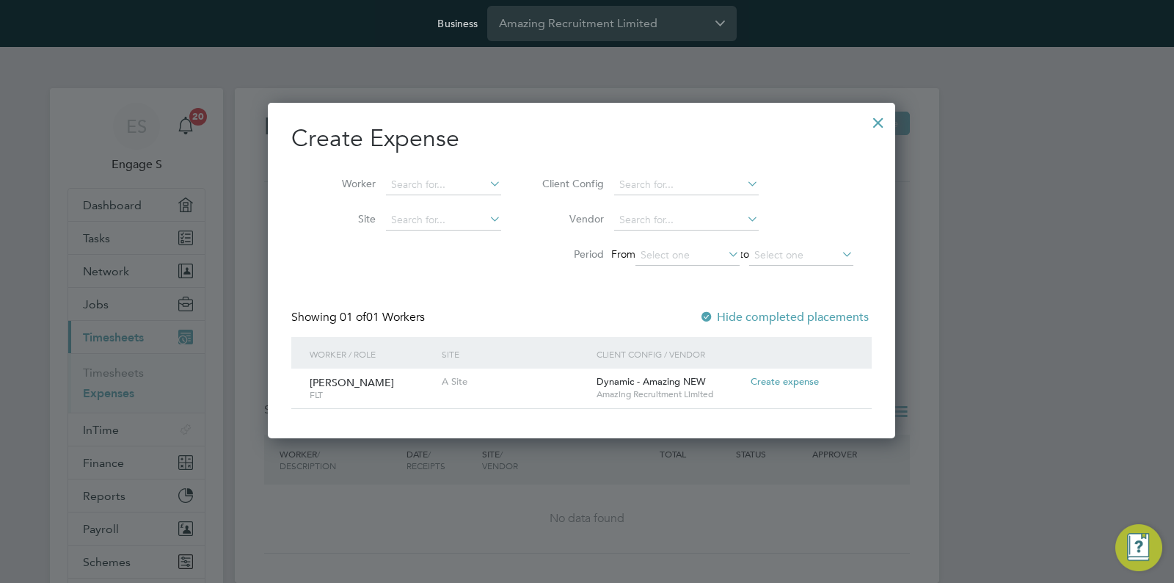
click at [821, 321] on label "Hide completed placements" at bounding box center [784, 317] width 170 height 15
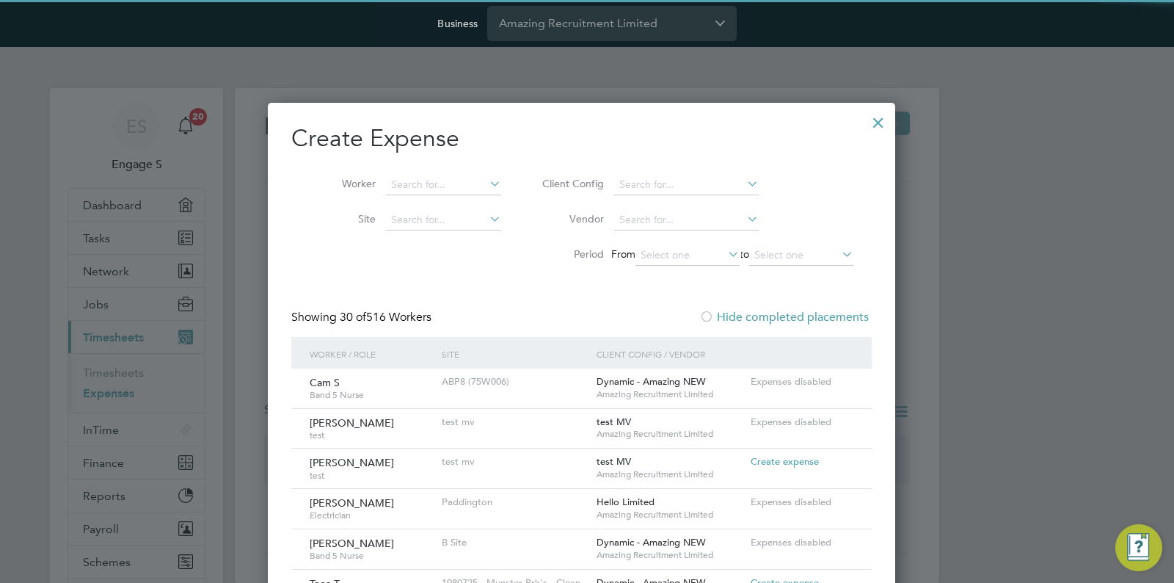
scroll to position [0, 0]
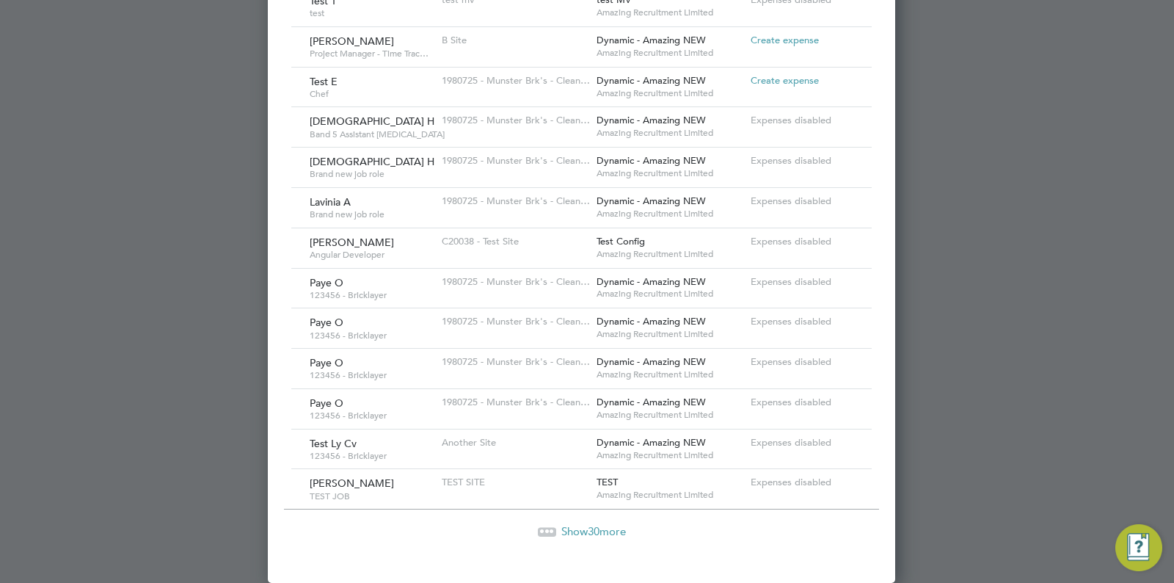
click at [809, 88] on div "Create expense" at bounding box center [802, 81] width 110 height 27
click at [810, 82] on span "Create expense" at bounding box center [785, 80] width 68 height 12
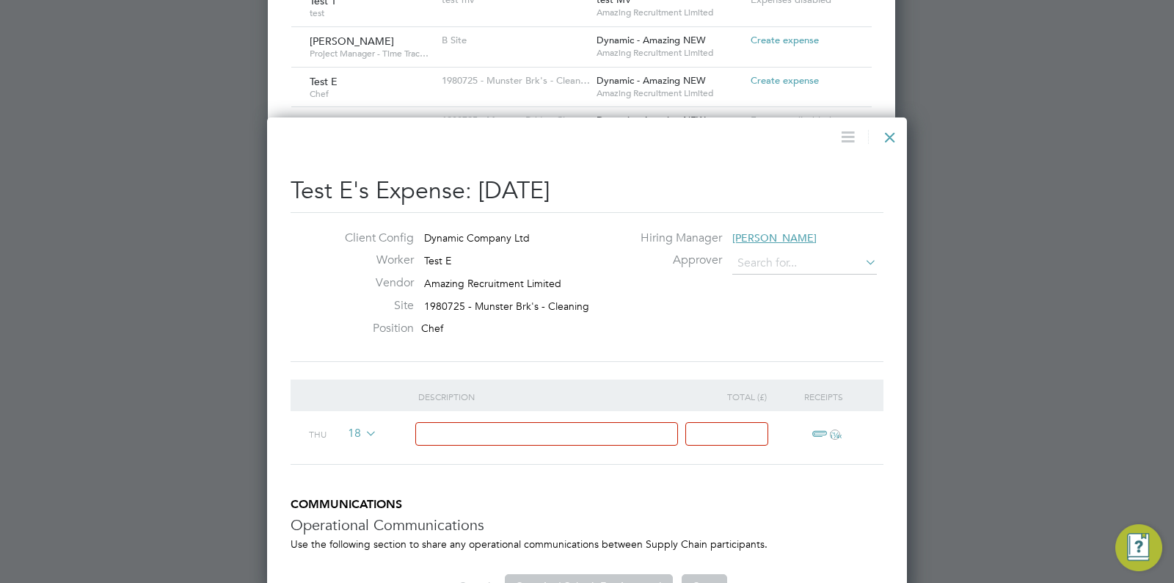
type input "[PERSON_NAME]"
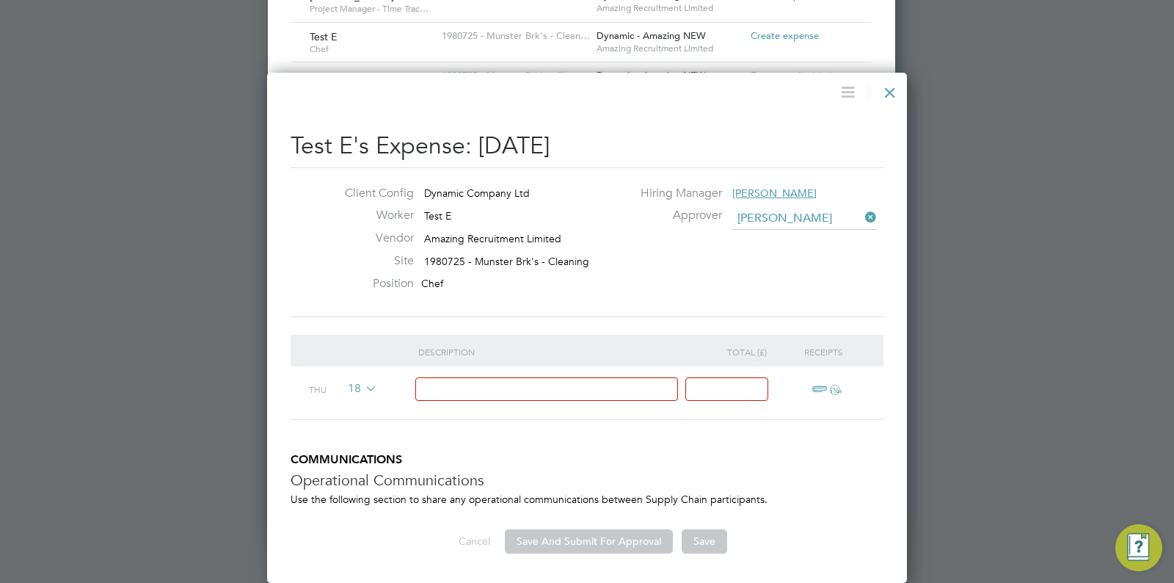
click at [545, 371] on div at bounding box center [553, 393] width 271 height 54
click at [524, 385] on input at bounding box center [546, 389] width 263 height 24
type input "test"
click at [740, 395] on input at bounding box center [726, 389] width 83 height 24
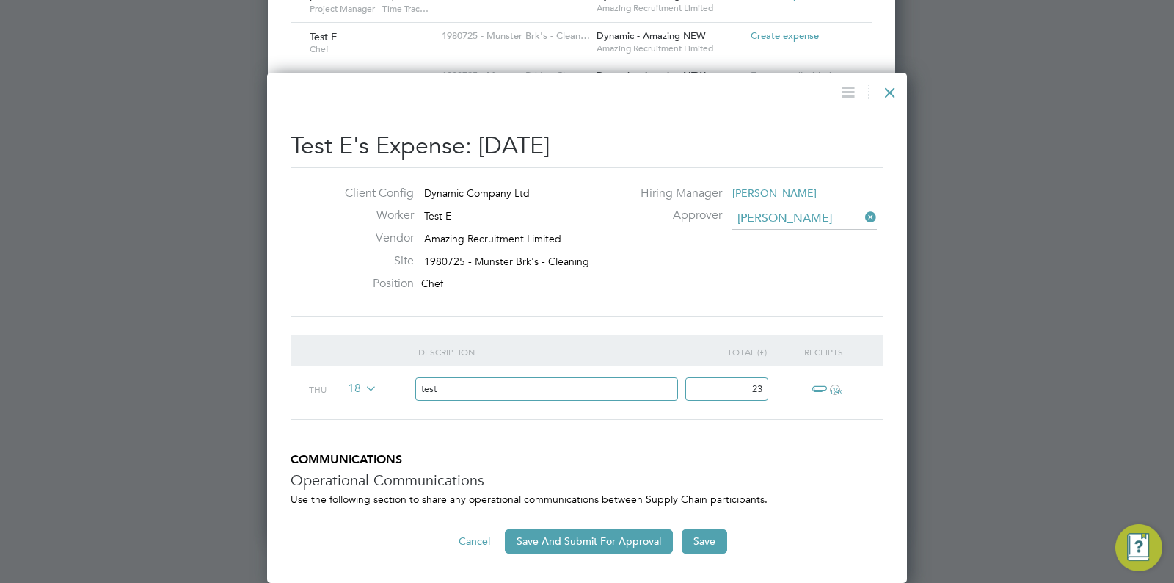
type input "23"
click at [775, 489] on h3 "Operational Communications" at bounding box center [587, 479] width 593 height 19
click at [609, 536] on button "Save And Submit For Approval" at bounding box center [589, 540] width 168 height 23
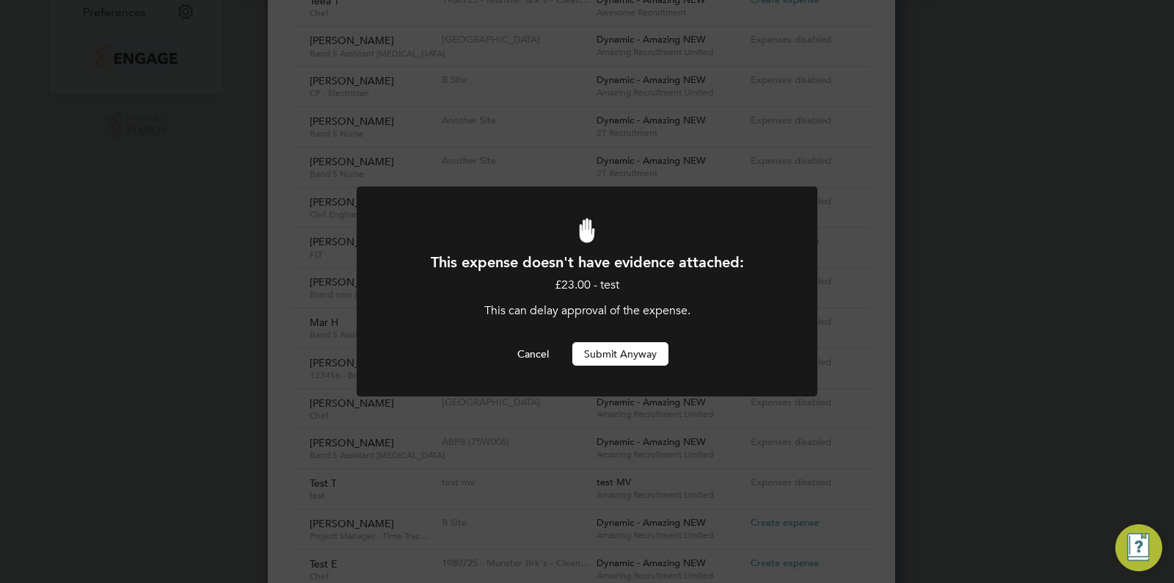
click at [631, 345] on button "Submit Anyway" at bounding box center [620, 353] width 96 height 23
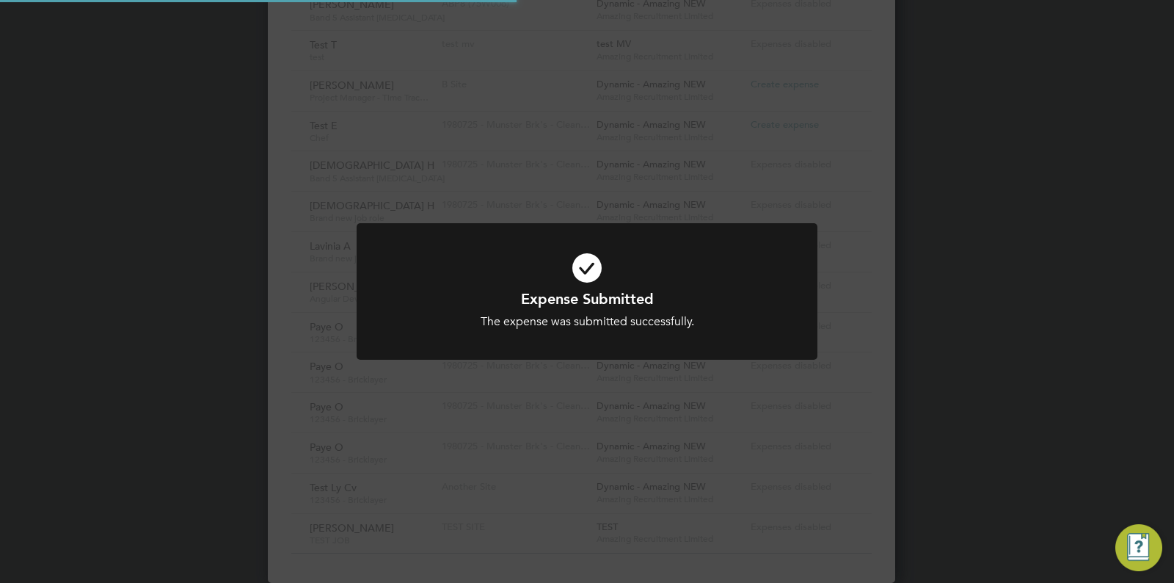
click at [630, 367] on div "Expense Submitted The expense was submitted successfully. Cancel Okay" at bounding box center [587, 300] width 461 height 155
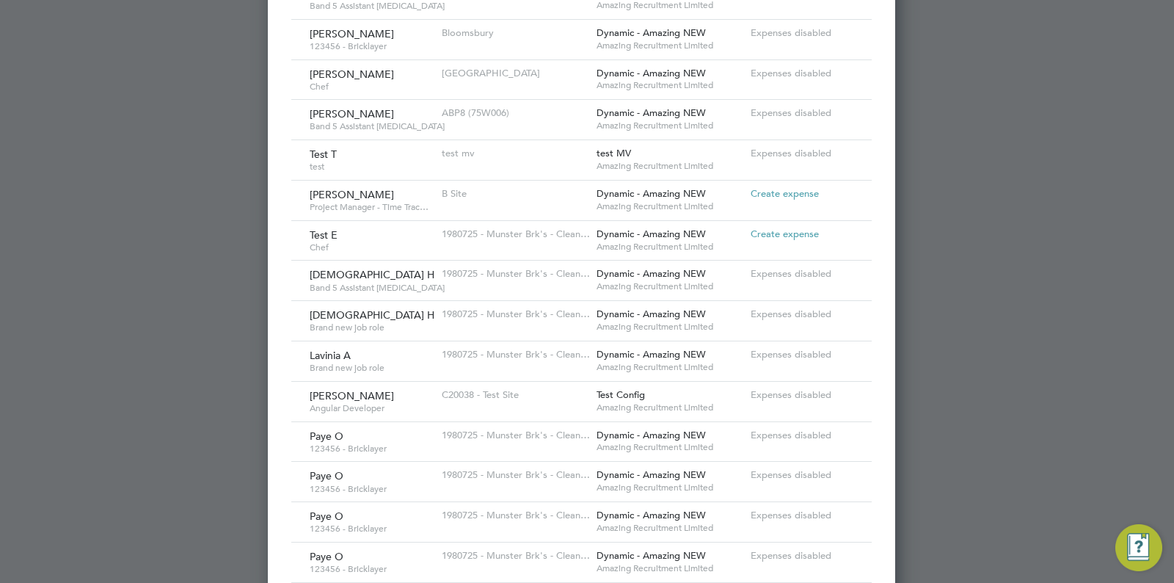
scroll to position [855, 0]
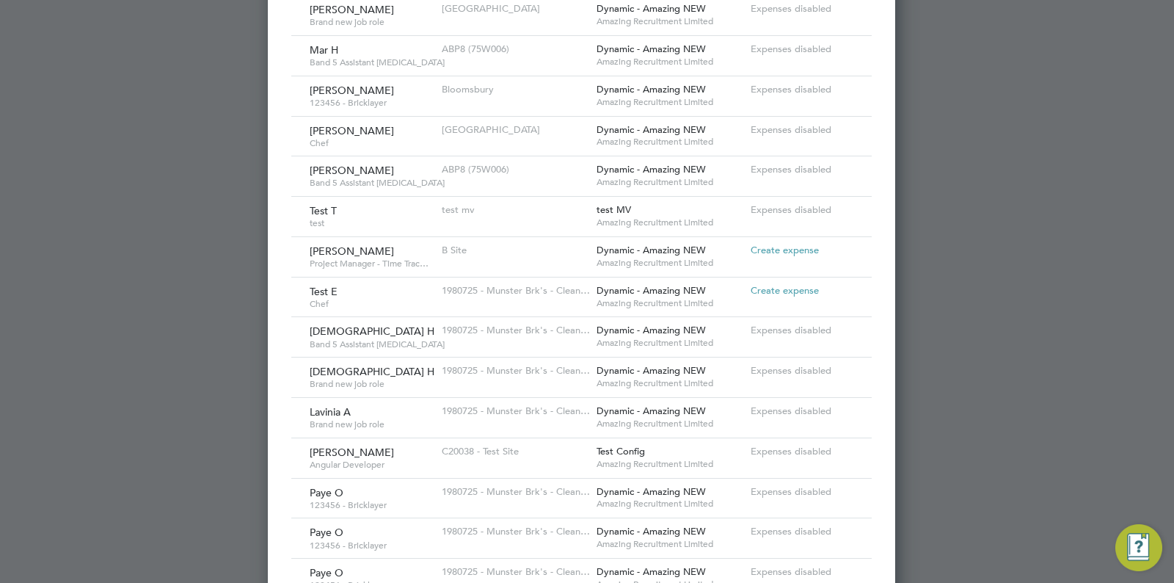
click at [793, 286] on span "Create expense" at bounding box center [785, 290] width 68 height 12
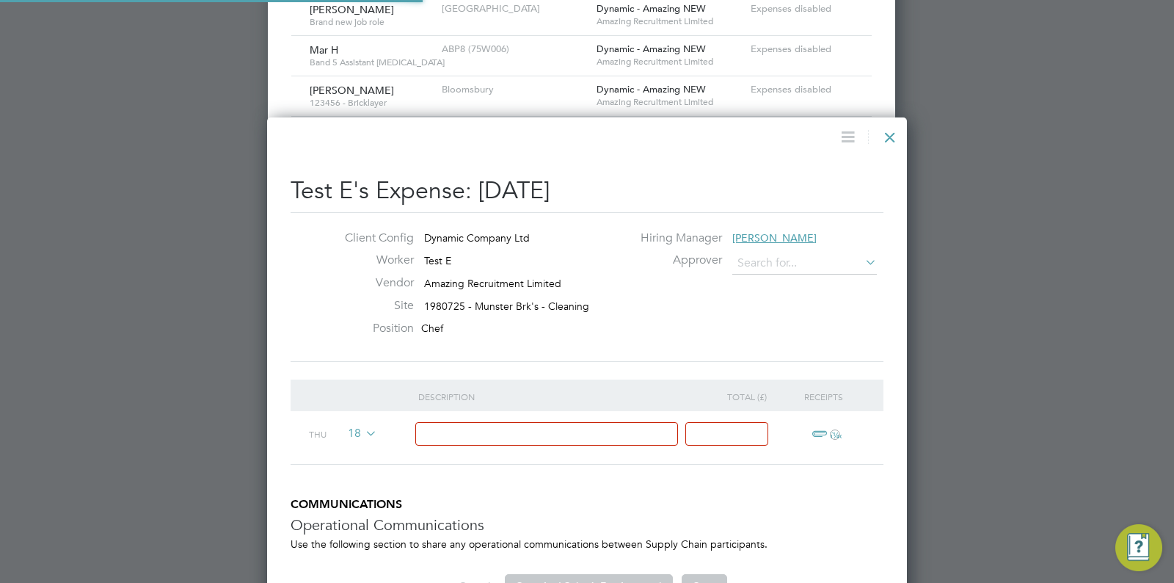
type input "[PERSON_NAME]"
click at [777, 324] on div "Client Config Dynamic Company Ltd Worker Test E Vendor Amazing Recruitment Limi…" at bounding box center [587, 286] width 605 height 113
click at [471, 437] on input at bounding box center [546, 434] width 263 height 24
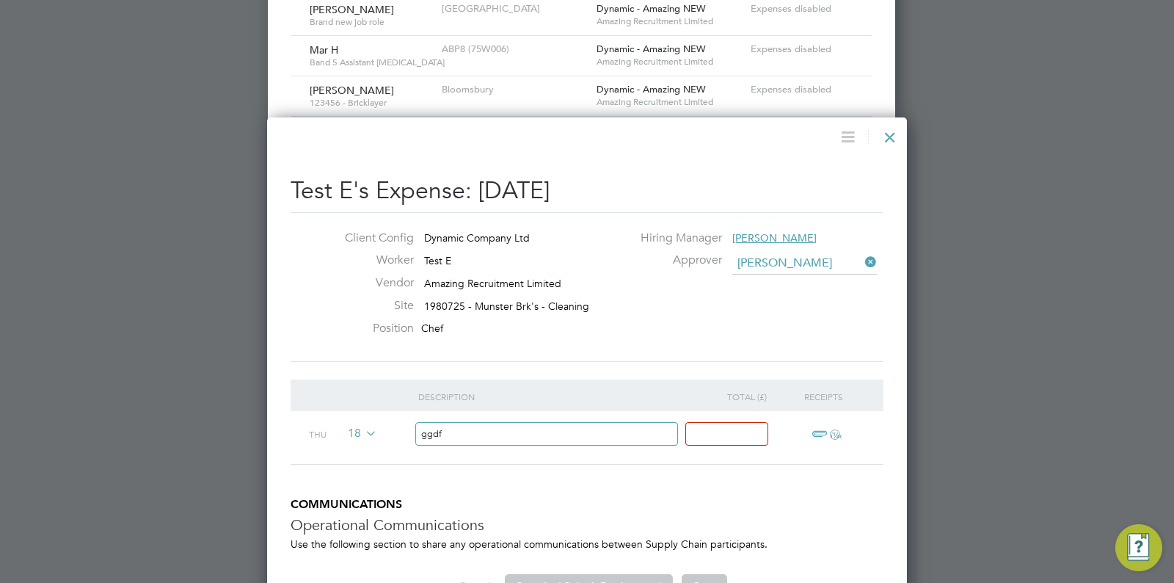
type input "ggdf"
click at [727, 435] on input at bounding box center [726, 434] width 83 height 24
type input "45"
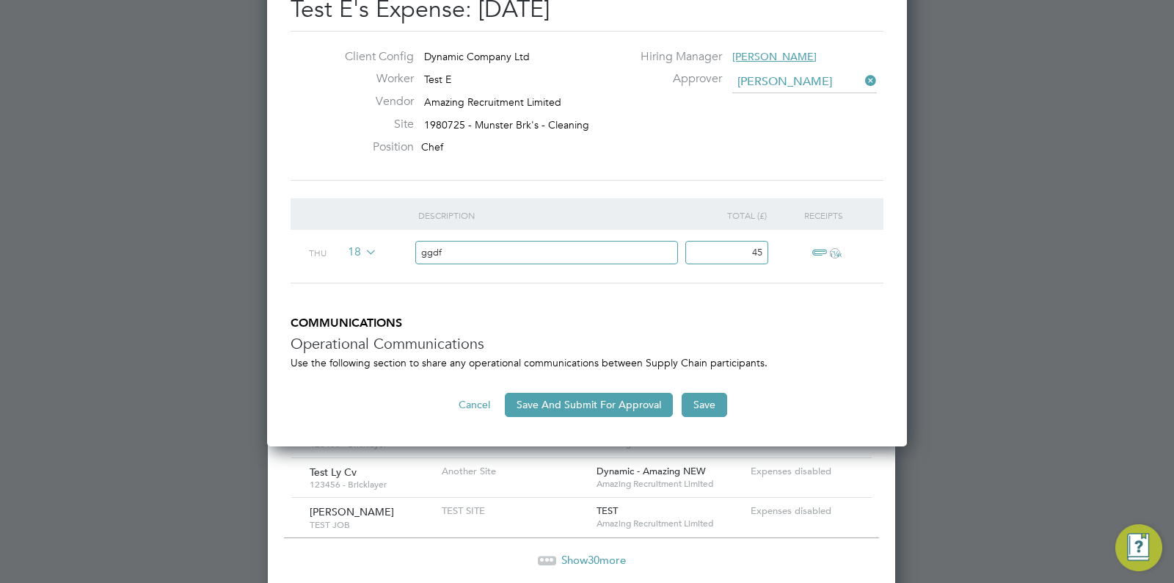
scroll to position [1065, 0]
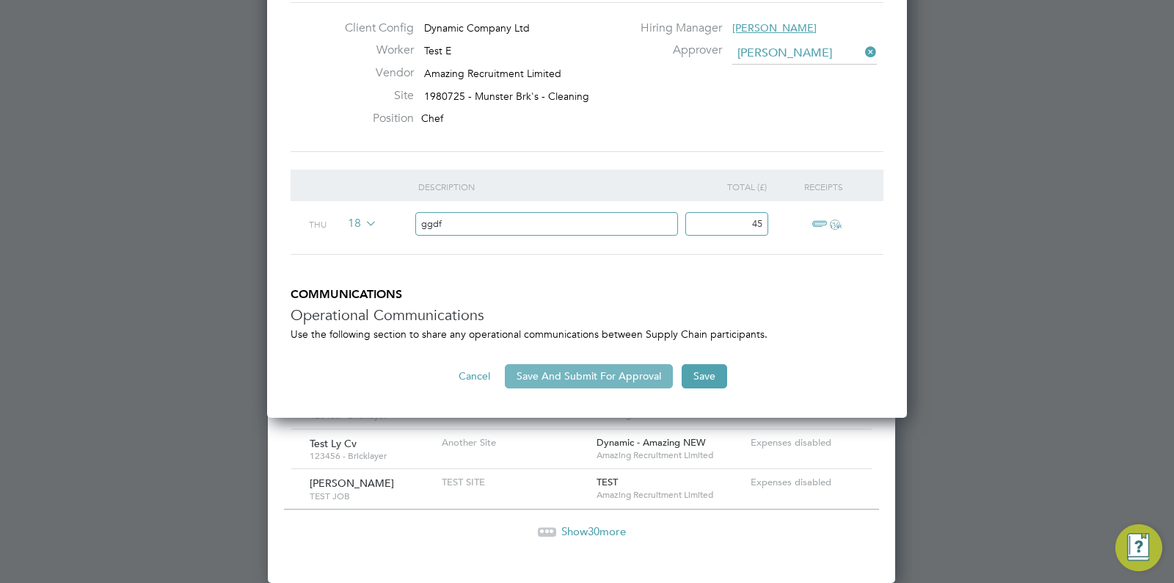
click at [628, 381] on button "Save And Submit For Approval" at bounding box center [589, 375] width 168 height 23
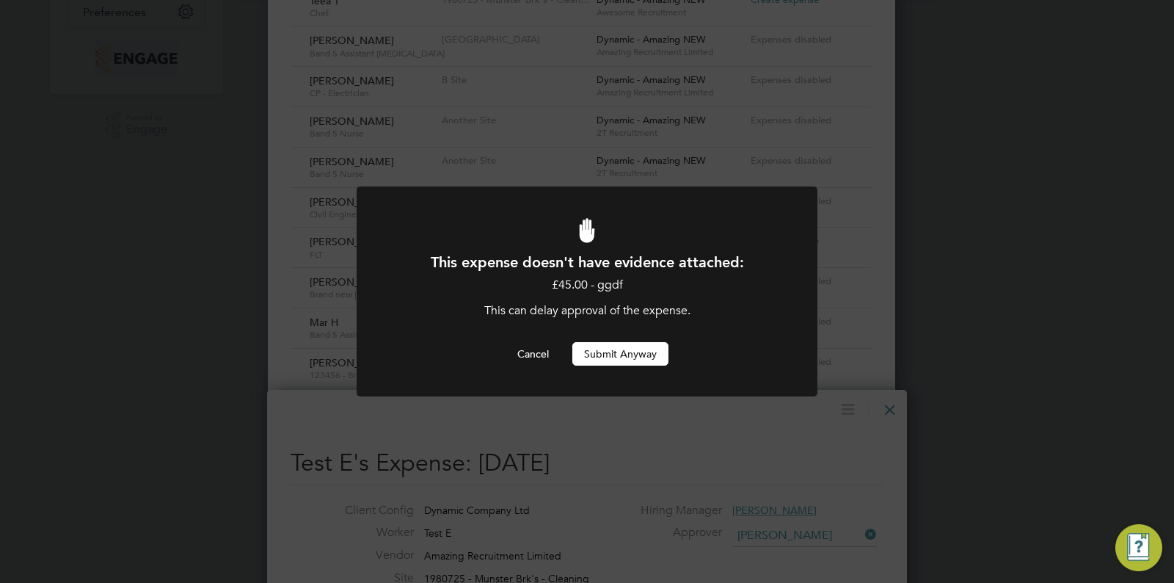
click at [624, 351] on button "Submit Anyway" at bounding box center [620, 353] width 96 height 23
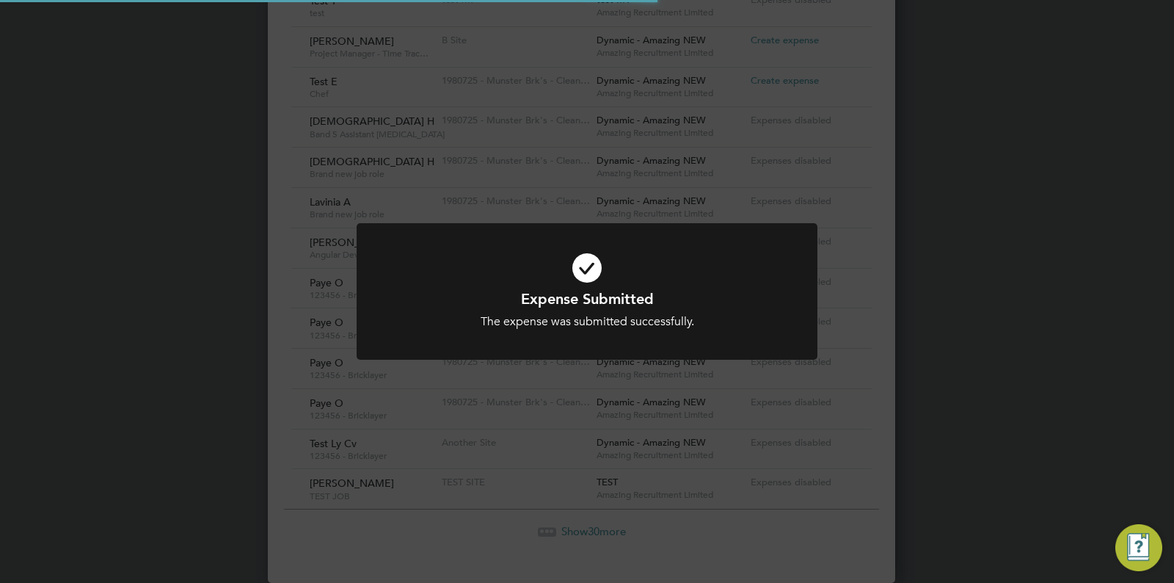
scroll to position [40, 136]
